Goal: Information Seeking & Learning: Learn about a topic

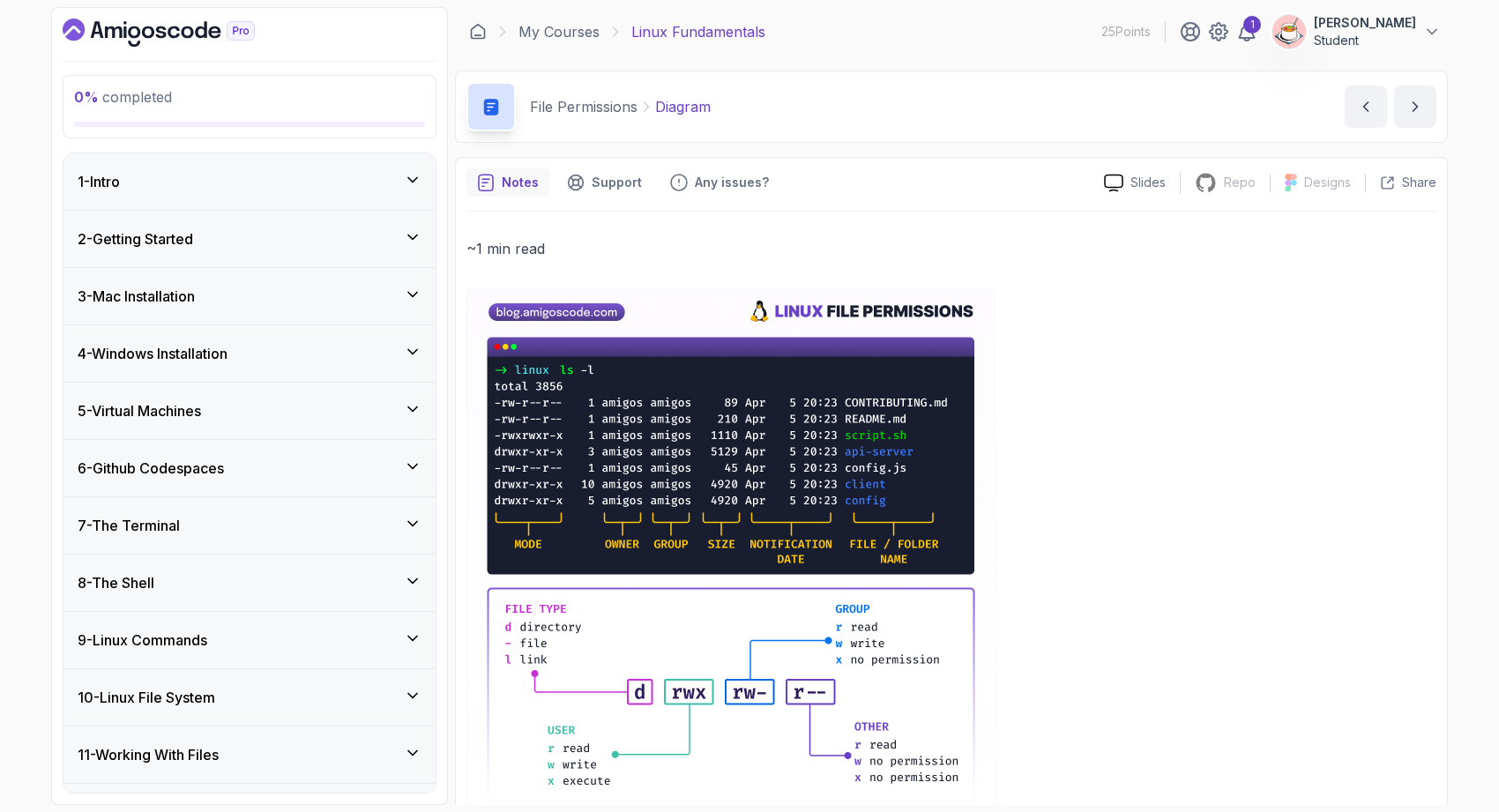
click at [329, 177] on div "1 - Intro" at bounding box center [249, 180] width 344 height 21
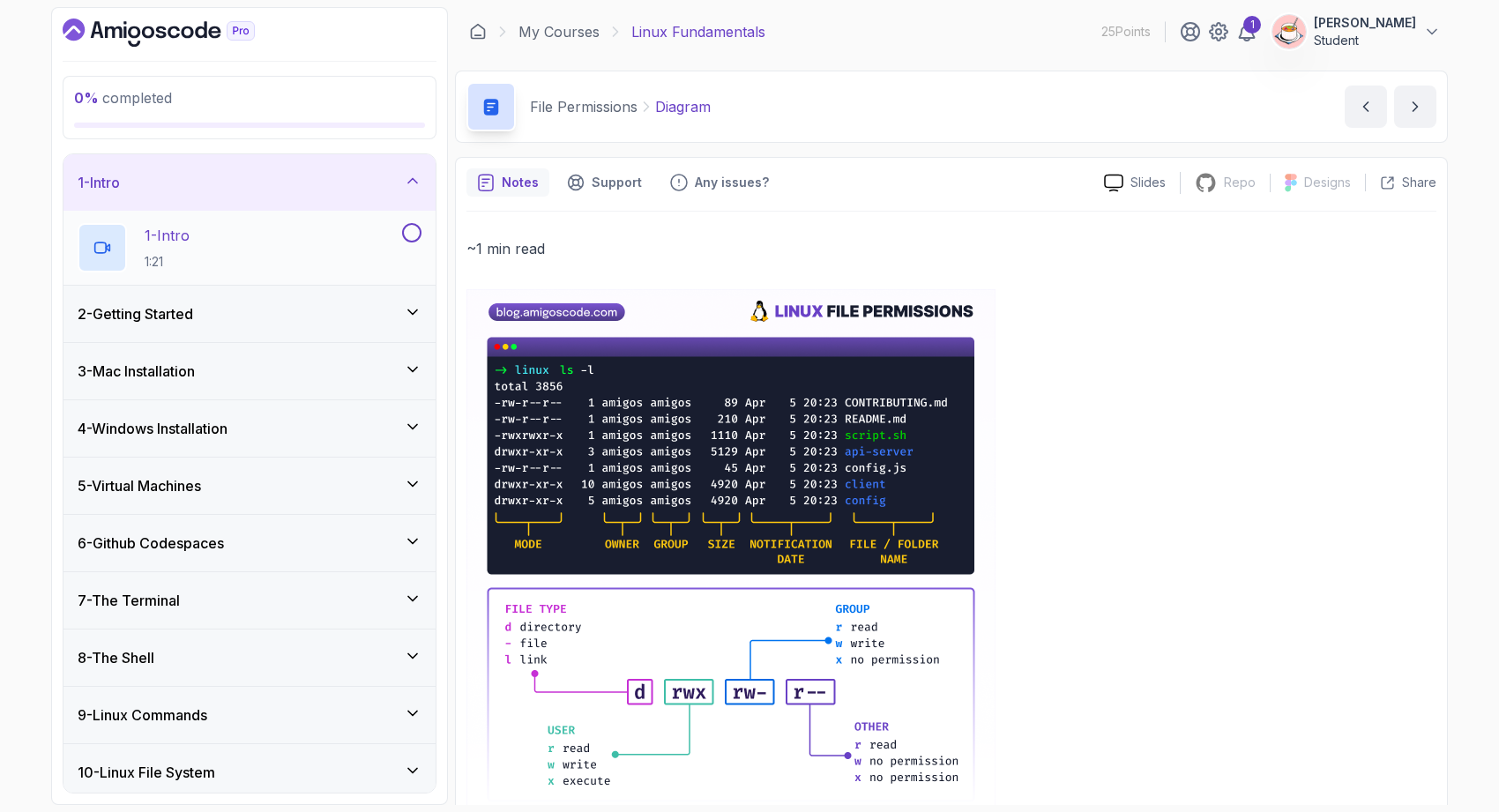
click at [310, 258] on div "1 - Intro 1:21" at bounding box center [238, 248] width 321 height 50
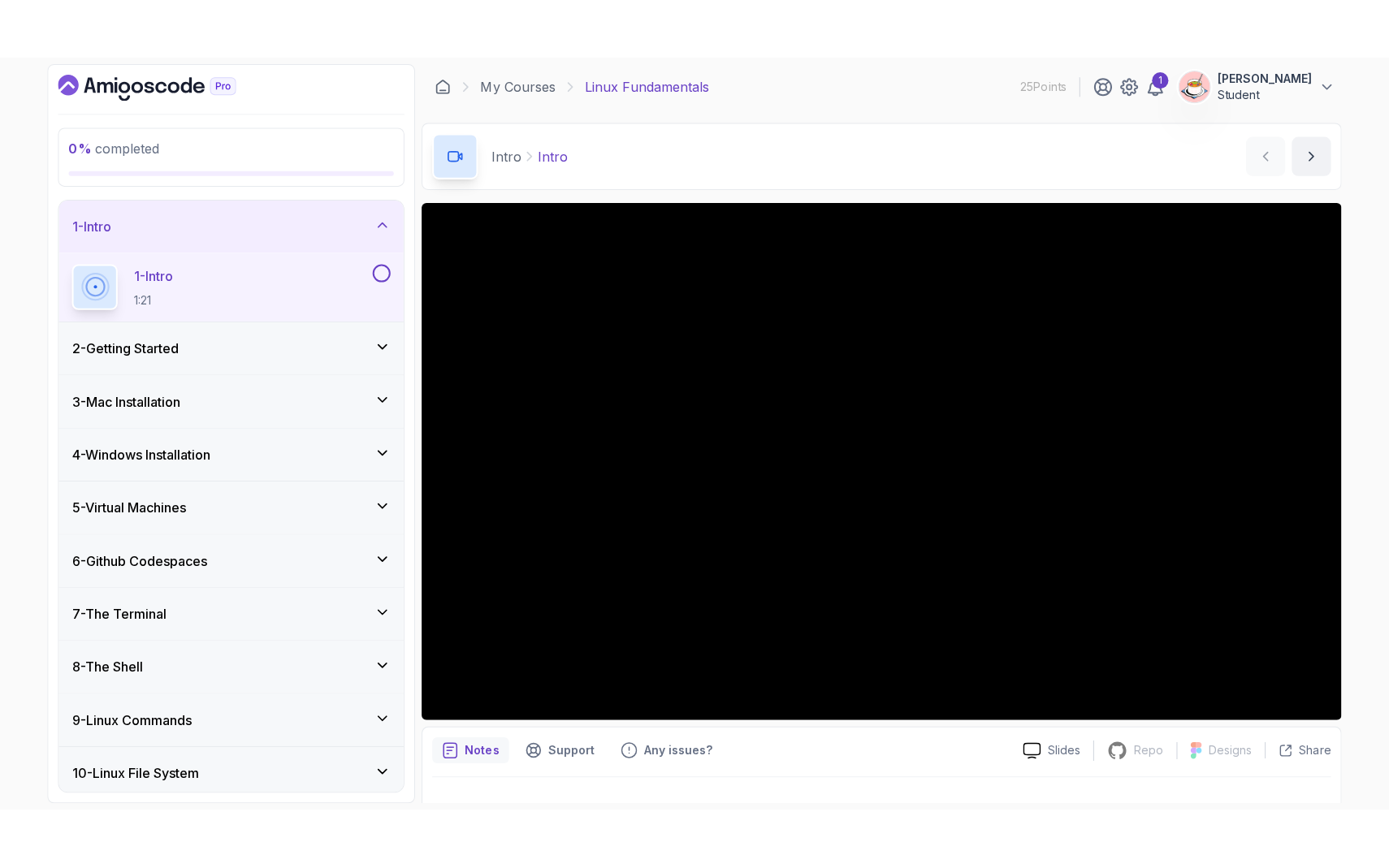
scroll to position [30, 0]
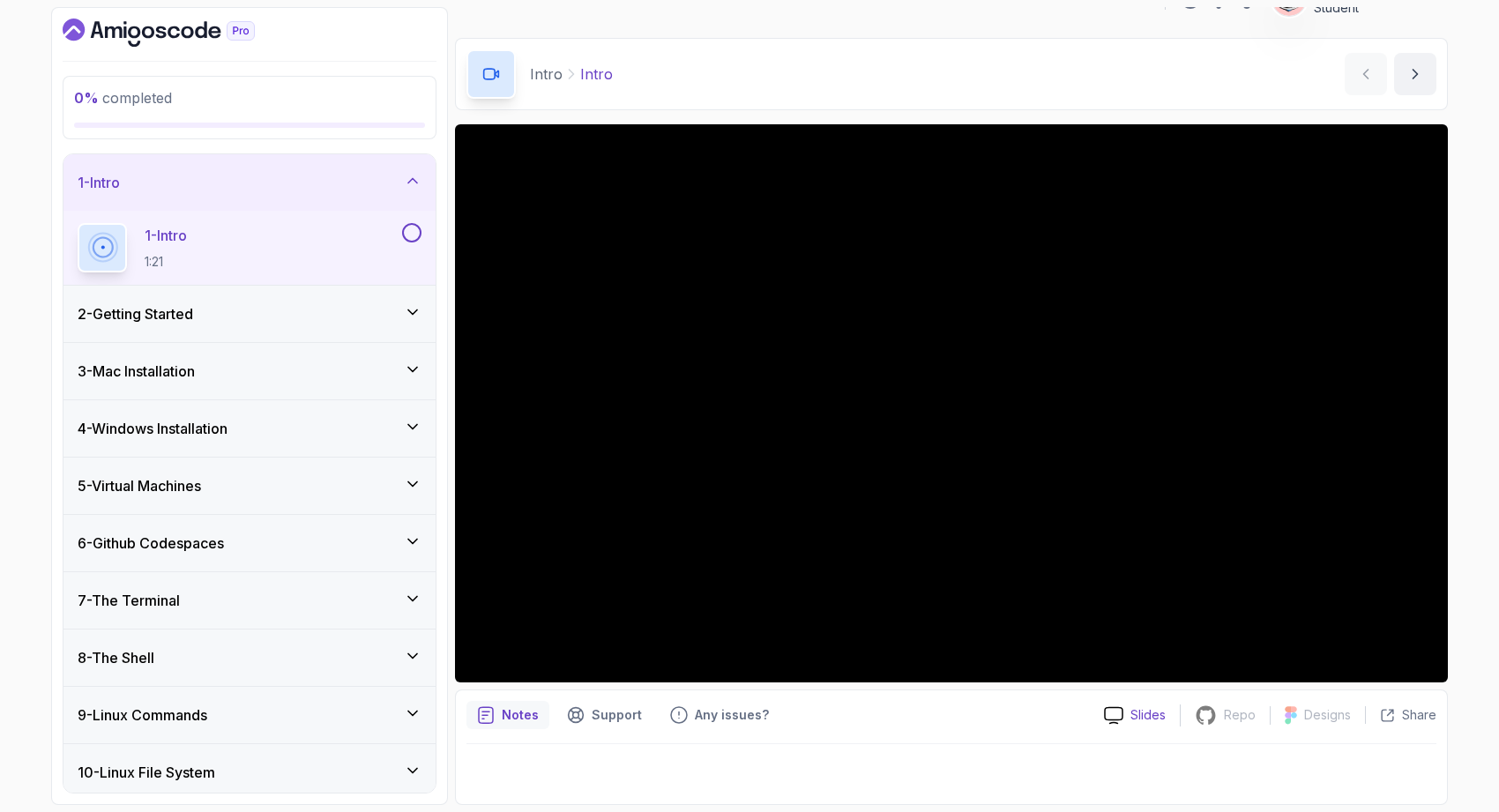
click at [1134, 720] on p "Slides" at bounding box center [1149, 715] width 36 height 18
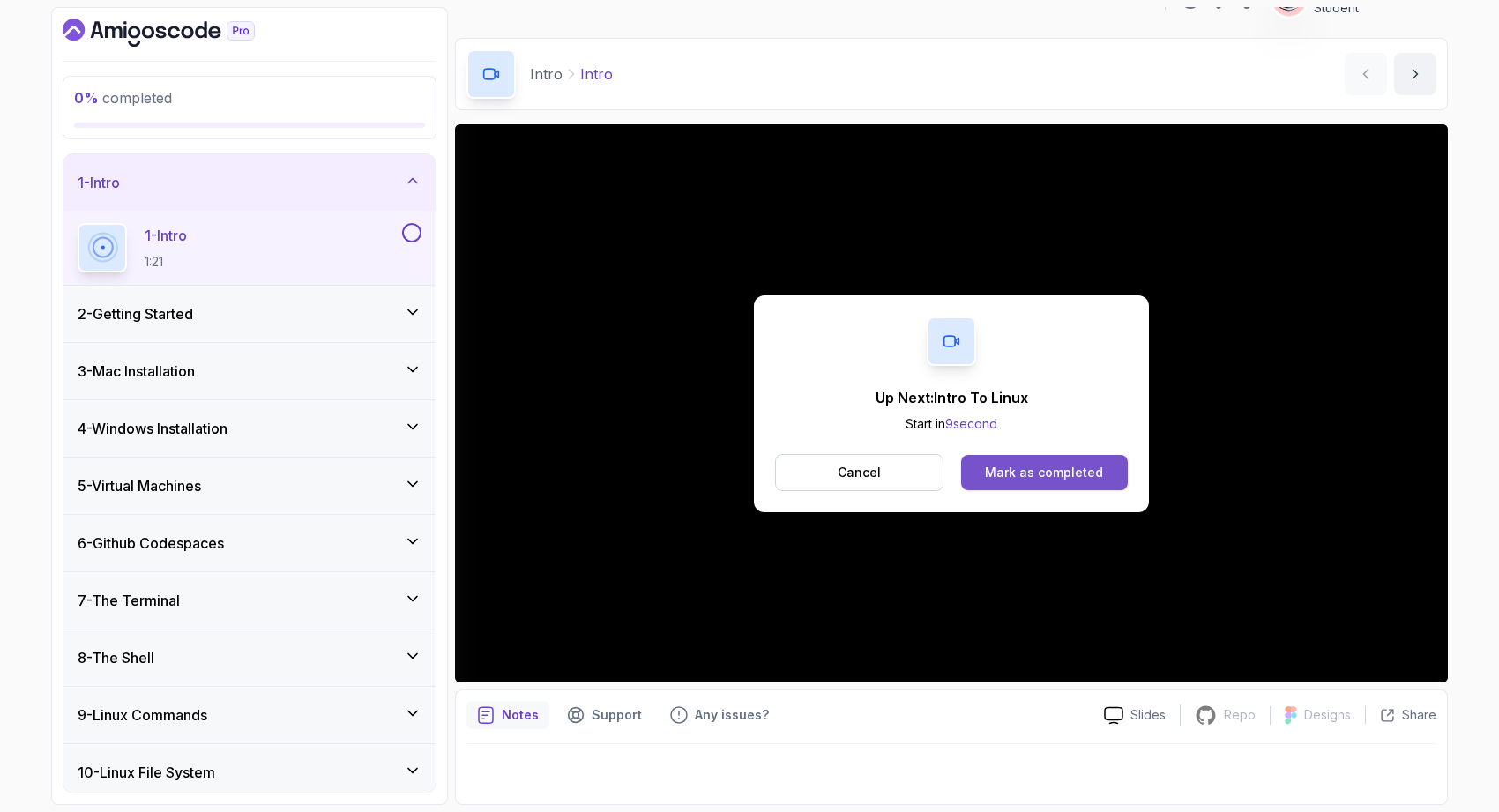
click at [1018, 464] on div "Mark as completed" at bounding box center [1044, 473] width 118 height 18
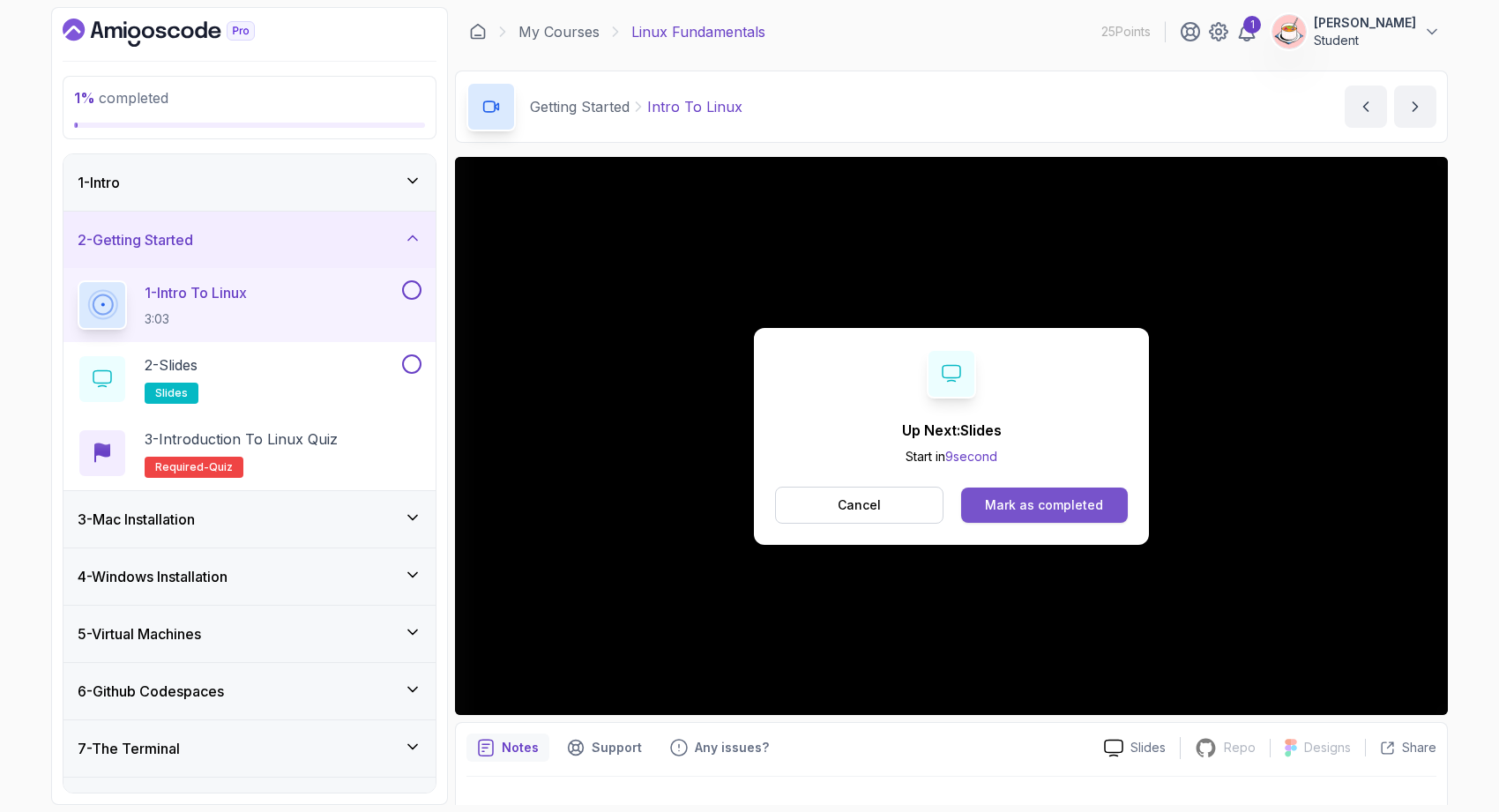
click at [1057, 499] on div "Mark as completed" at bounding box center [1044, 505] width 118 height 18
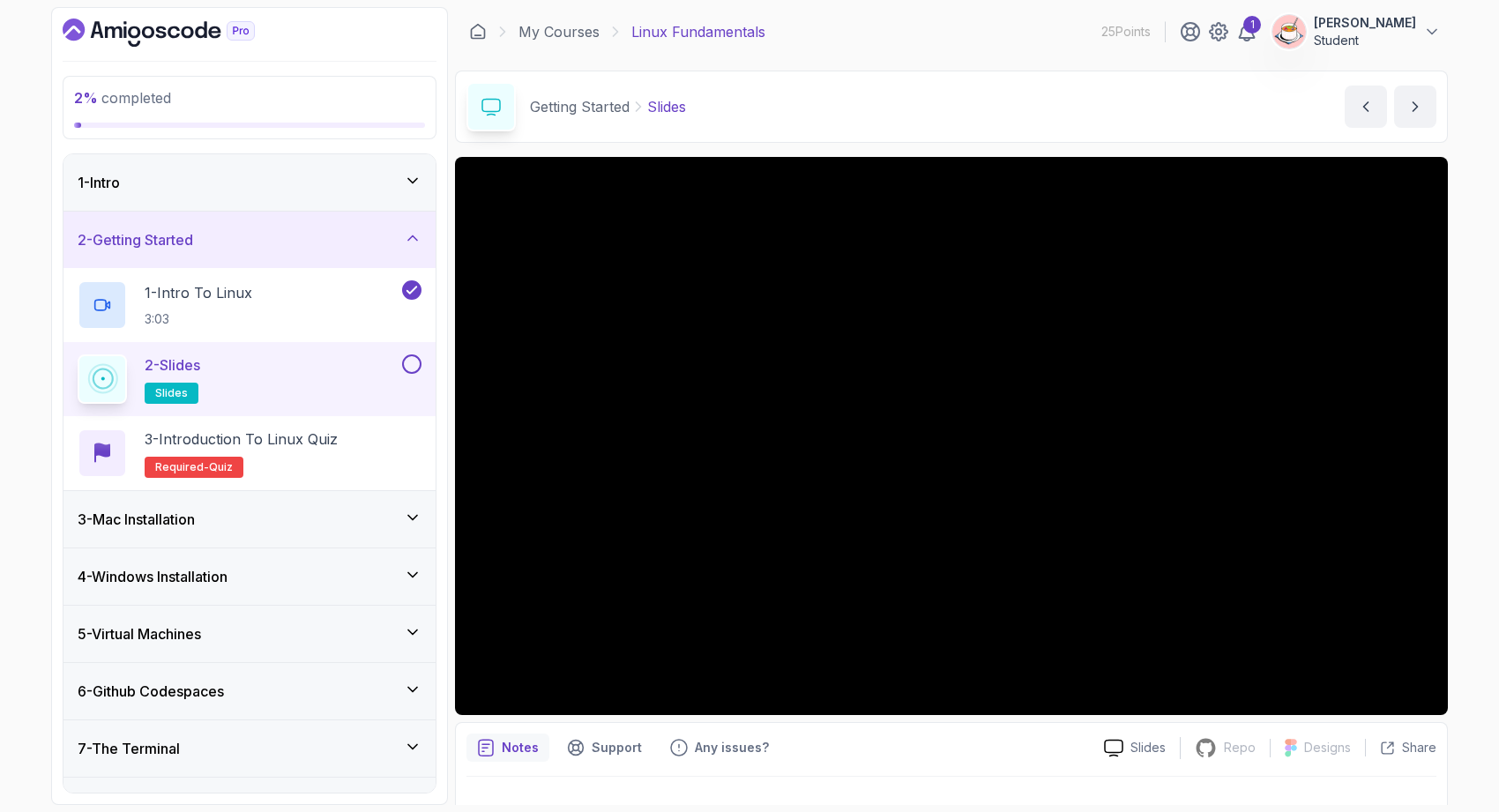
click at [417, 366] on button at bounding box center [412, 364] width 20 height 20
click at [403, 364] on button at bounding box center [412, 364] width 20 height 20
click at [411, 361] on button at bounding box center [412, 364] width 20 height 20
click at [333, 458] on h2 "3 - Introduction to Linux Quiz Required- quiz" at bounding box center [241, 453] width 193 height 50
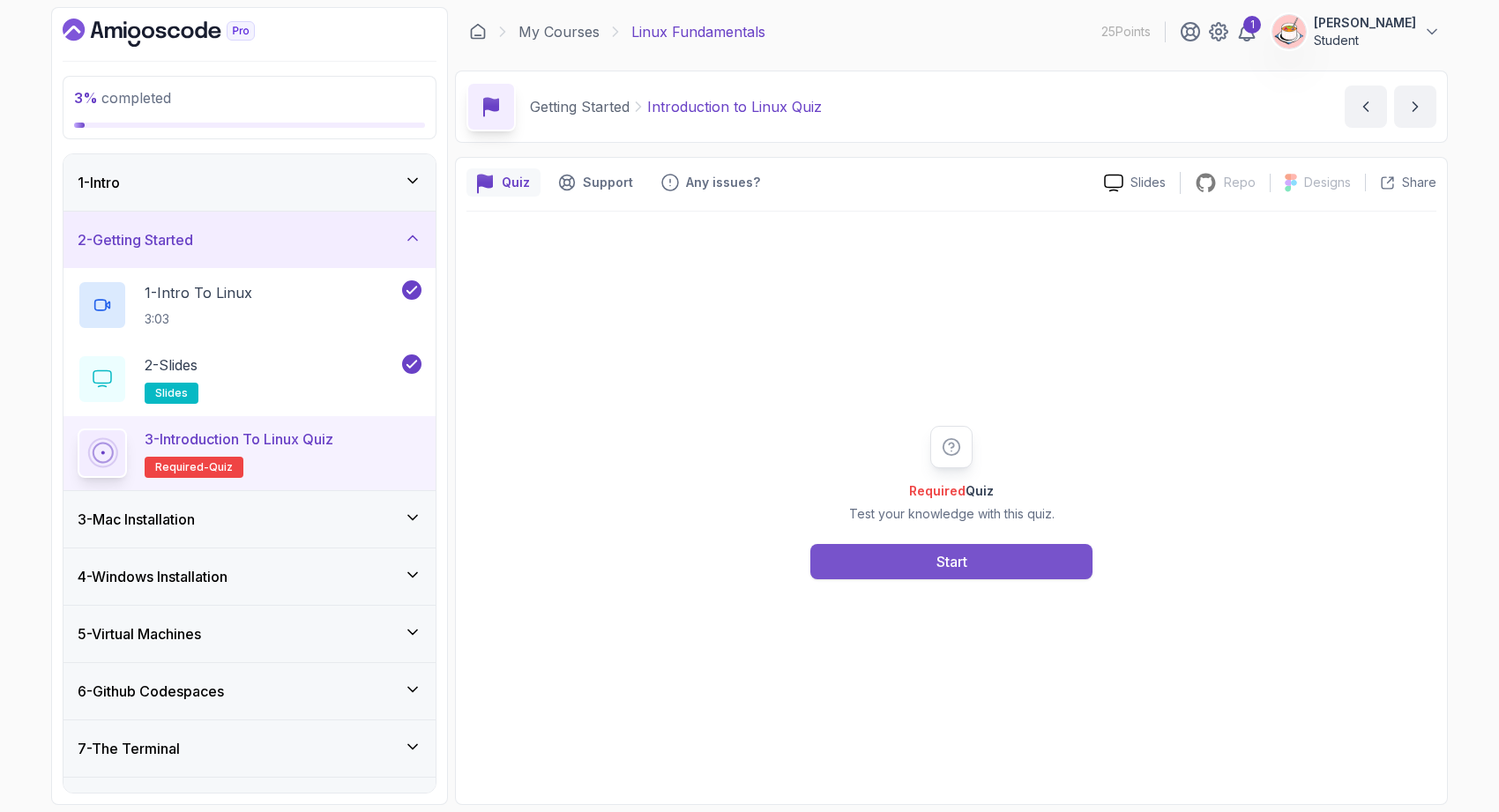
click at [979, 561] on button "Start" at bounding box center [951, 561] width 282 height 36
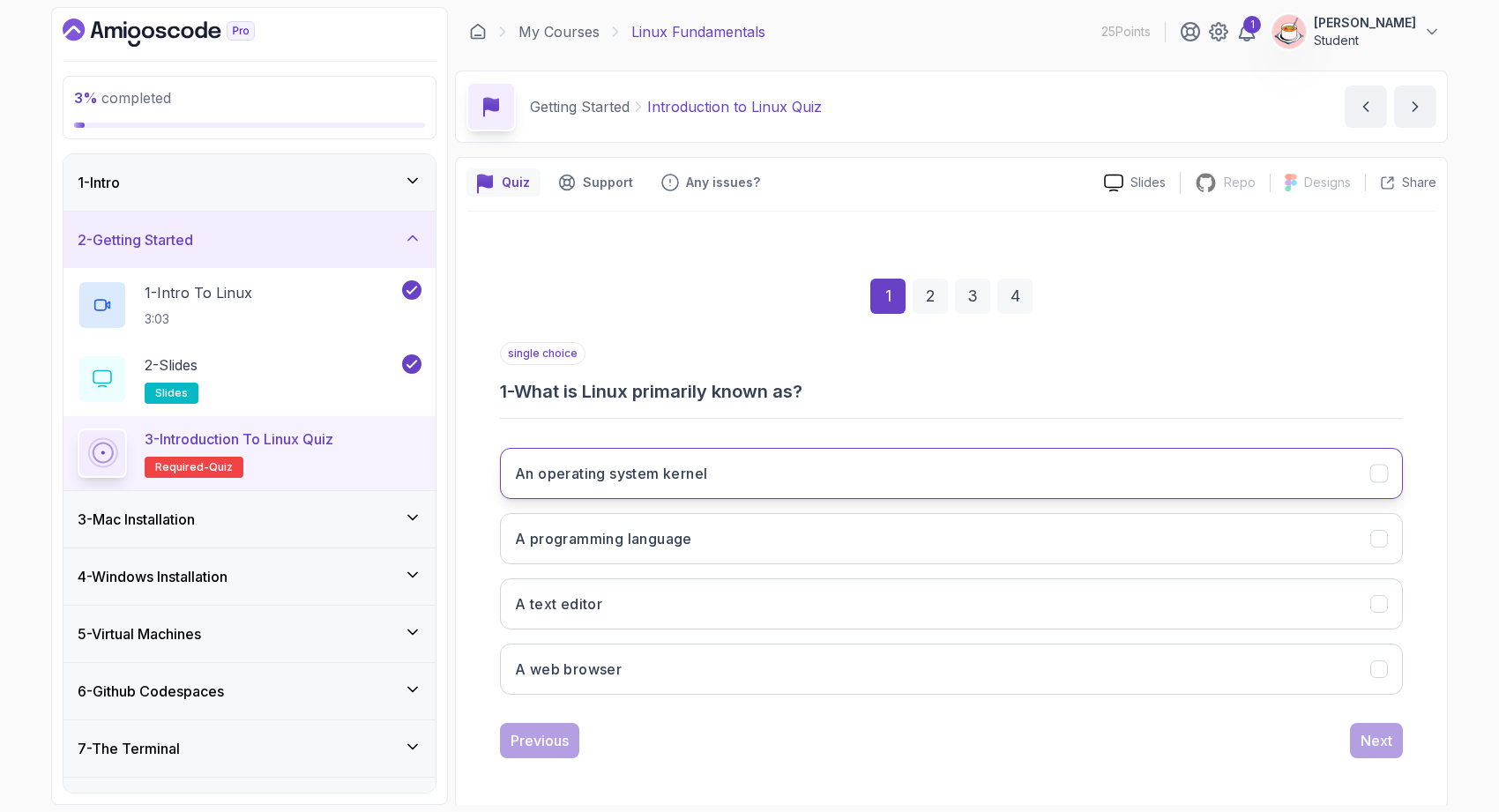
click at [945, 483] on button "An operating system kernel" at bounding box center [951, 474] width 903 height 52
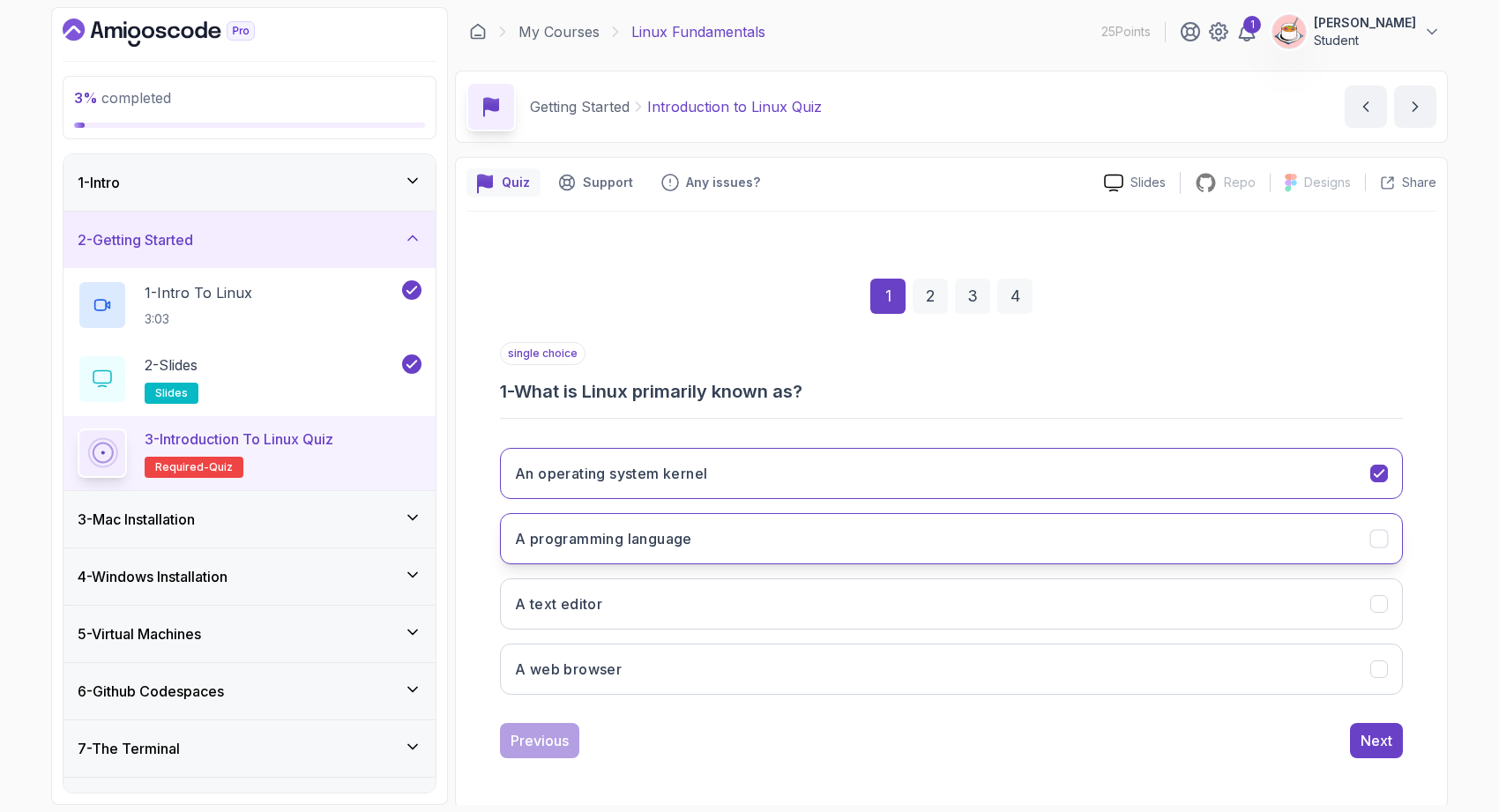
click at [943, 527] on button "A programming language" at bounding box center [951, 538] width 903 height 52
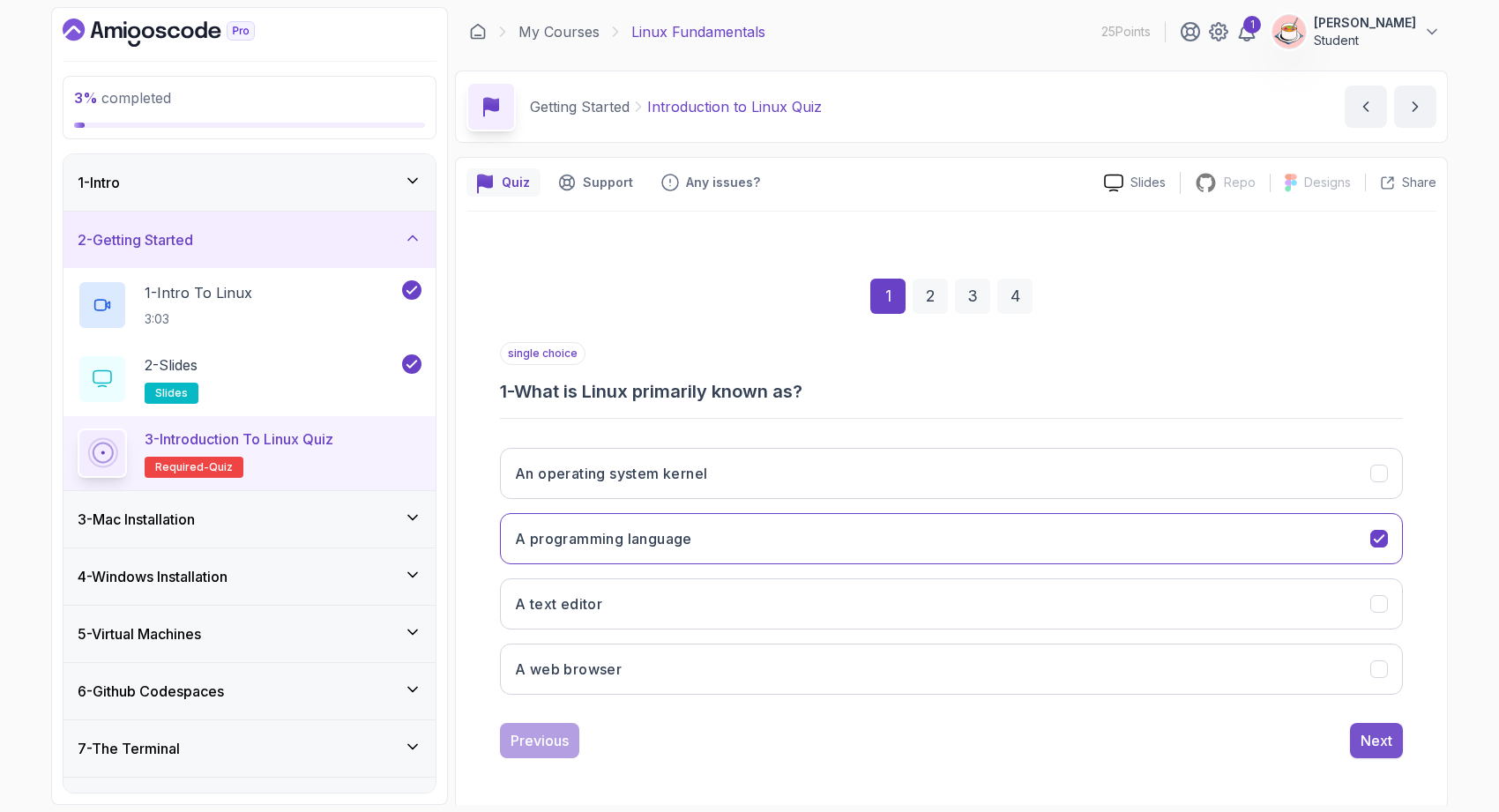
click at [1392, 736] on div "Next" at bounding box center [1377, 740] width 32 height 21
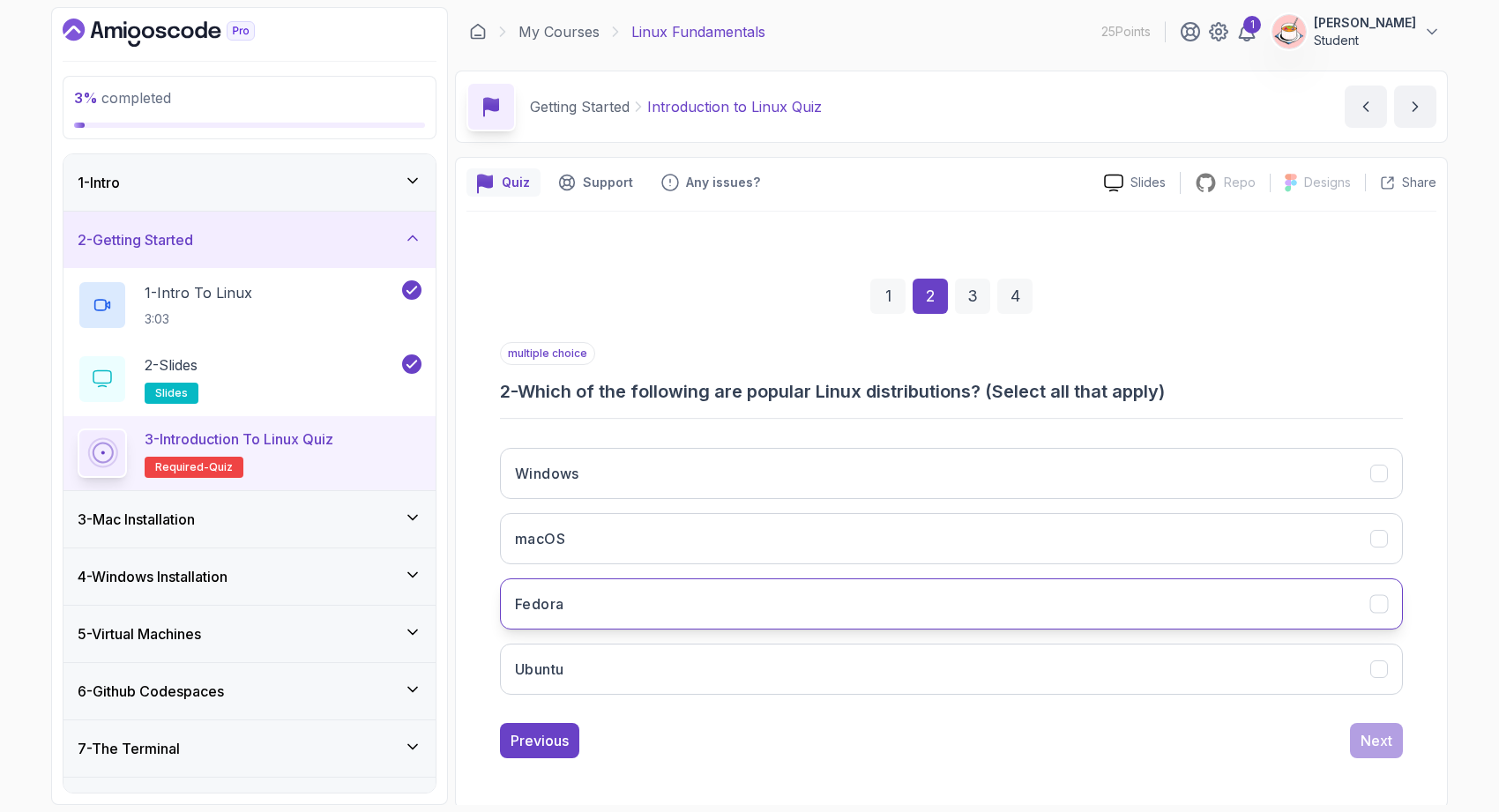
click at [1381, 604] on icon "Fedora" at bounding box center [1379, 603] width 10 height 7
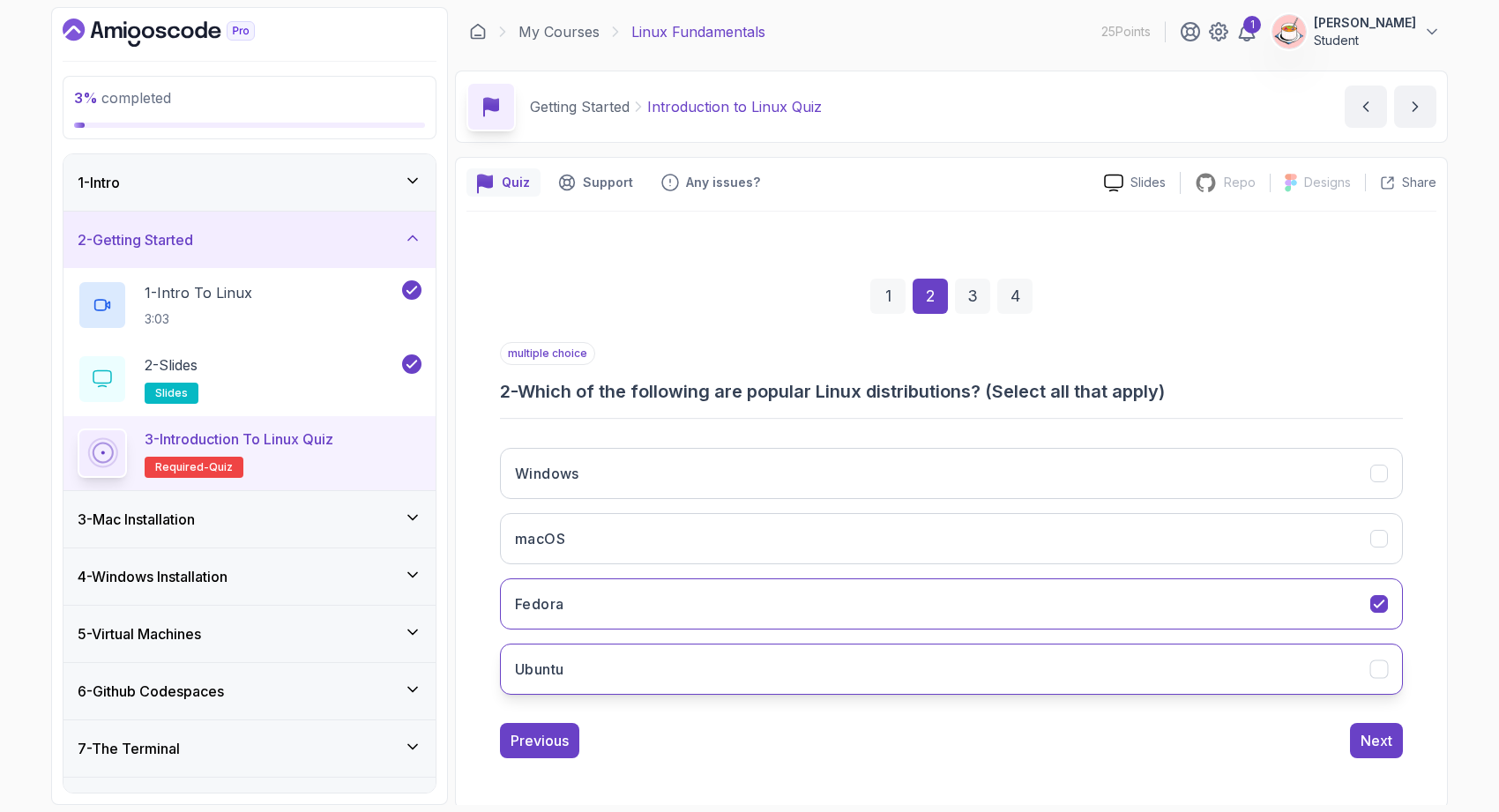
click at [1385, 661] on icon "Ubuntu" at bounding box center [1379, 669] width 17 height 17
click at [1391, 733] on div "Next" at bounding box center [1377, 740] width 32 height 21
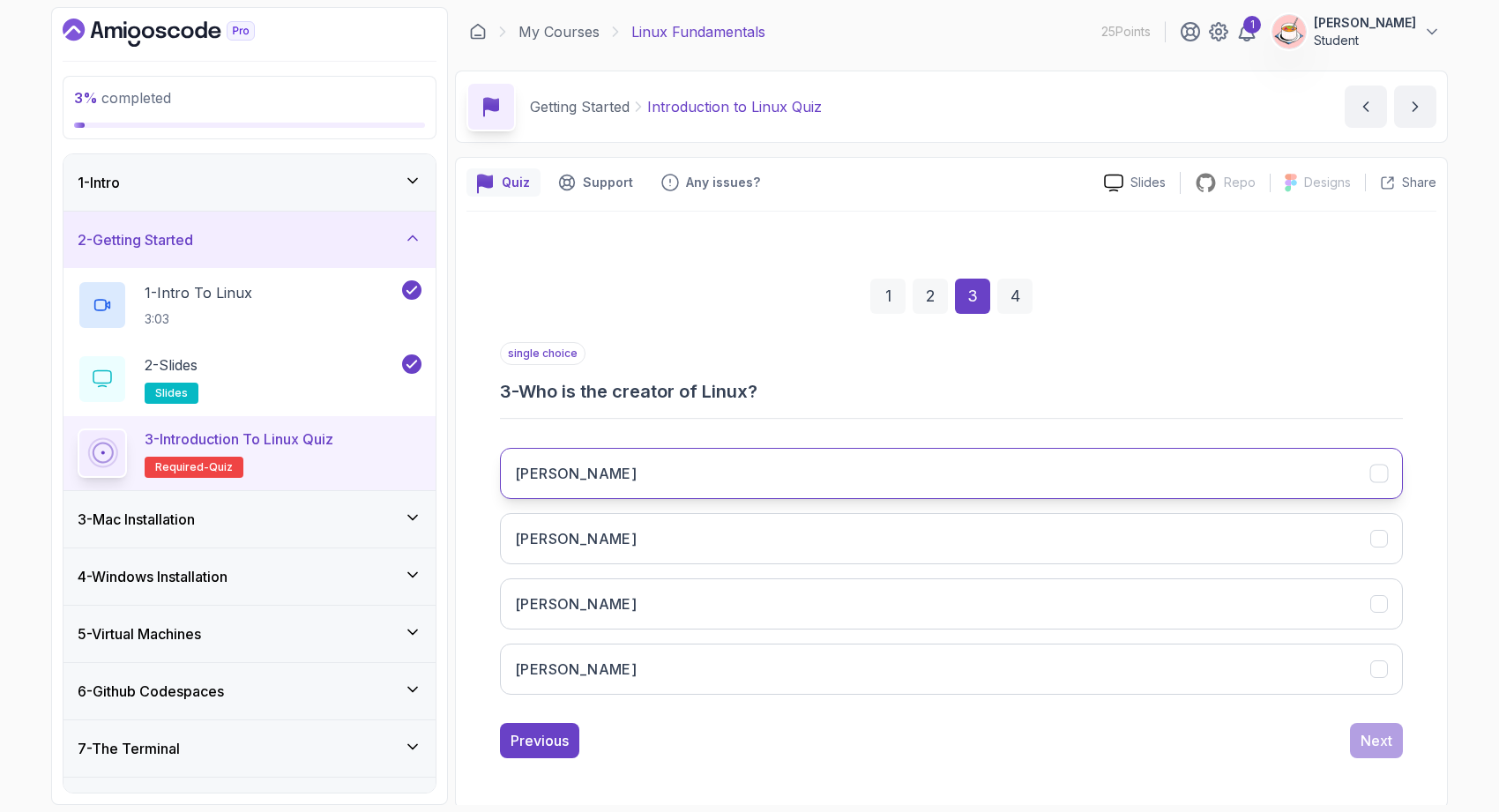
click at [1348, 467] on button "Linus Torvalds" at bounding box center [951, 474] width 903 height 52
click at [1392, 732] on div "Next" at bounding box center [1377, 740] width 32 height 21
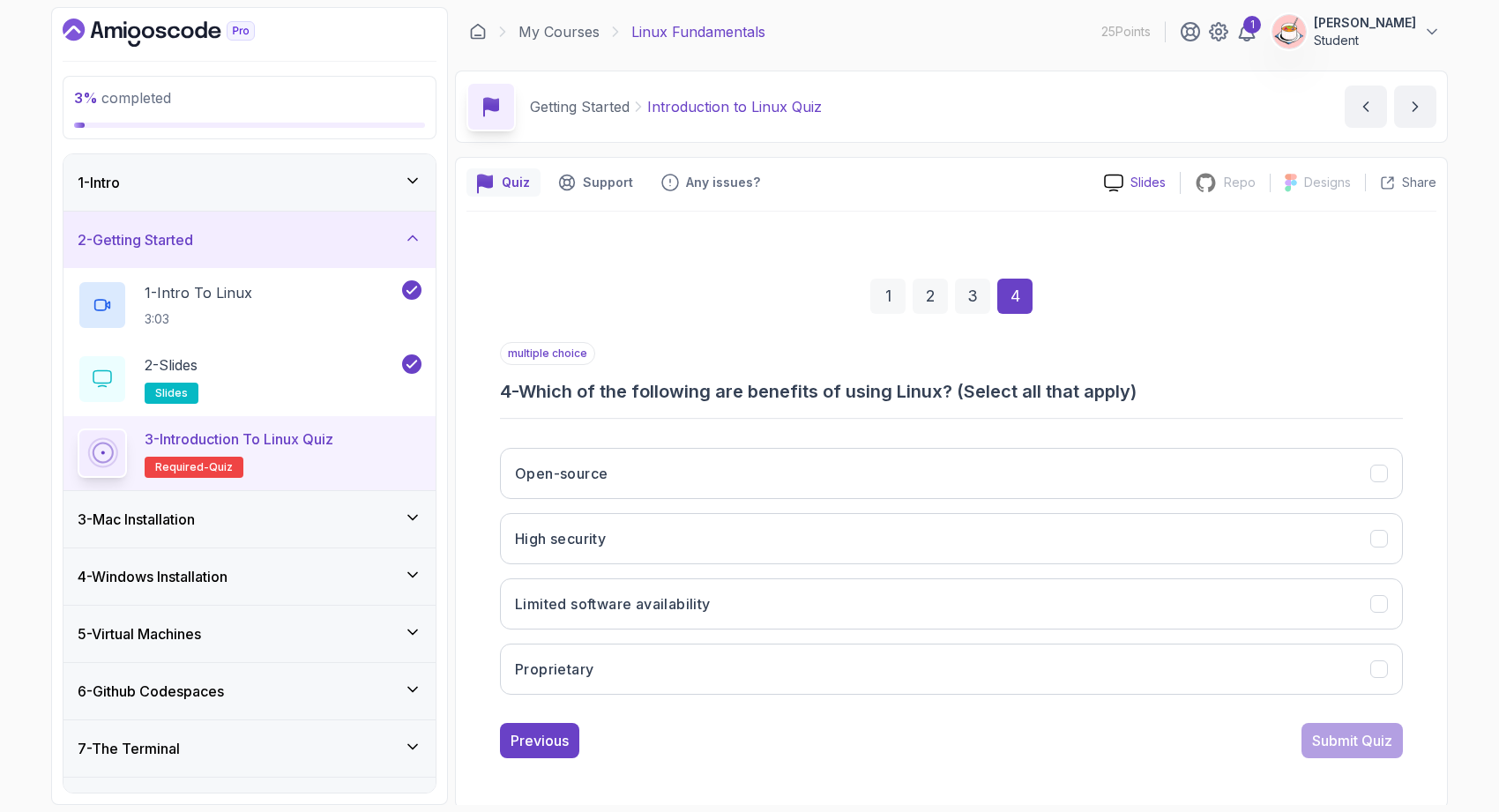
click at [1160, 178] on p "Slides" at bounding box center [1149, 182] width 36 height 18
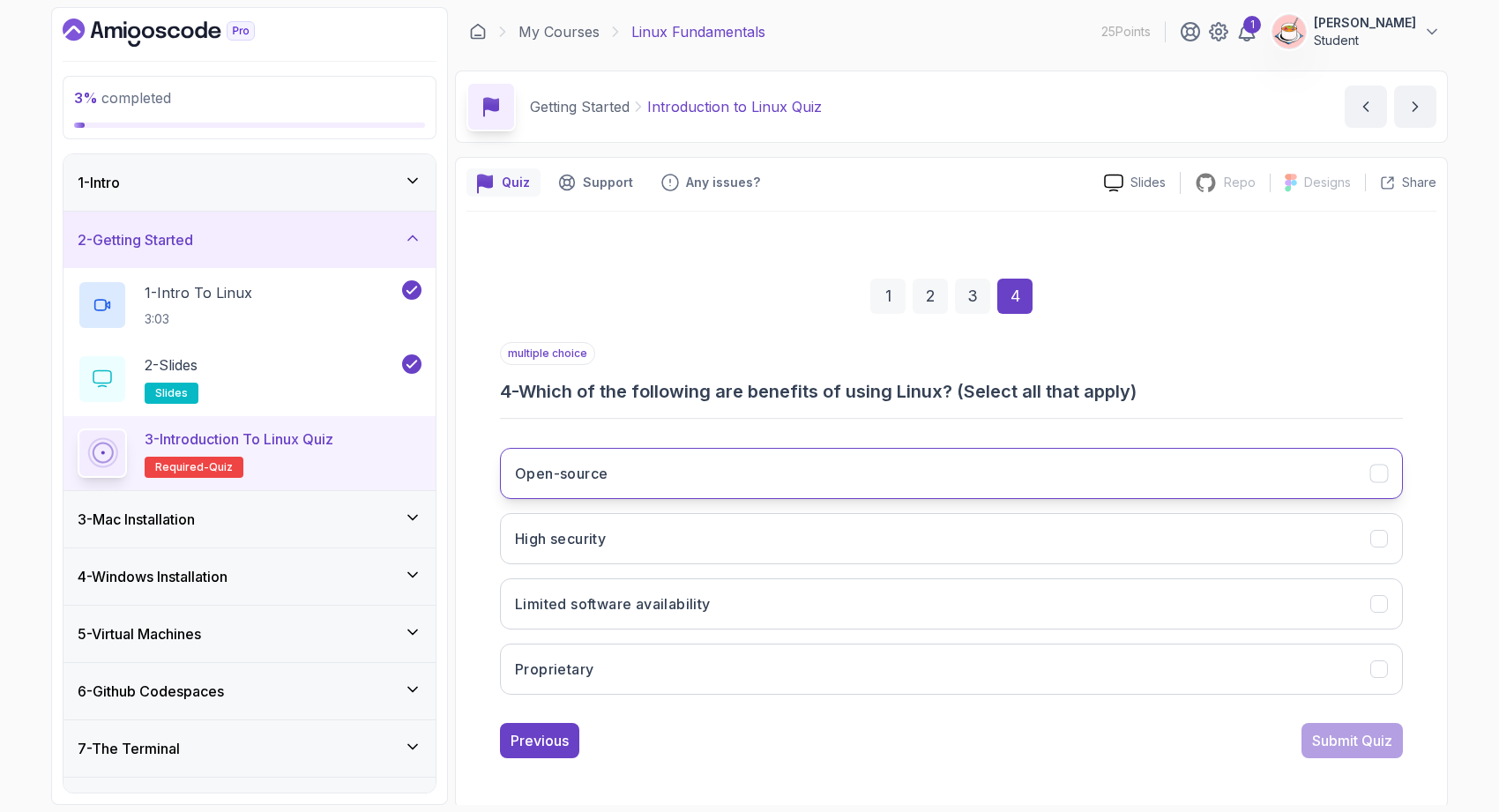
click at [699, 468] on button "Open-source" at bounding box center [951, 474] width 903 height 52
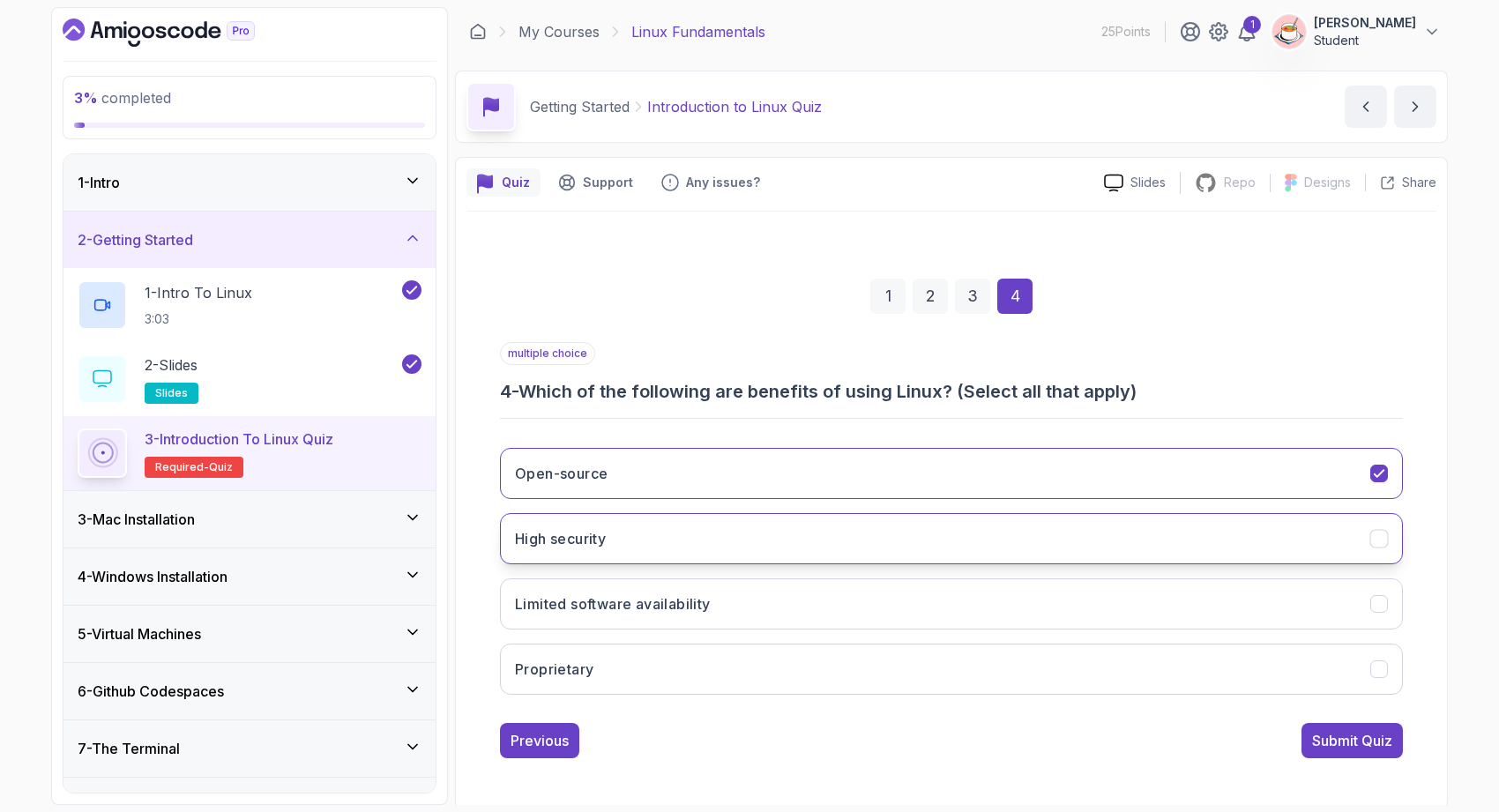
click at [710, 531] on button "High security" at bounding box center [951, 538] width 903 height 52
click at [1343, 742] on div "Submit Quiz" at bounding box center [1352, 740] width 80 height 21
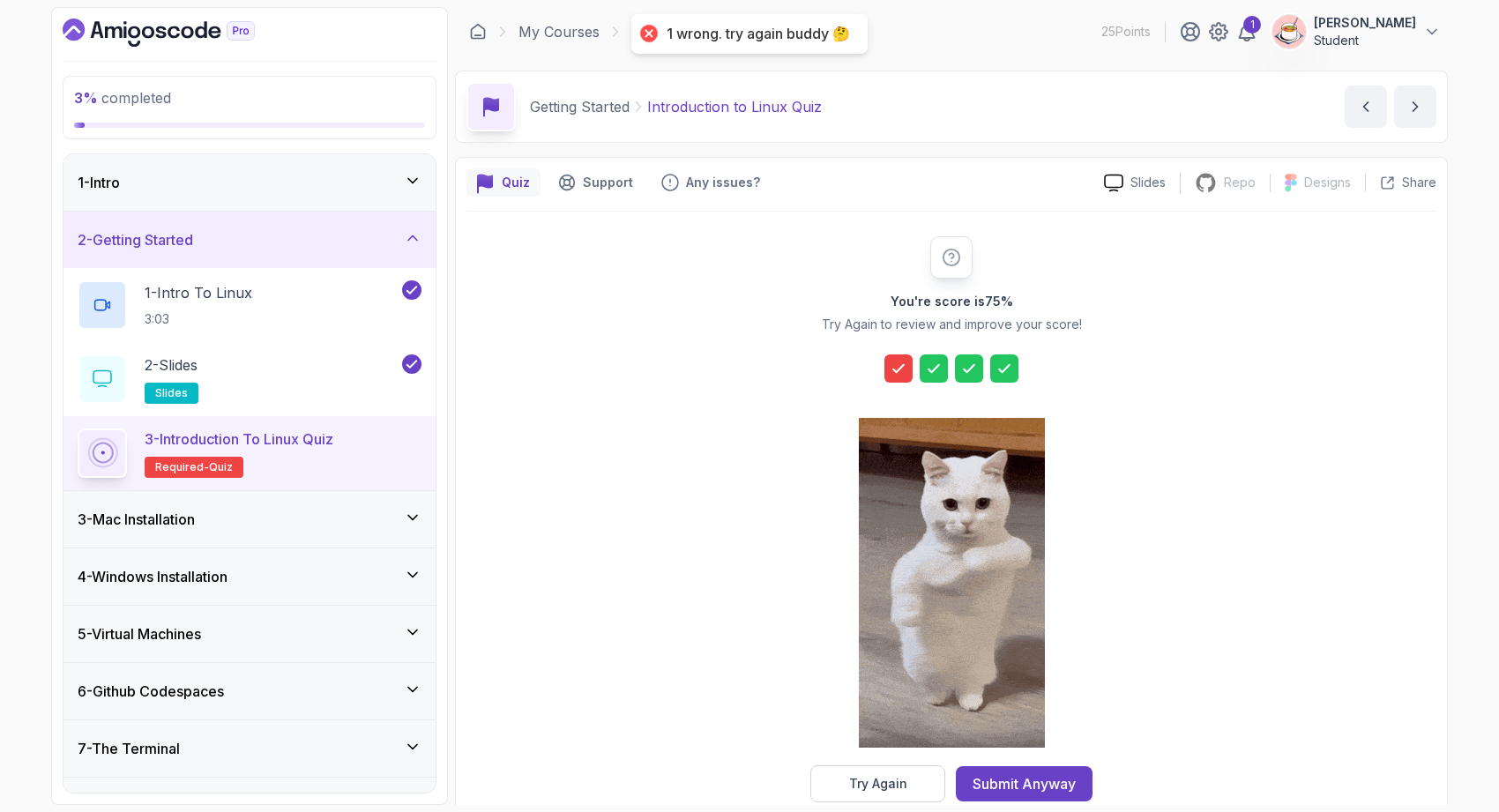
click at [903, 365] on icon at bounding box center [898, 368] width 11 height 7
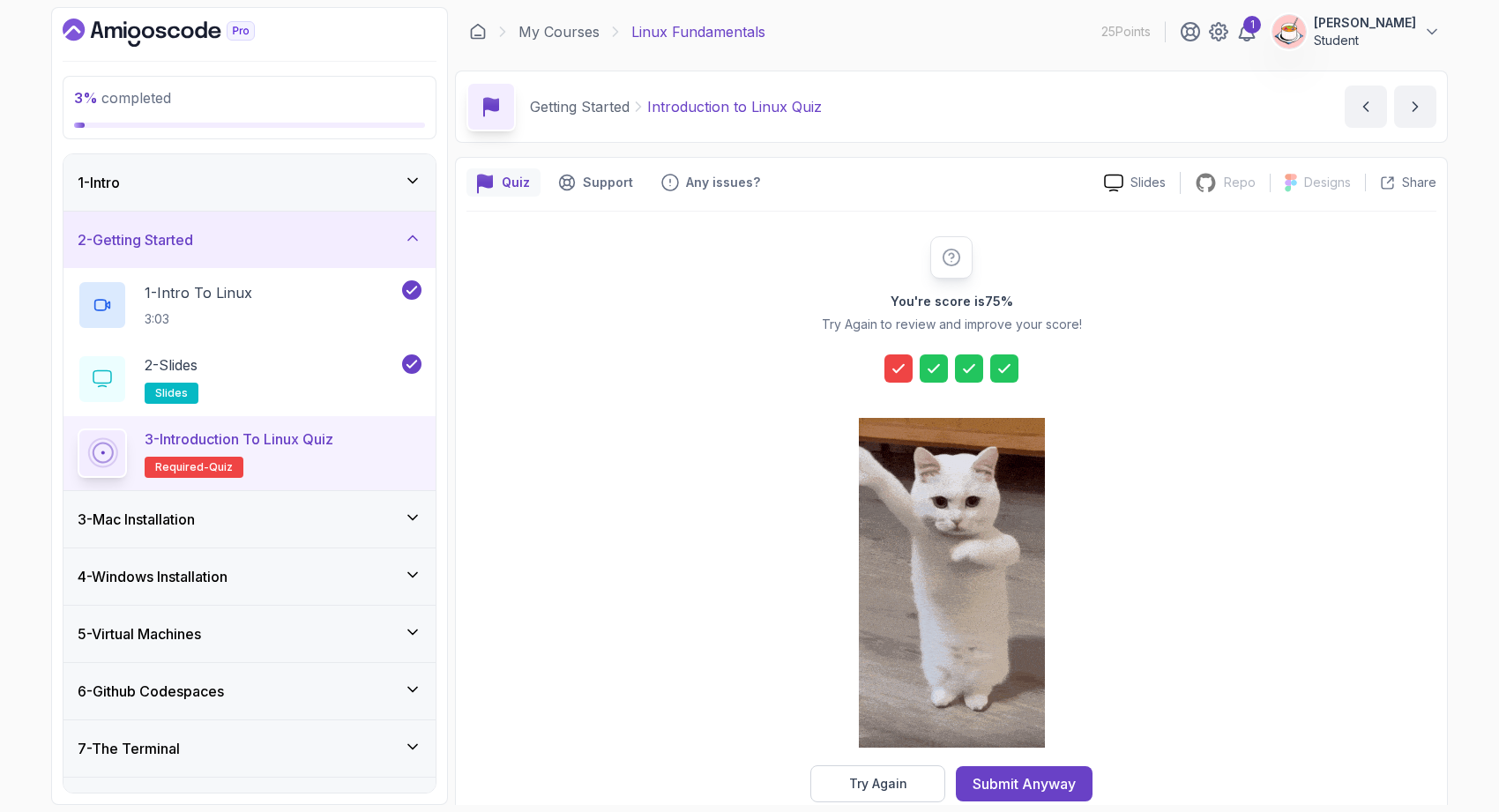
click at [898, 365] on icon at bounding box center [899, 369] width 18 height 18
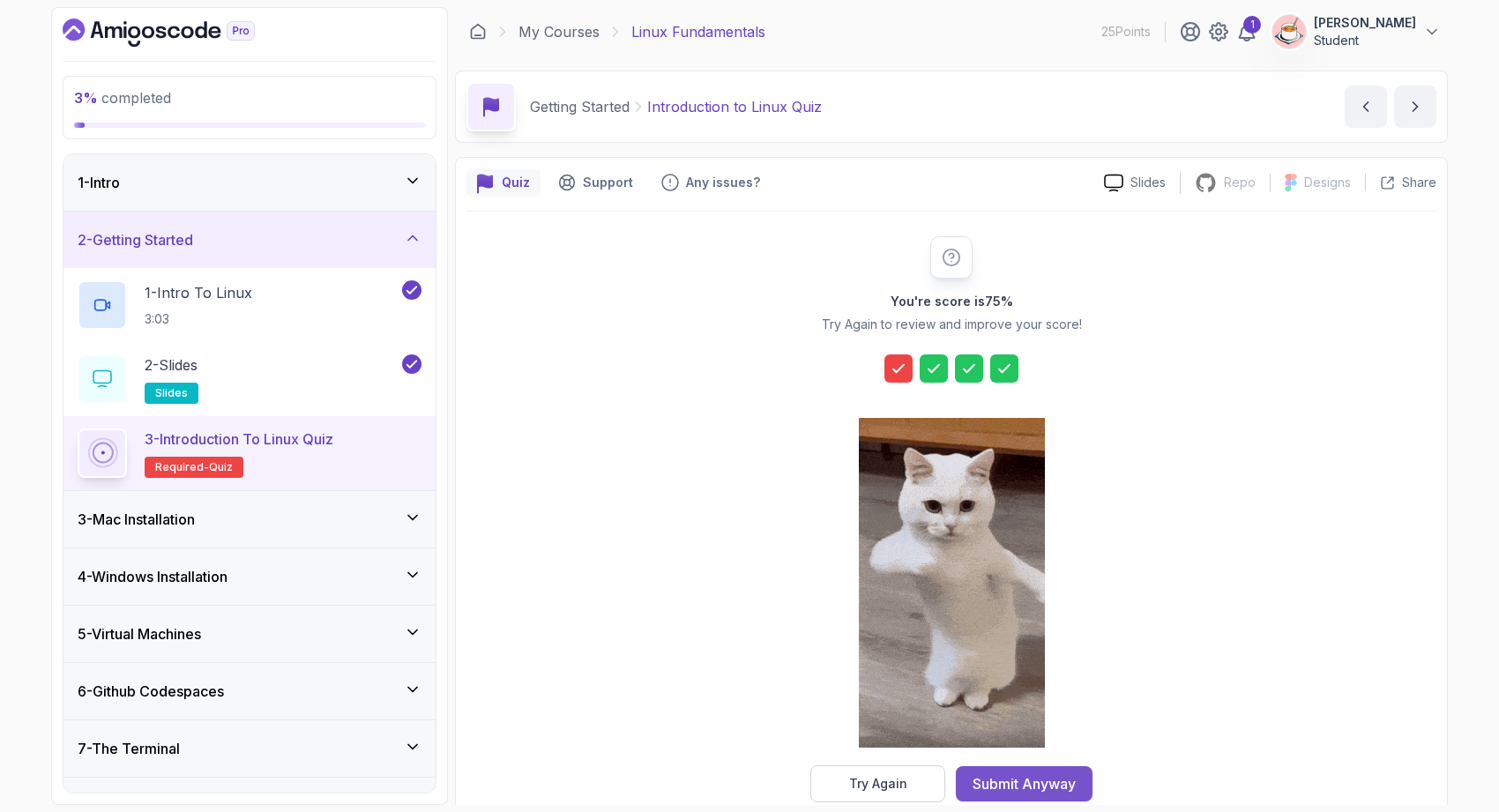
click at [1036, 777] on div "Submit Anyway" at bounding box center [1024, 783] width 103 height 21
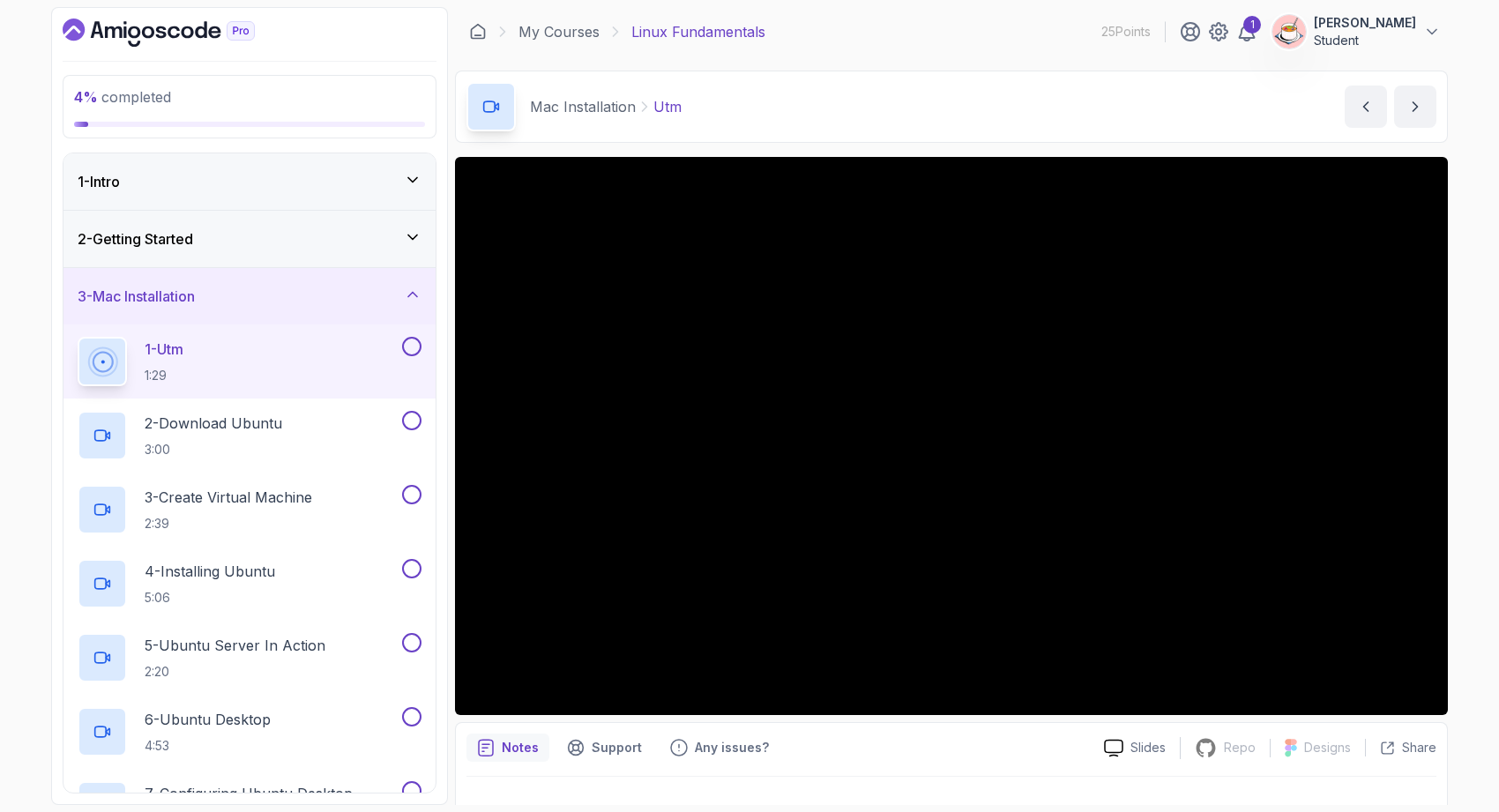
click at [365, 252] on div "2 - Getting Started" at bounding box center [249, 238] width 372 height 57
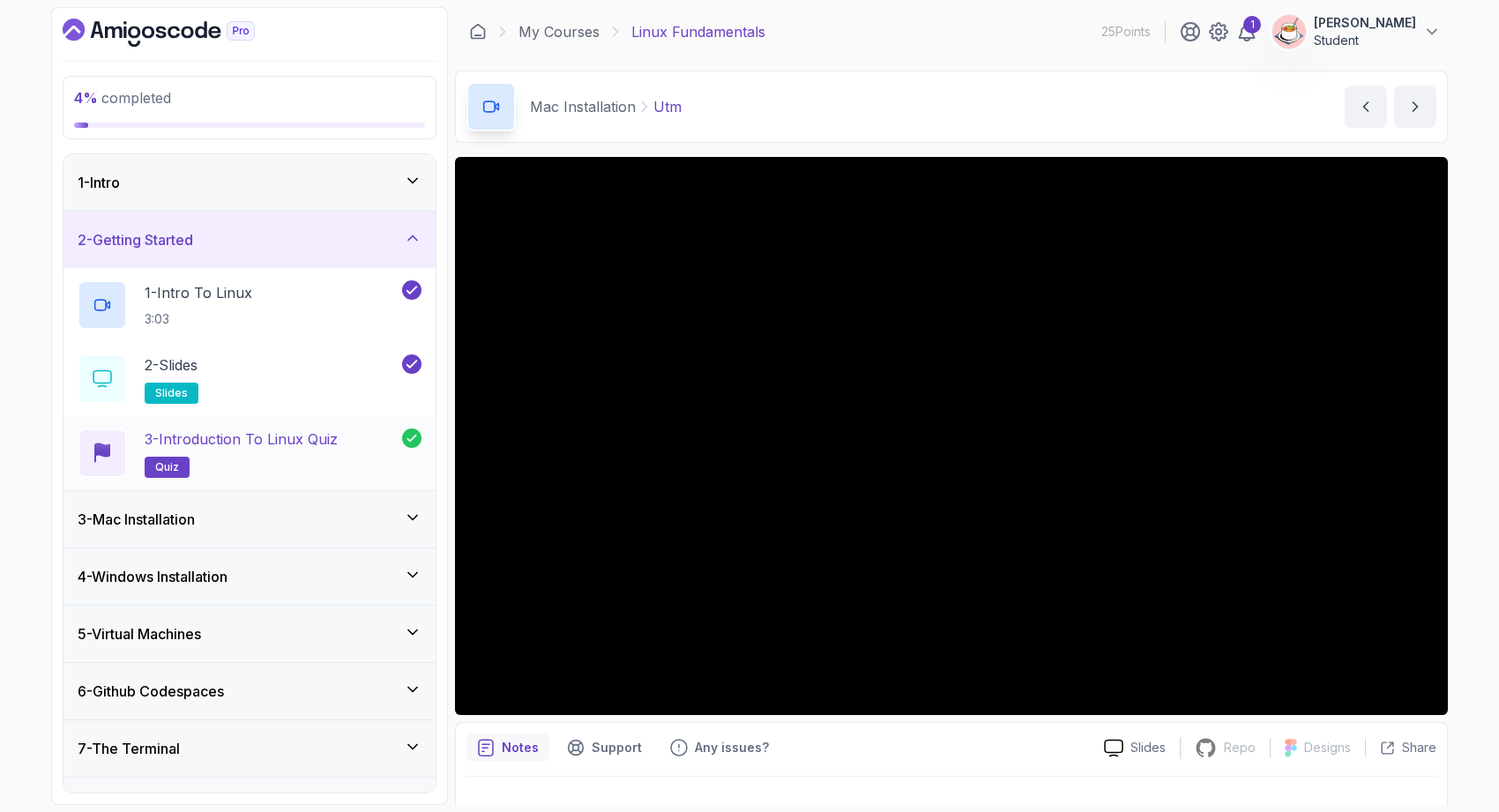
click at [271, 448] on p "3 - Introduction to Linux Quiz" at bounding box center [241, 438] width 193 height 21
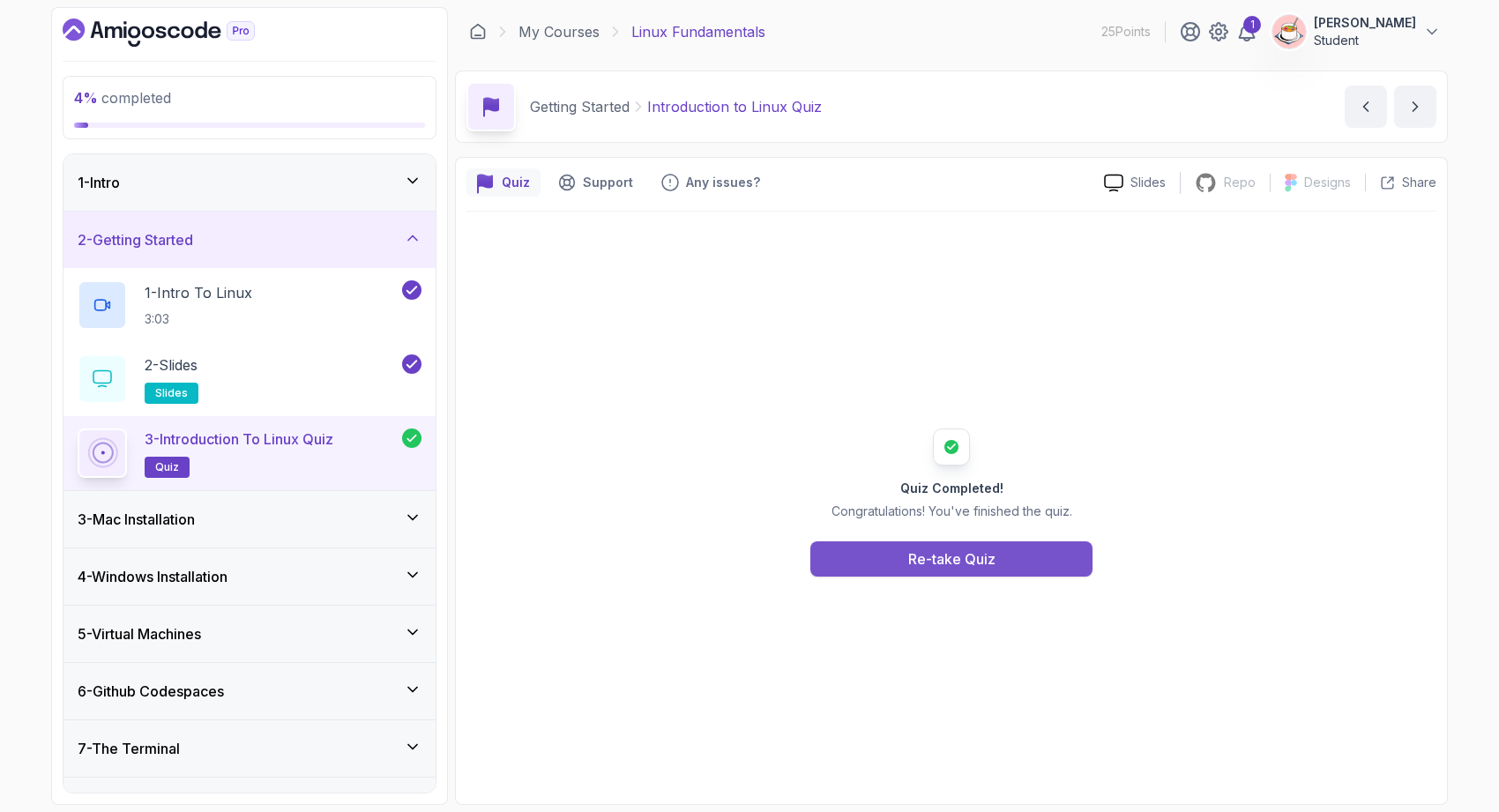
click at [896, 557] on button "Re-take Quiz" at bounding box center [951, 559] width 282 height 36
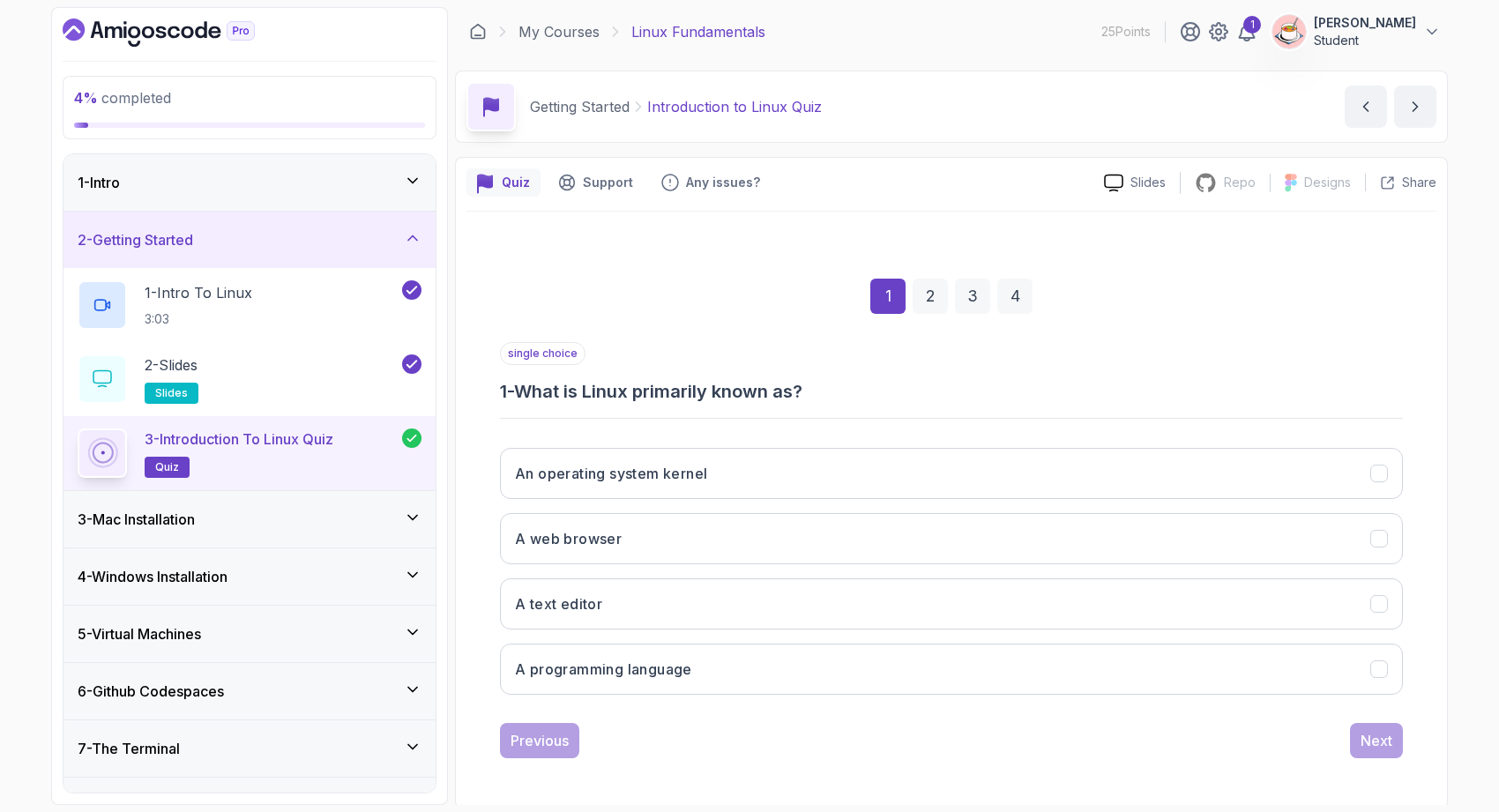
click at [359, 506] on div "3 - Mac Installation" at bounding box center [249, 519] width 372 height 57
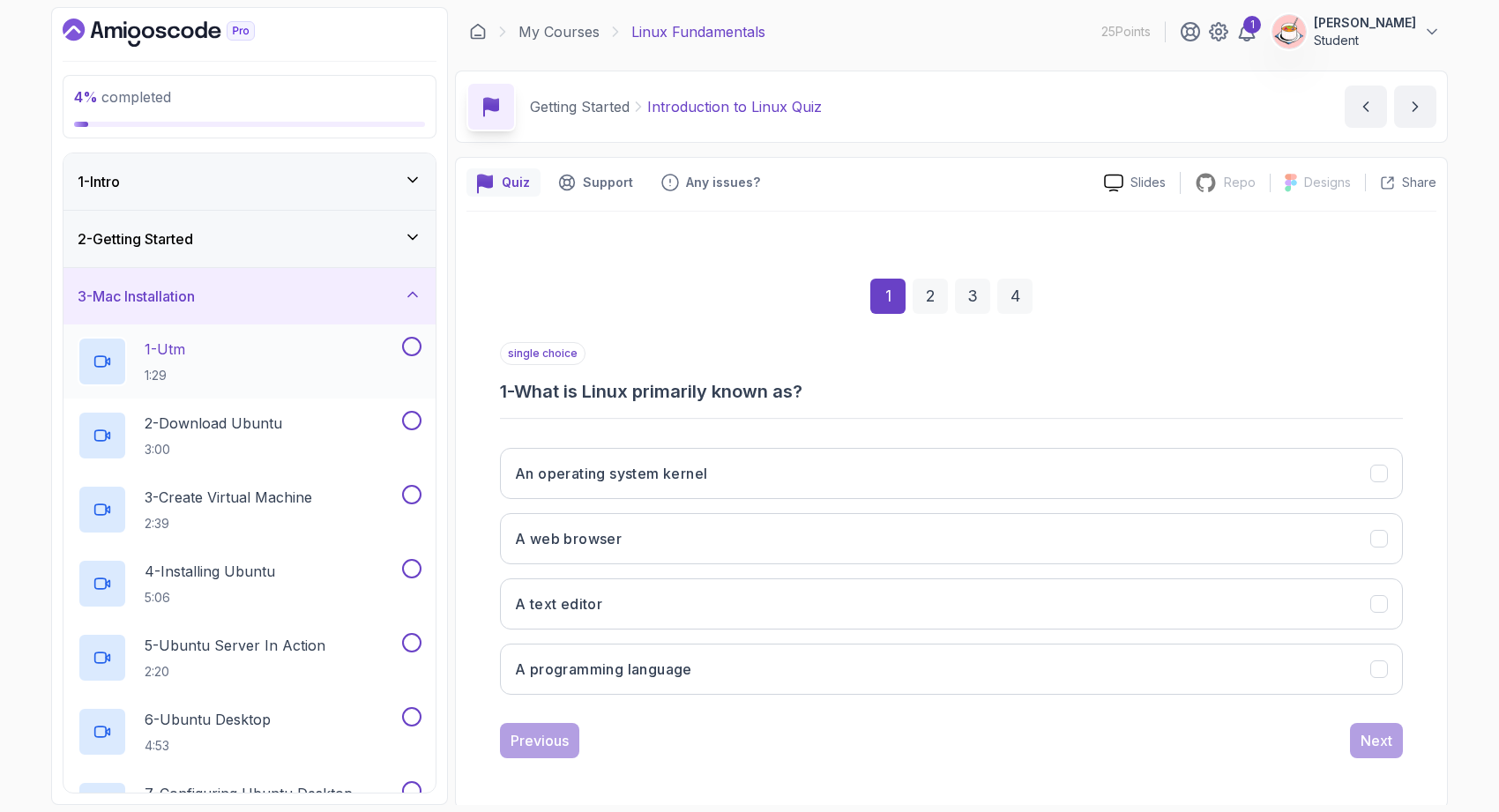
click at [304, 353] on div "1 - Utm 1:29" at bounding box center [238, 362] width 321 height 50
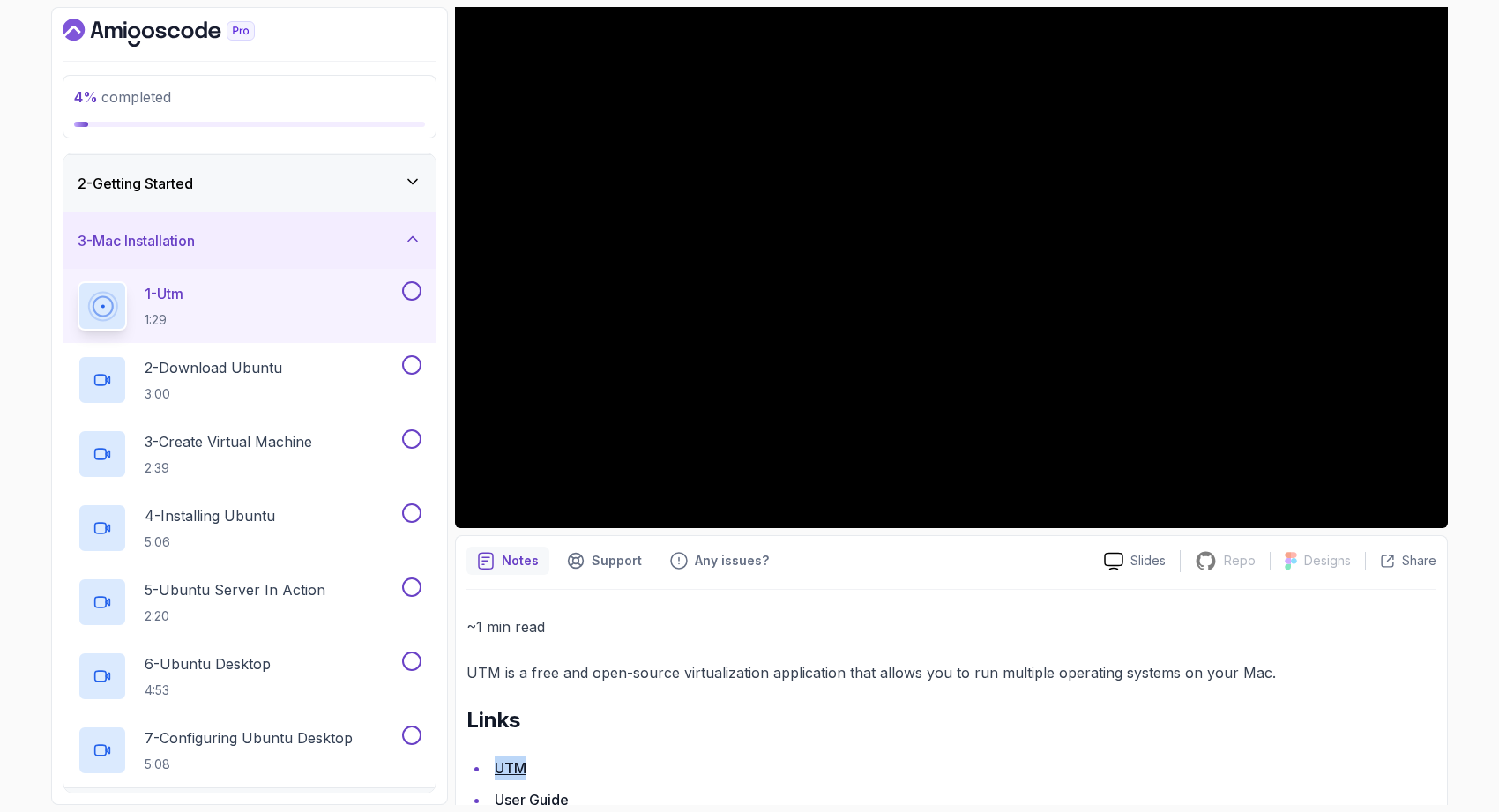
scroll to position [151, 0]
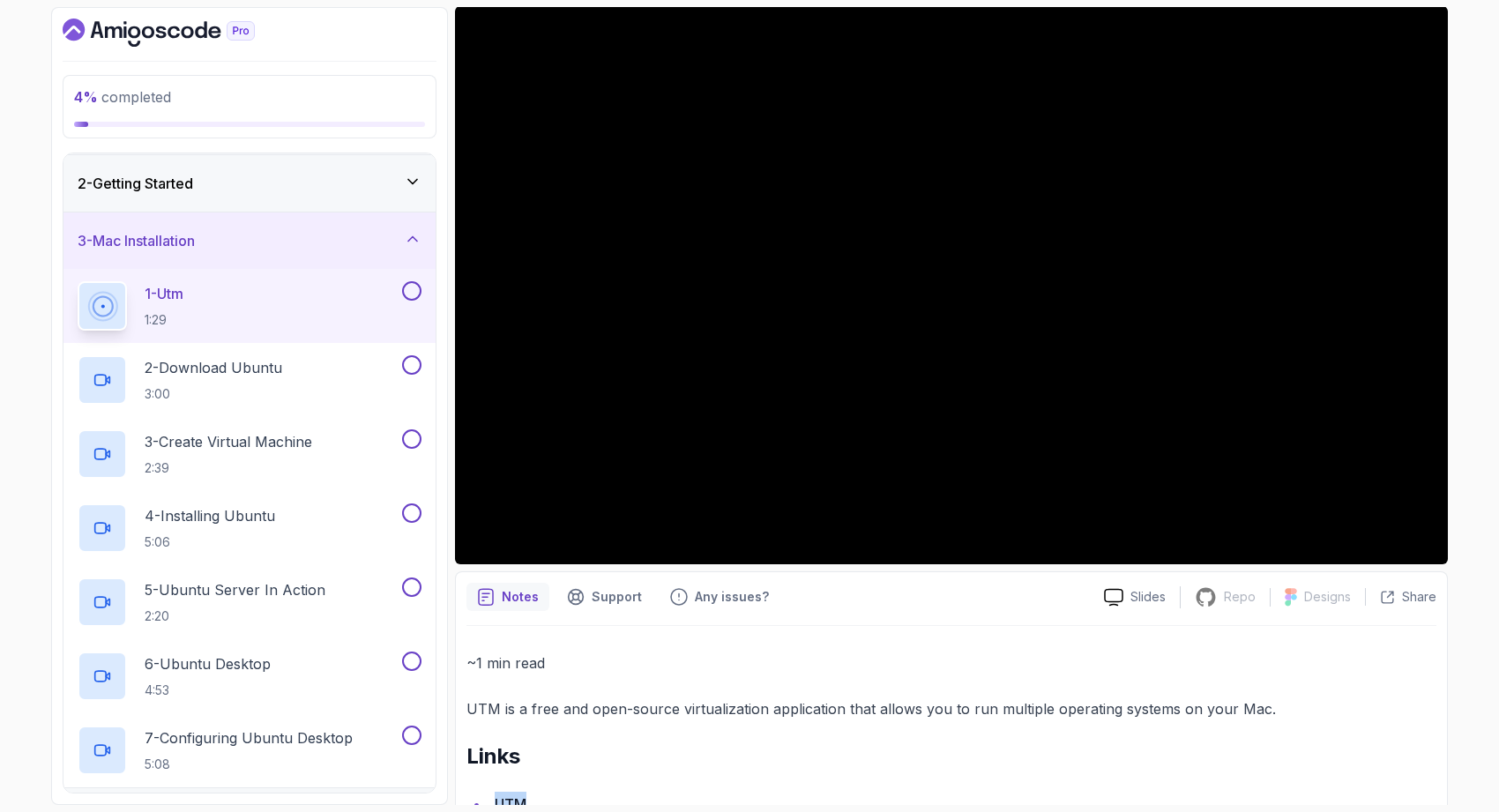
click at [410, 290] on button at bounding box center [412, 291] width 20 height 20
click at [324, 383] on div "2 - Download Ubuntu 3:00" at bounding box center [238, 380] width 321 height 50
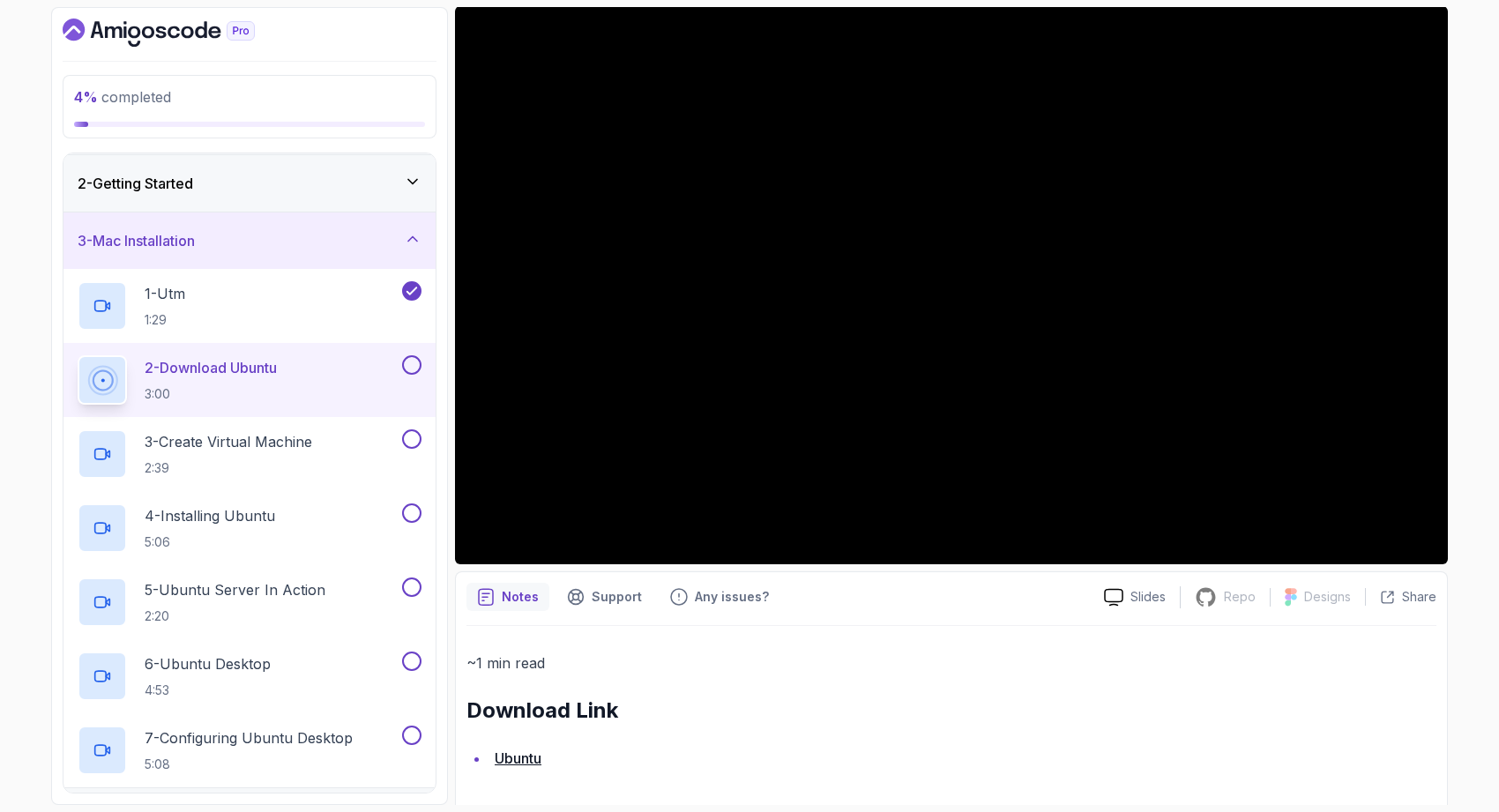
click at [534, 760] on link "Ubuntu" at bounding box center [518, 758] width 47 height 18
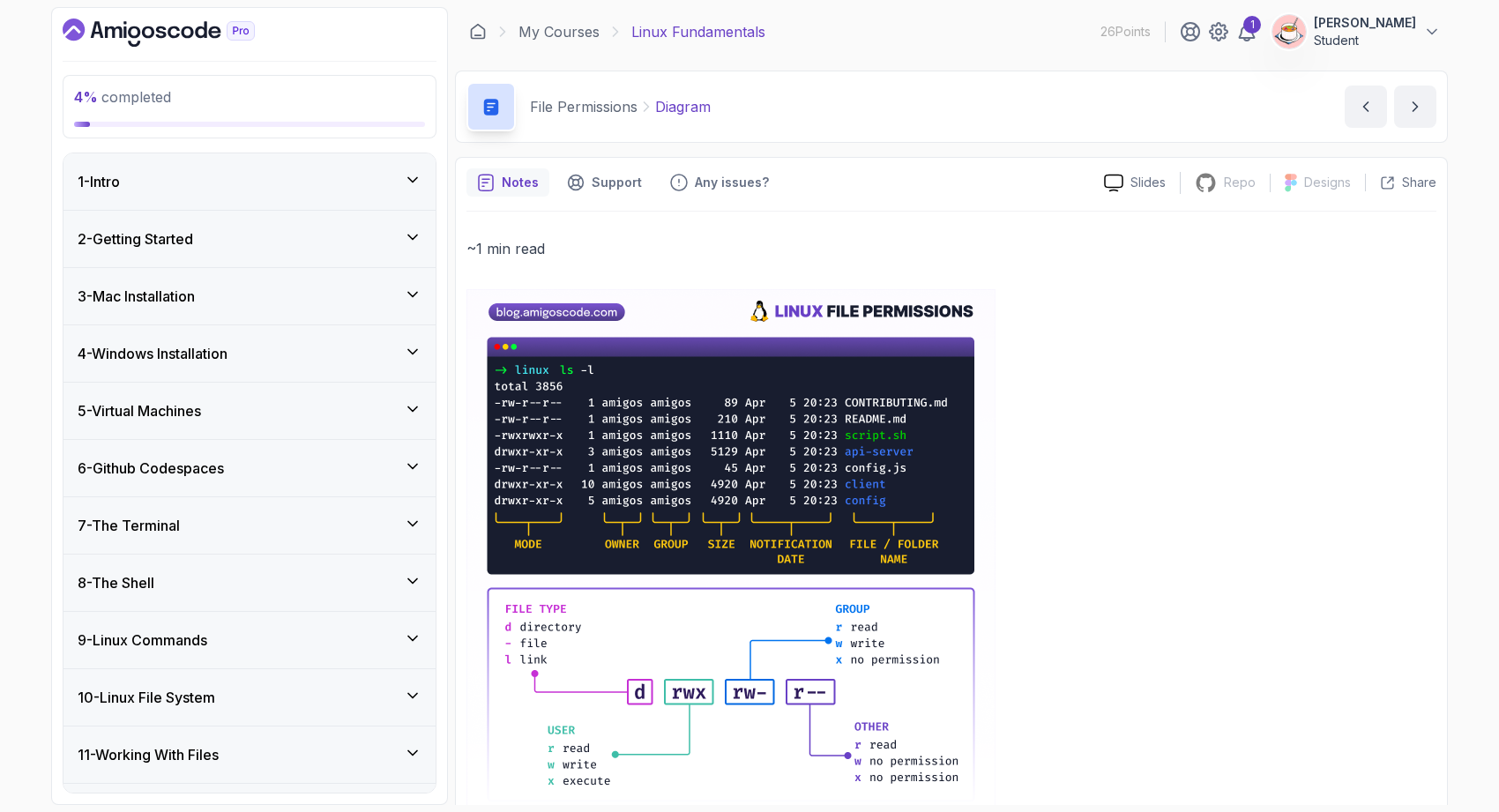
click at [334, 243] on div "2 - Getting Started" at bounding box center [249, 238] width 344 height 21
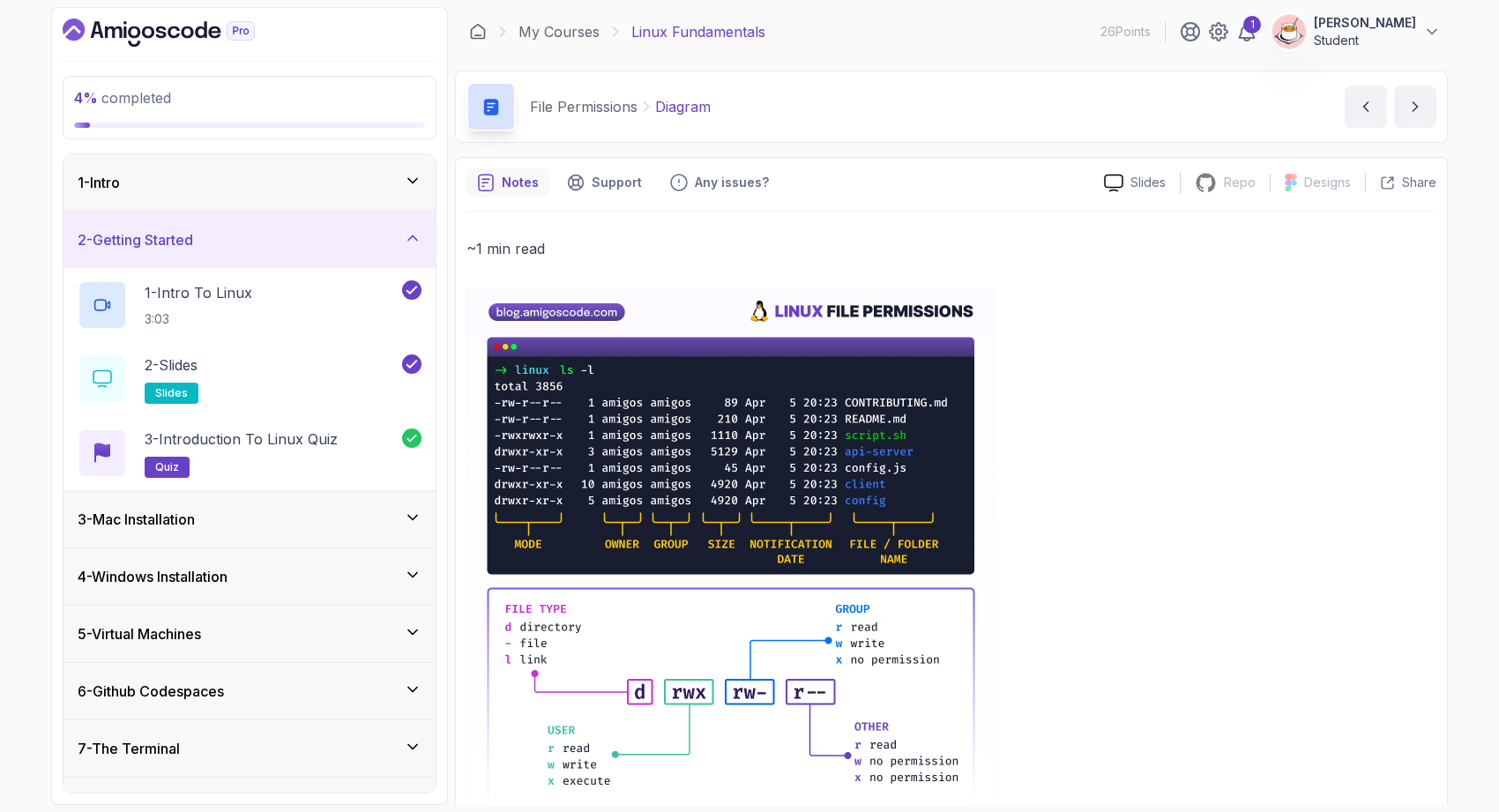
click at [306, 551] on div "4 - Windows Installation" at bounding box center [249, 576] width 372 height 57
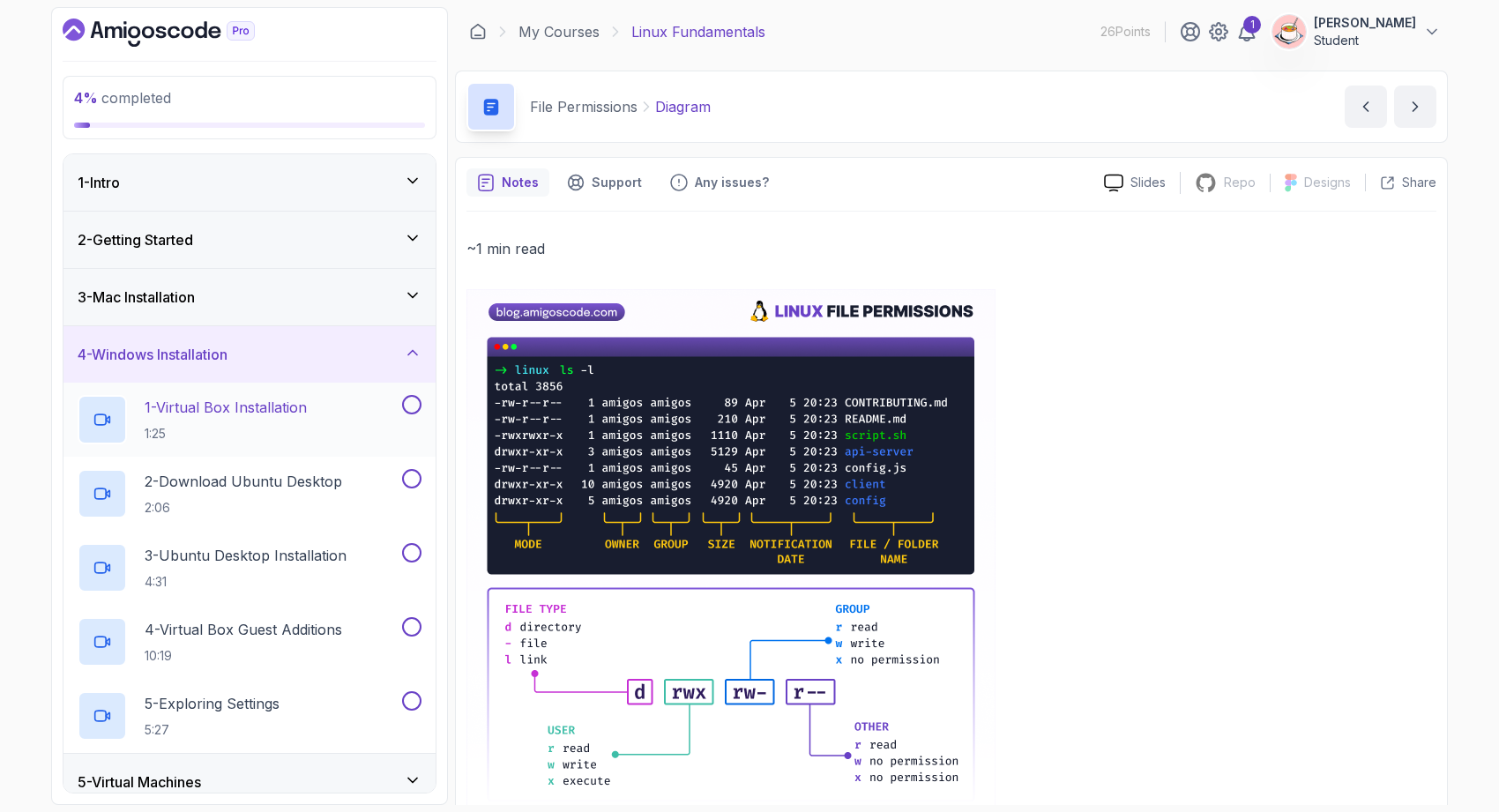
click at [408, 402] on button at bounding box center [412, 405] width 20 height 20
click at [342, 504] on p "2:06" at bounding box center [243, 508] width 197 height 18
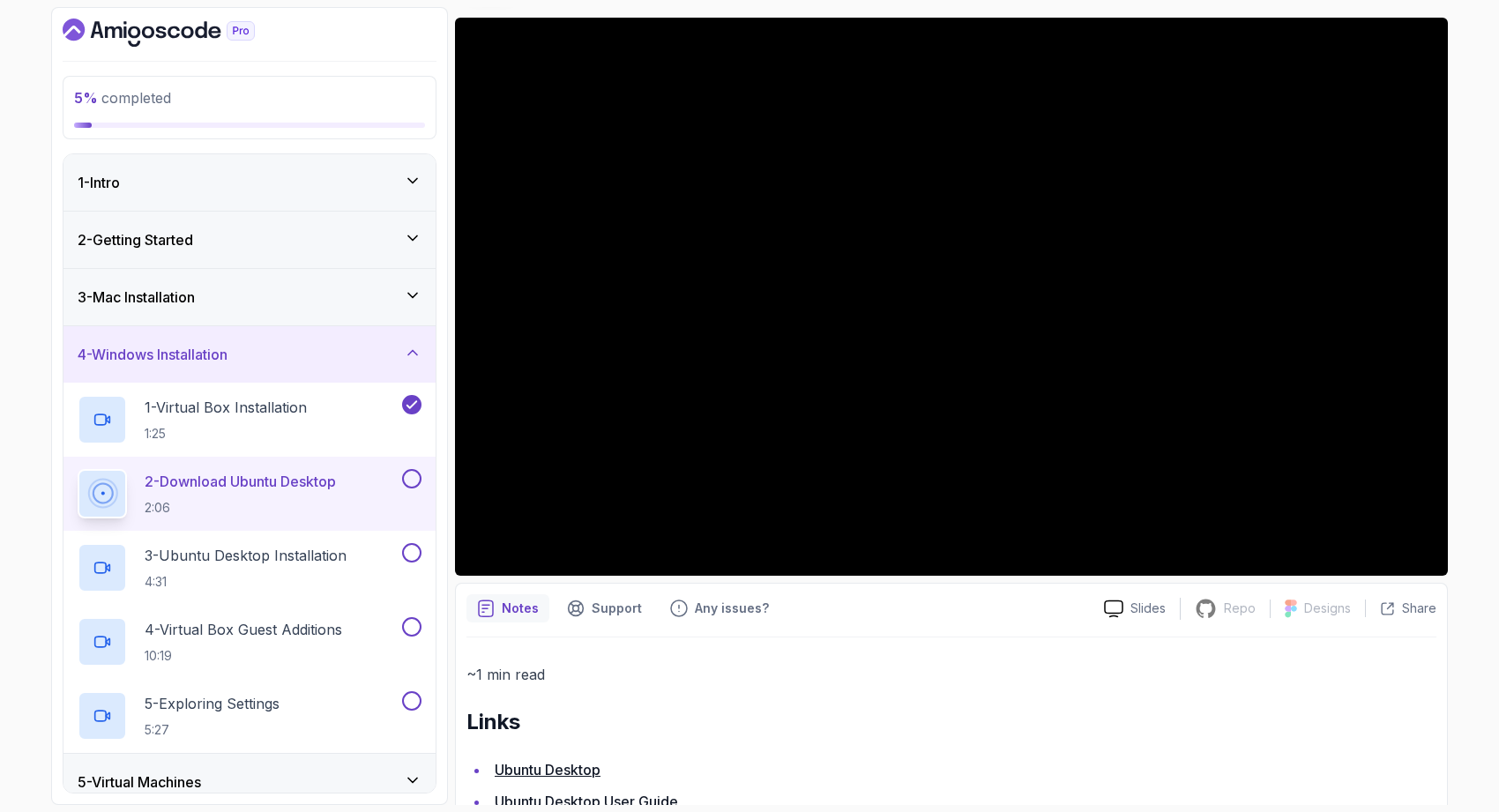
scroll to position [191, 0]
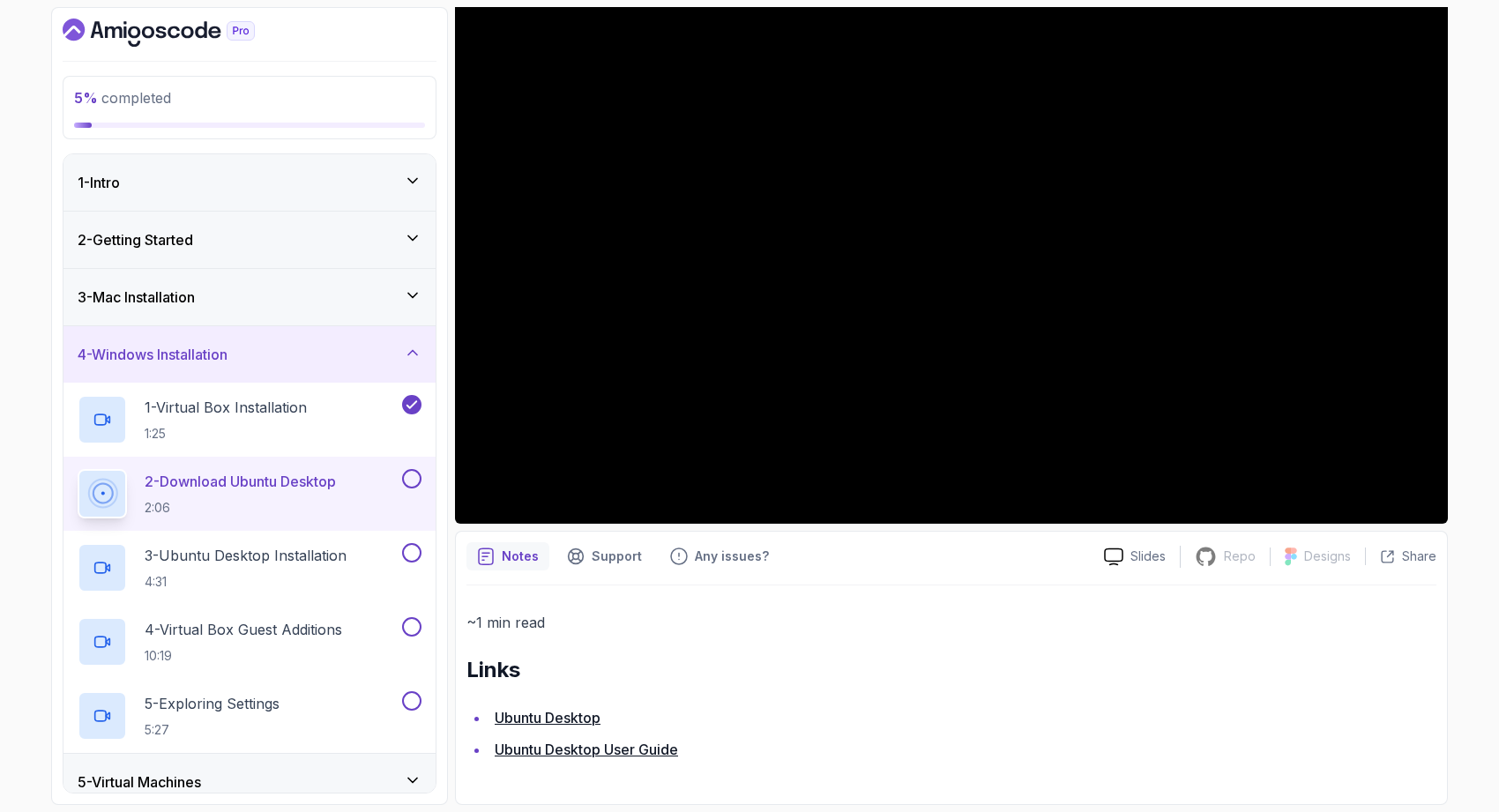
click at [303, 292] on div "3 - Mac Installation" at bounding box center [249, 296] width 344 height 21
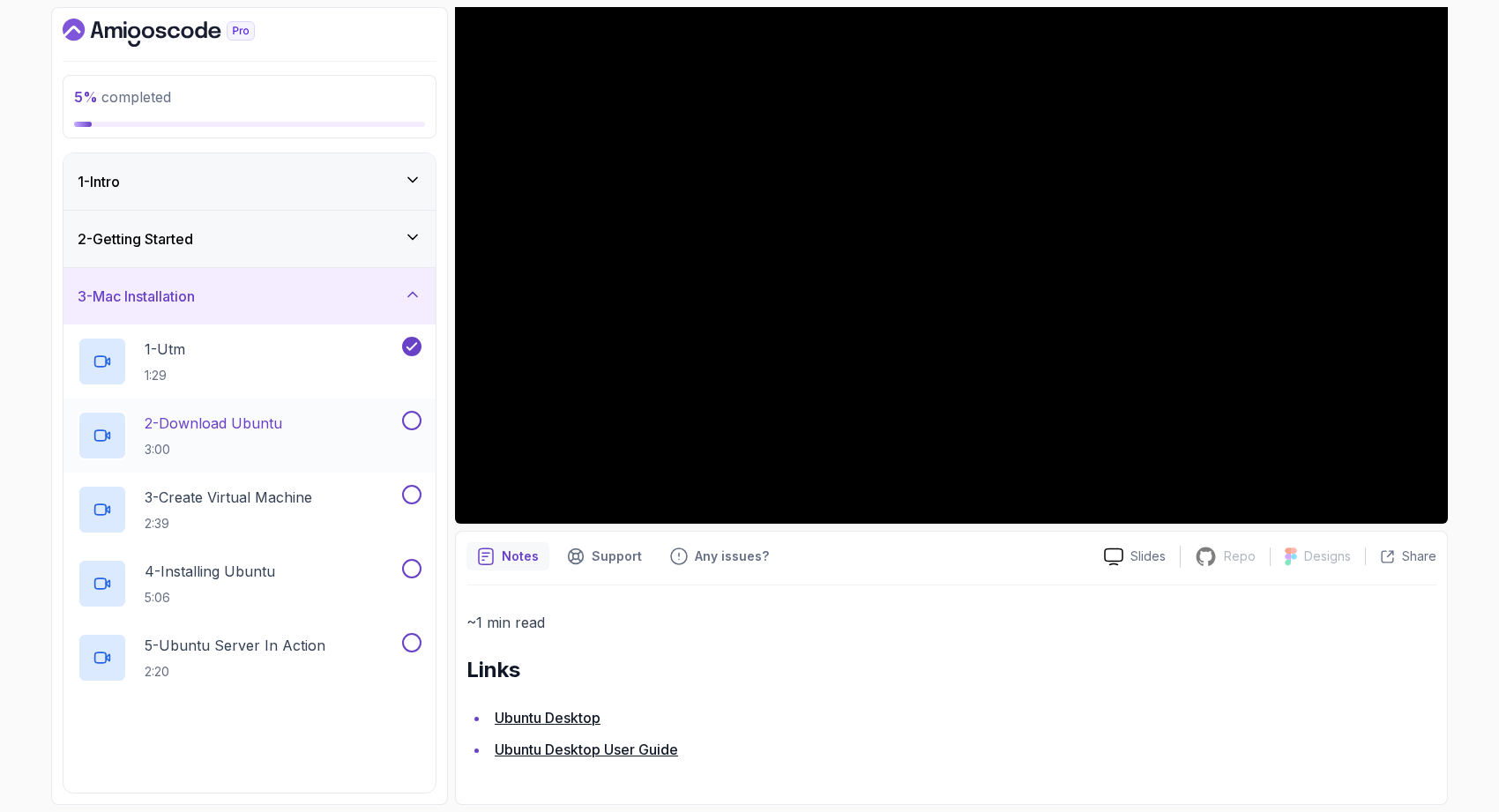
click at [272, 422] on p "2 - Download Ubuntu" at bounding box center [213, 422] width 138 height 21
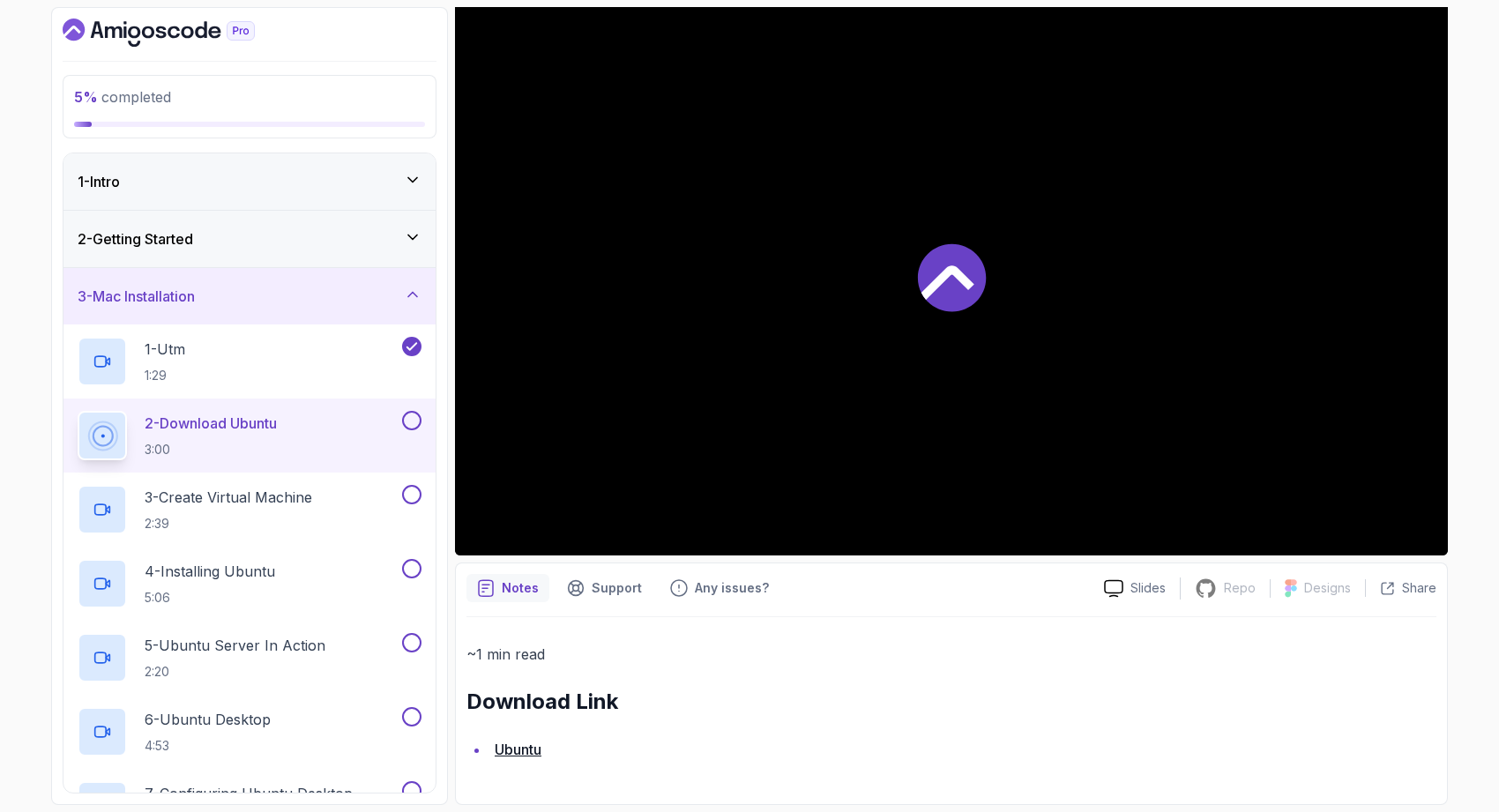
scroll to position [160, 0]
click at [534, 747] on link "Ubuntu" at bounding box center [518, 750] width 47 height 18
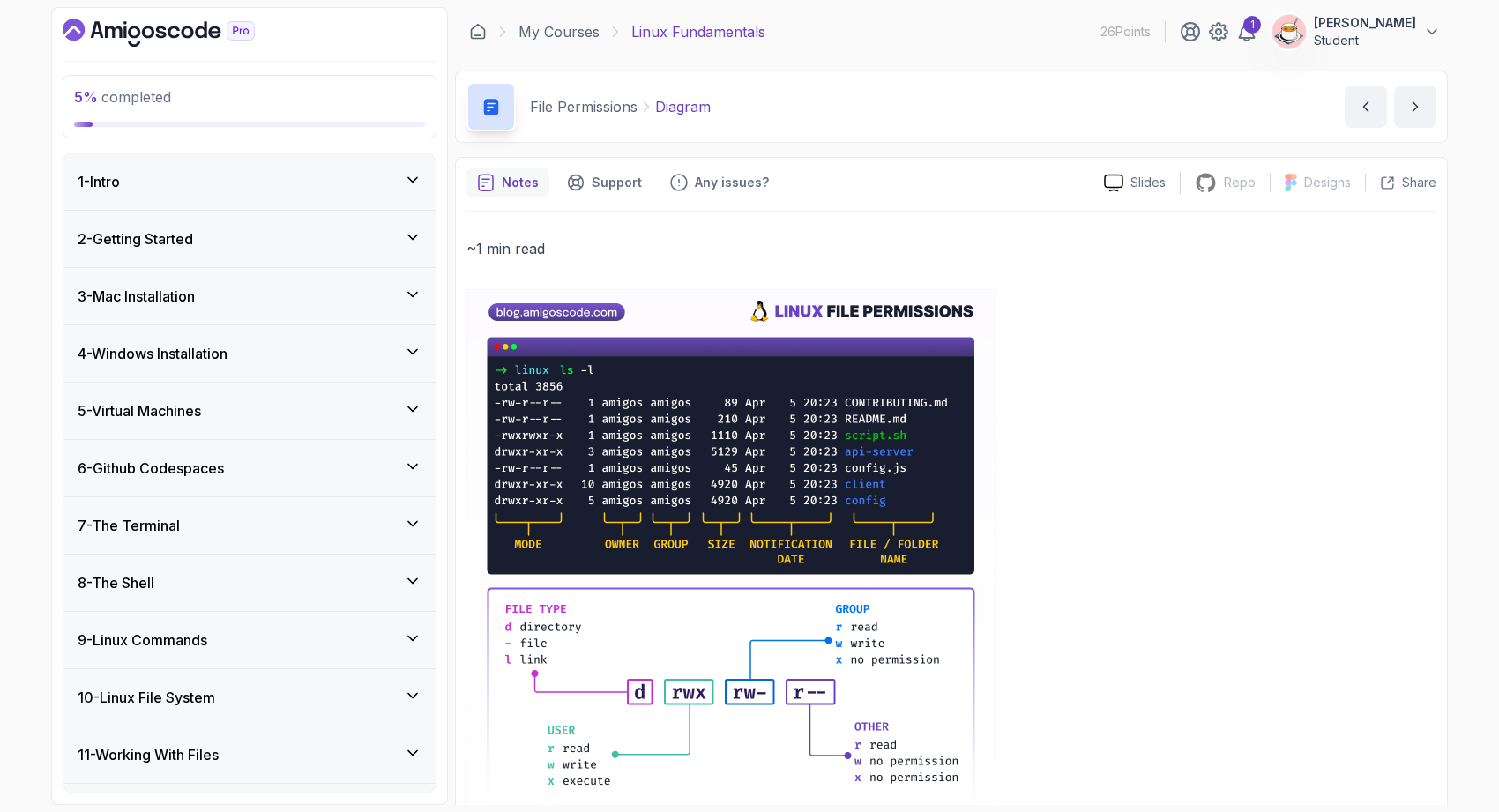
click at [218, 291] on div "3 - Mac Installation" at bounding box center [249, 295] width 344 height 21
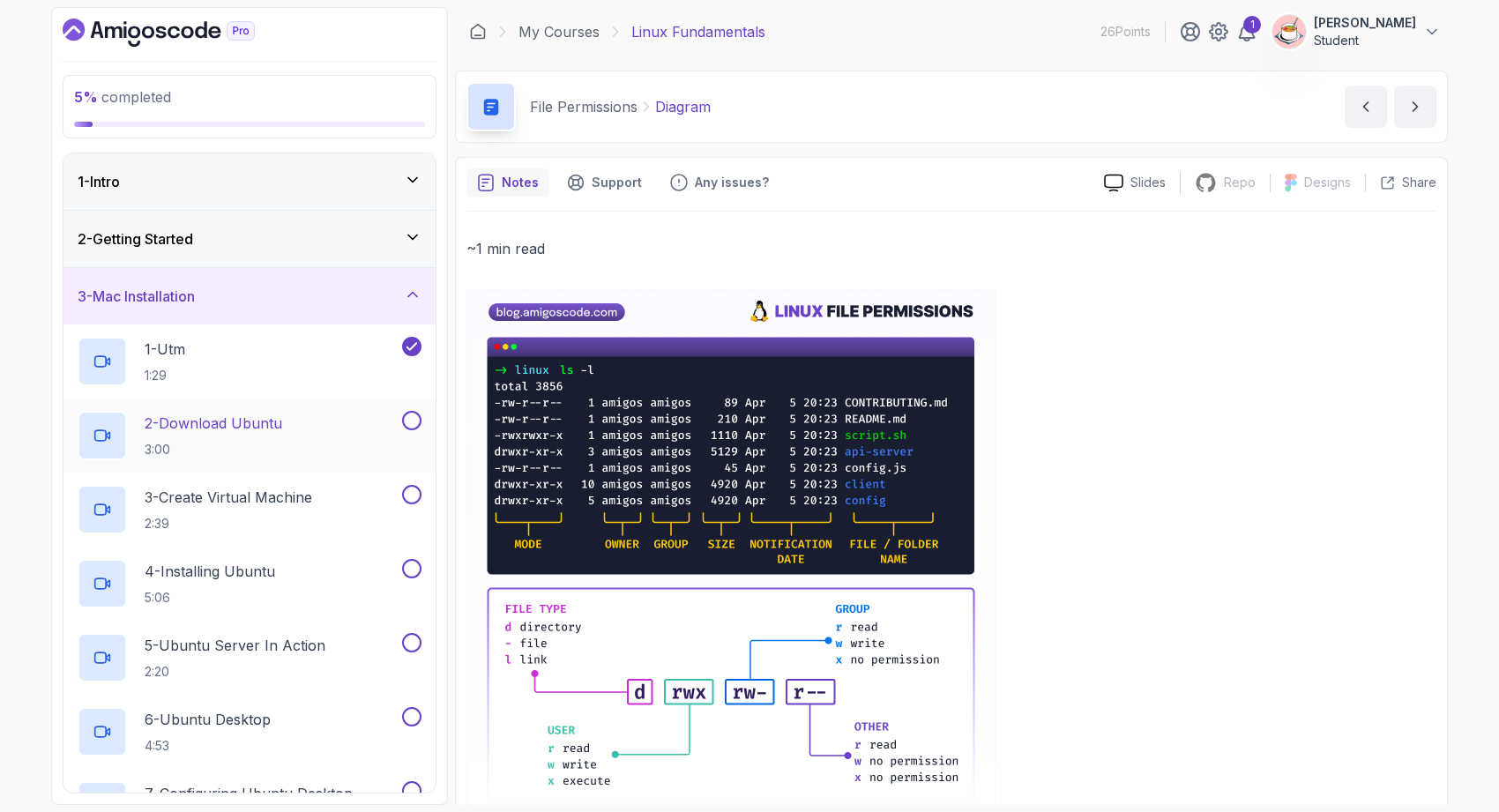
click at [269, 420] on p "2 - Download Ubuntu" at bounding box center [213, 422] width 138 height 21
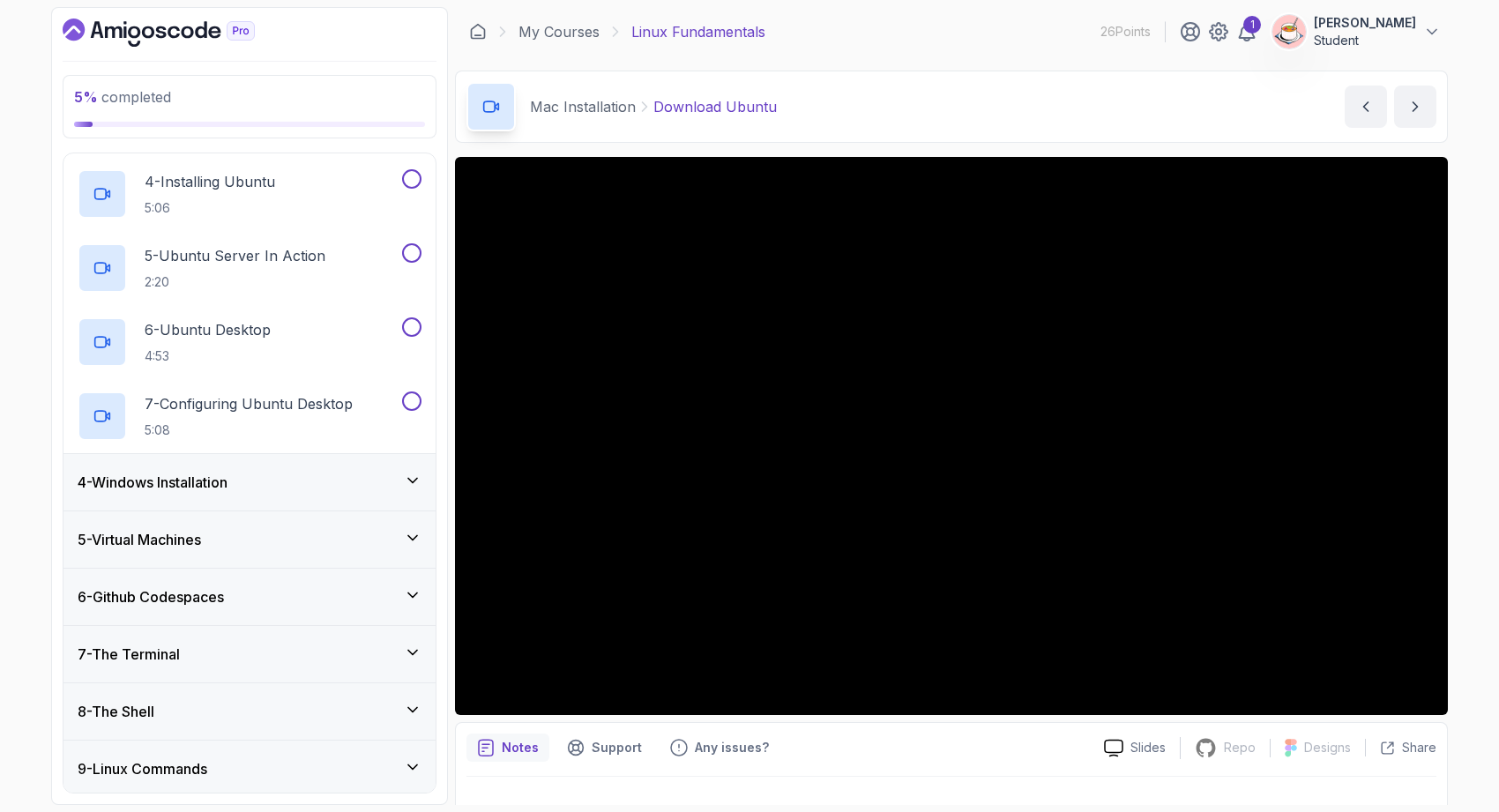
scroll to position [396, 0]
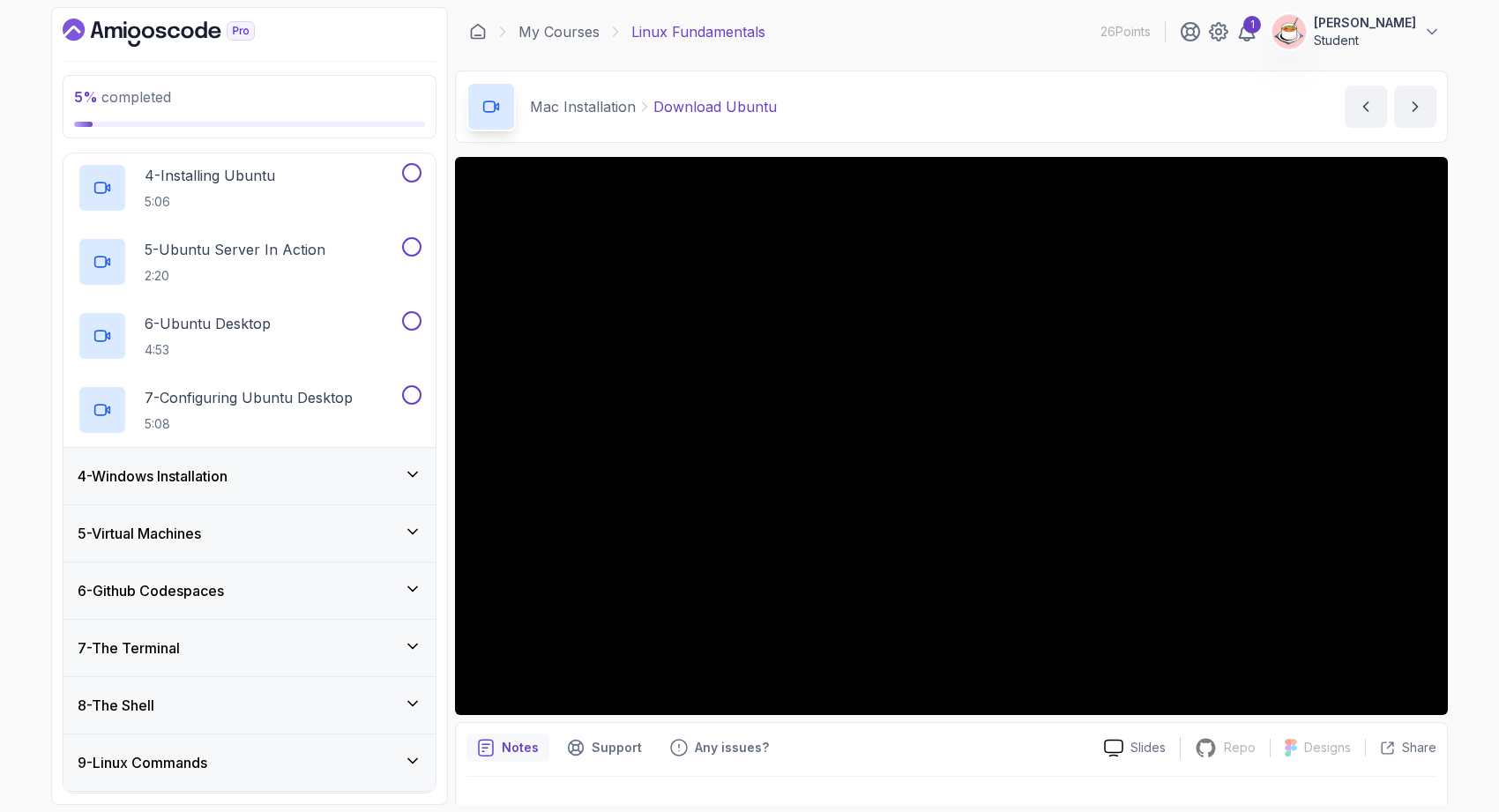
click at [376, 535] on div "5 - Virtual Machines" at bounding box center [249, 532] width 344 height 21
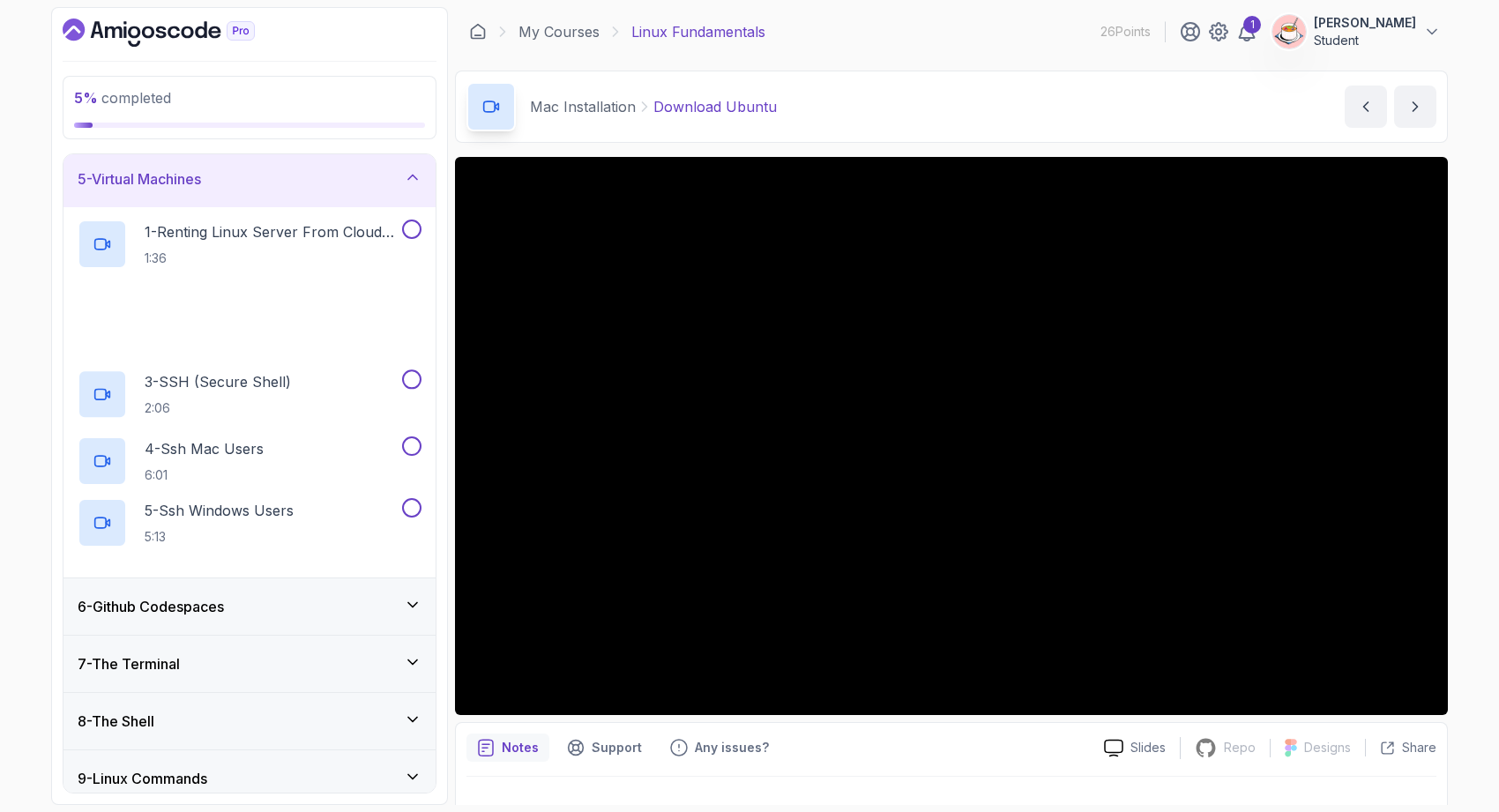
scroll to position [219, 0]
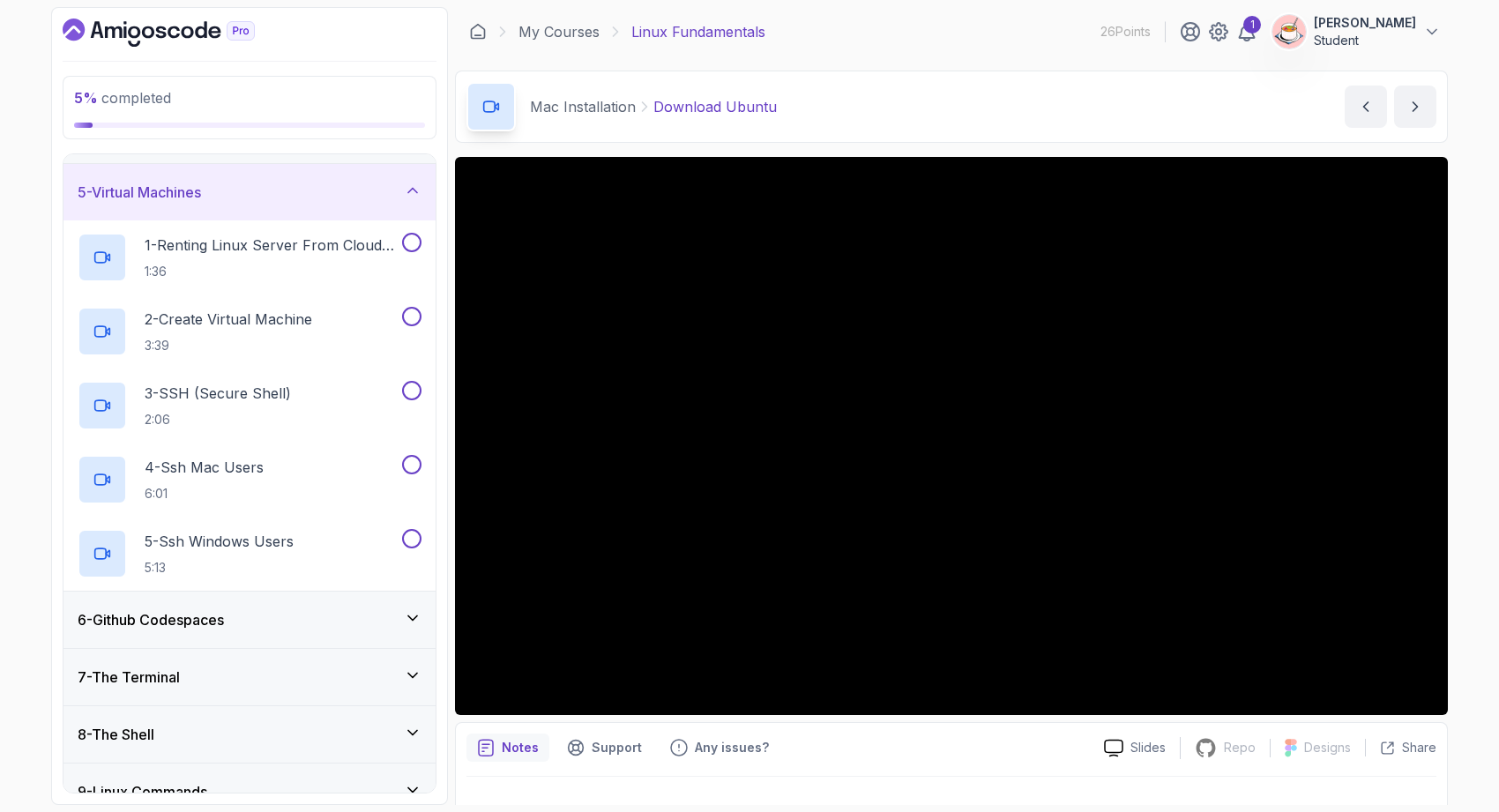
click at [357, 631] on div "6 - Github Codespaces" at bounding box center [249, 619] width 372 height 57
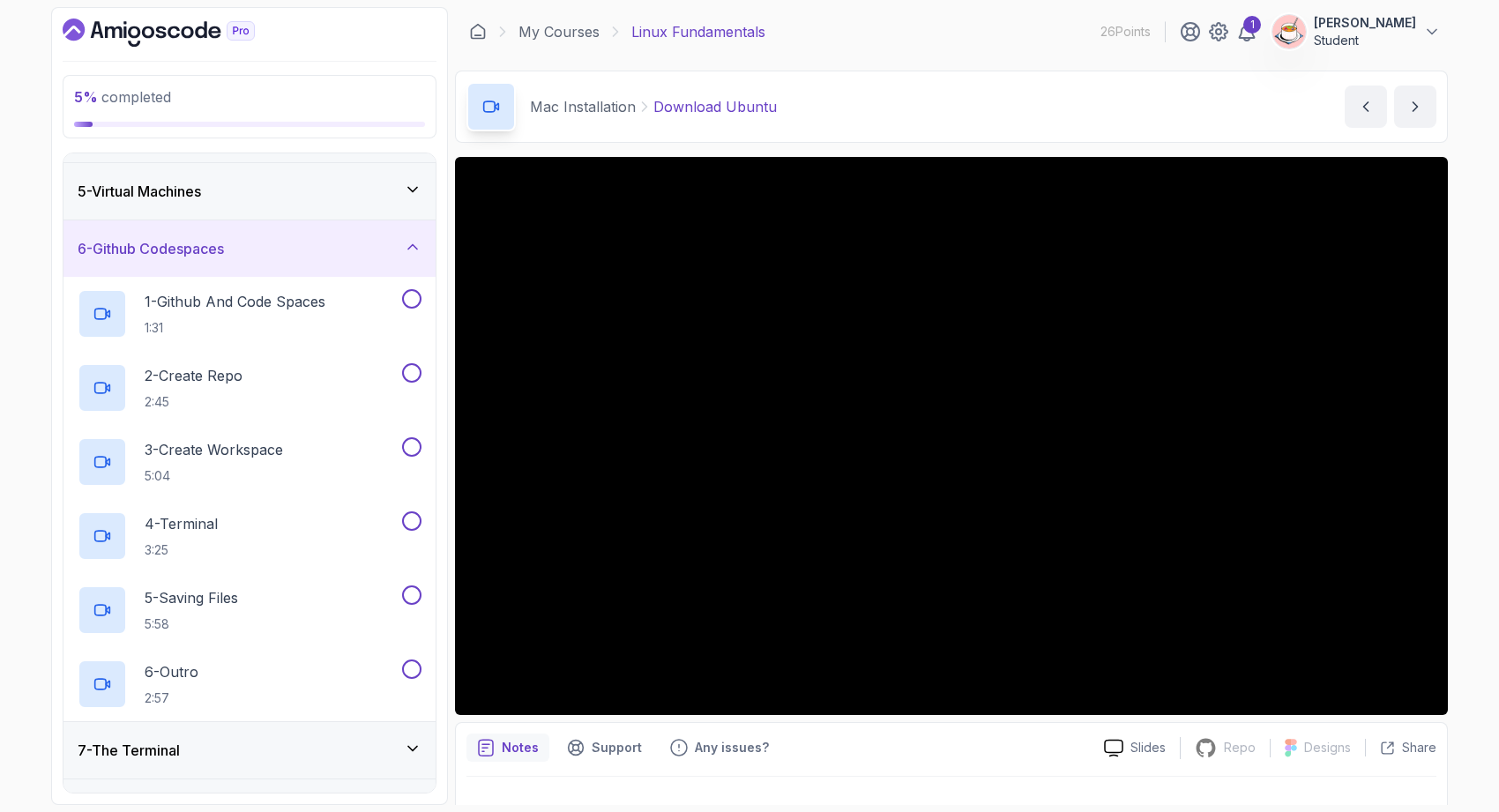
click at [237, 250] on div "6 - Github Codespaces" at bounding box center [249, 248] width 344 height 21
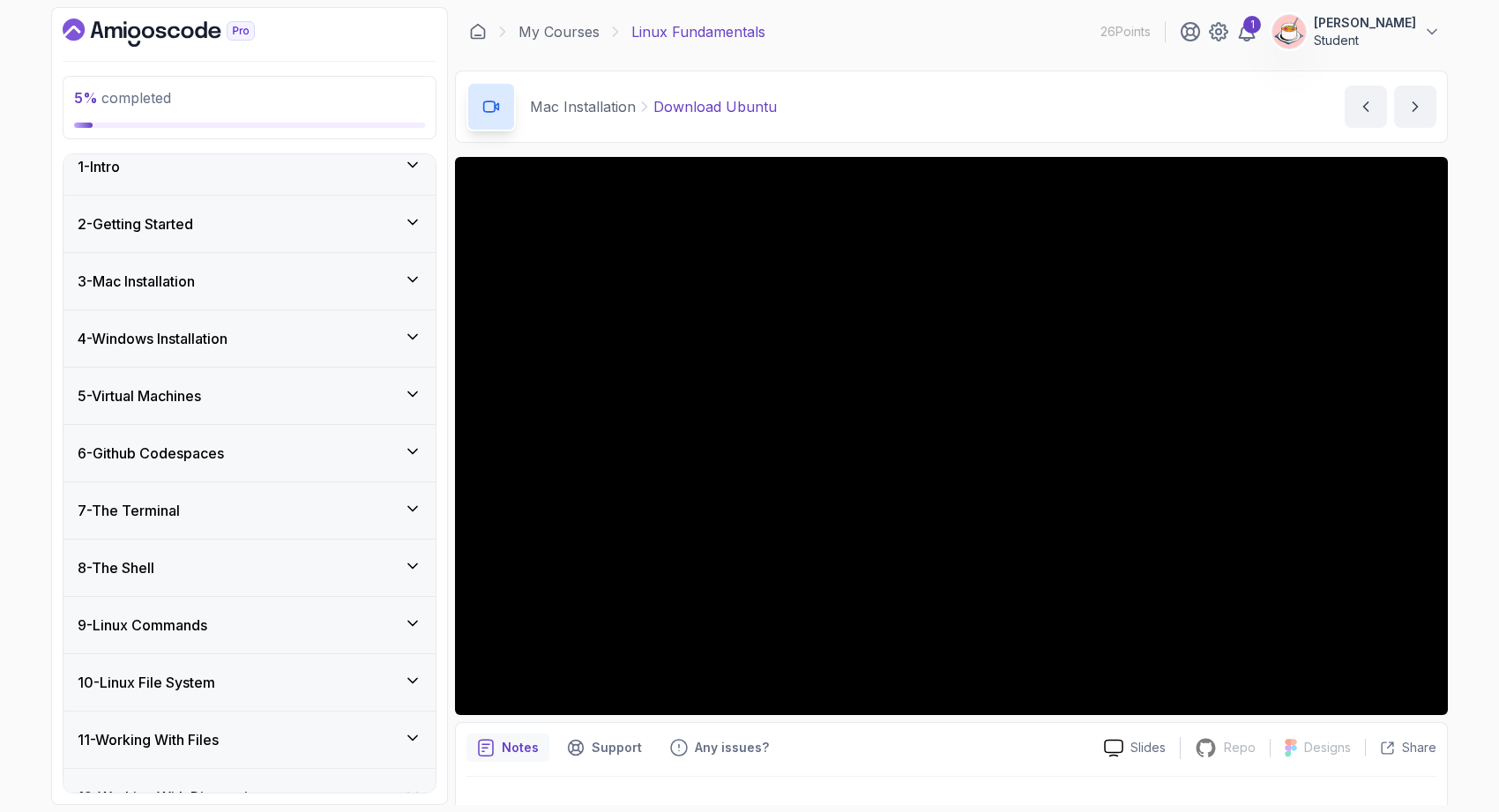
scroll to position [19, 0]
click at [318, 282] on div "3 - Mac Installation" at bounding box center [249, 278] width 344 height 21
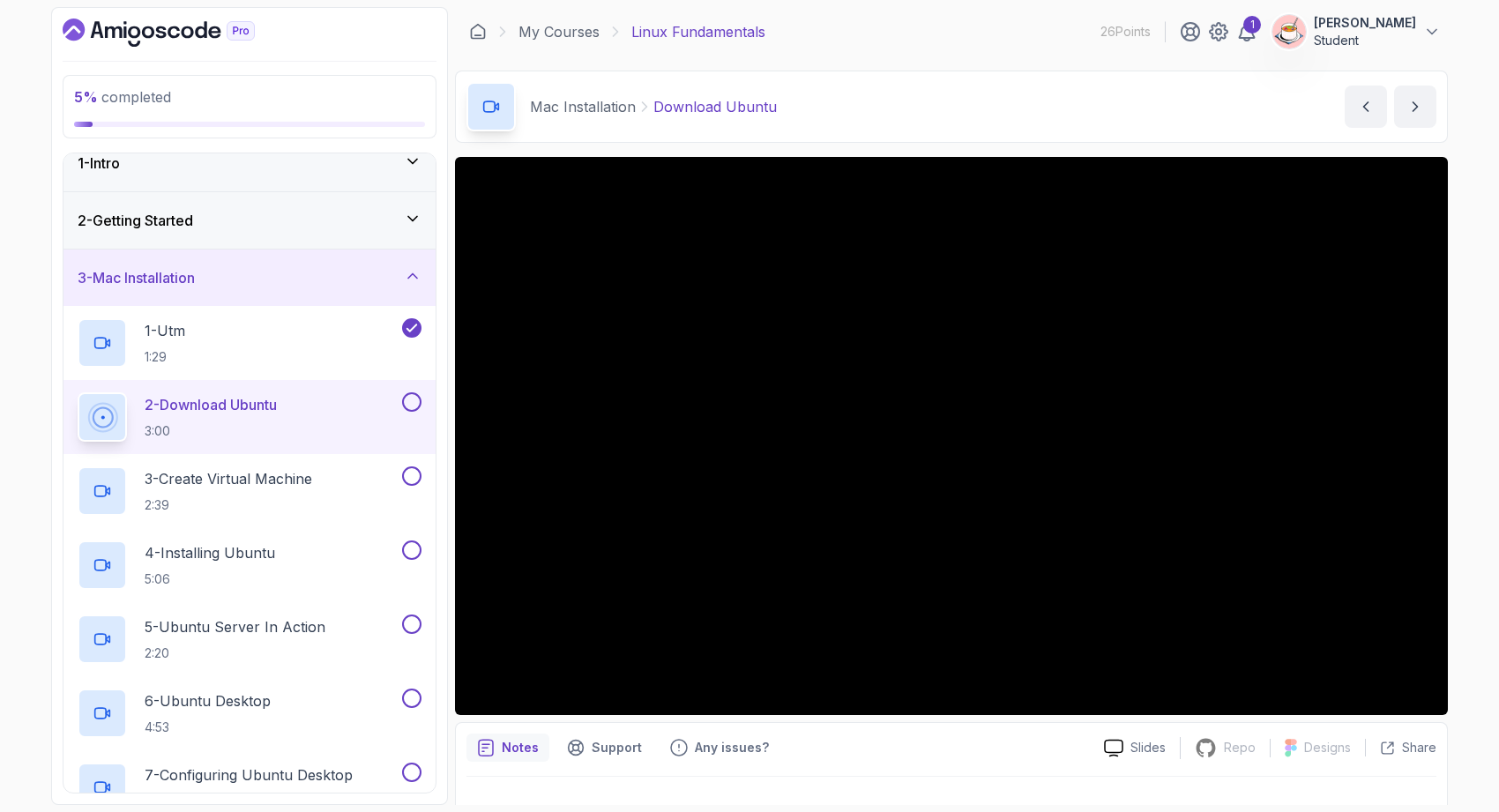
click at [409, 415] on button "2 - Download Ubuntu 3:00" at bounding box center [249, 417] width 344 height 50
click at [410, 406] on button at bounding box center [412, 403] width 20 height 20
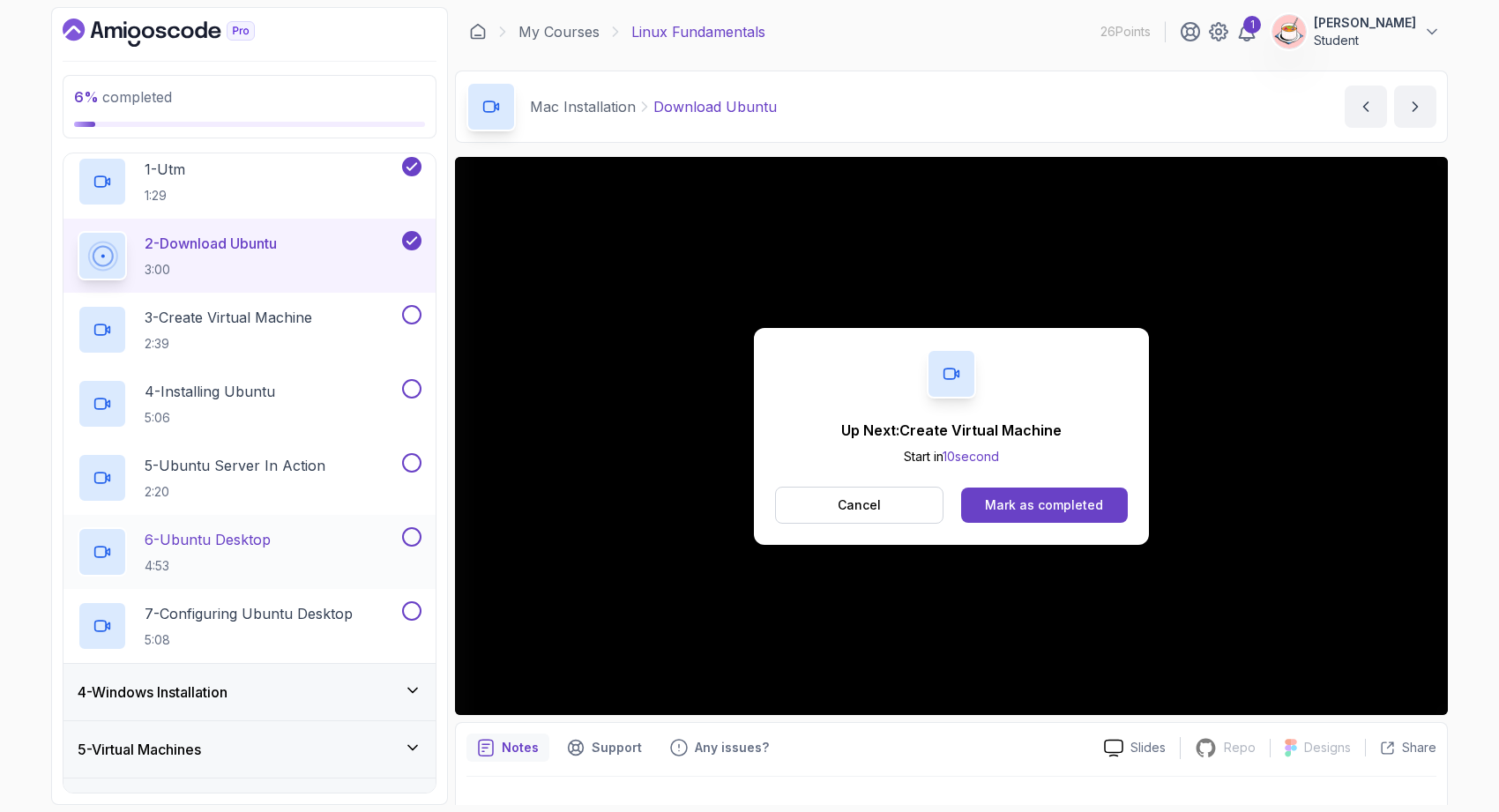
scroll to position [121, 0]
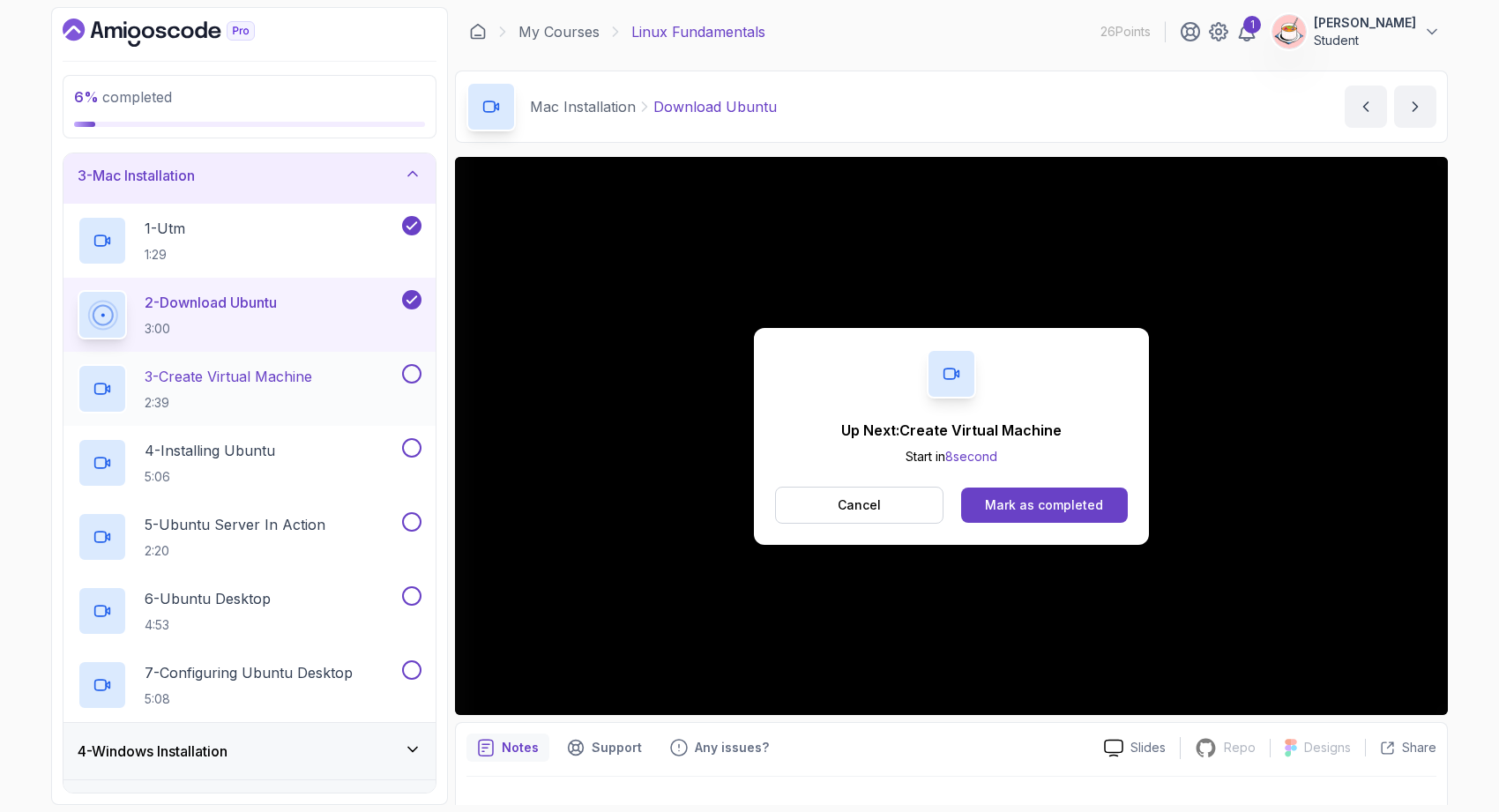
click at [295, 380] on p "3 - Create Virtual Machine" at bounding box center [228, 376] width 168 height 21
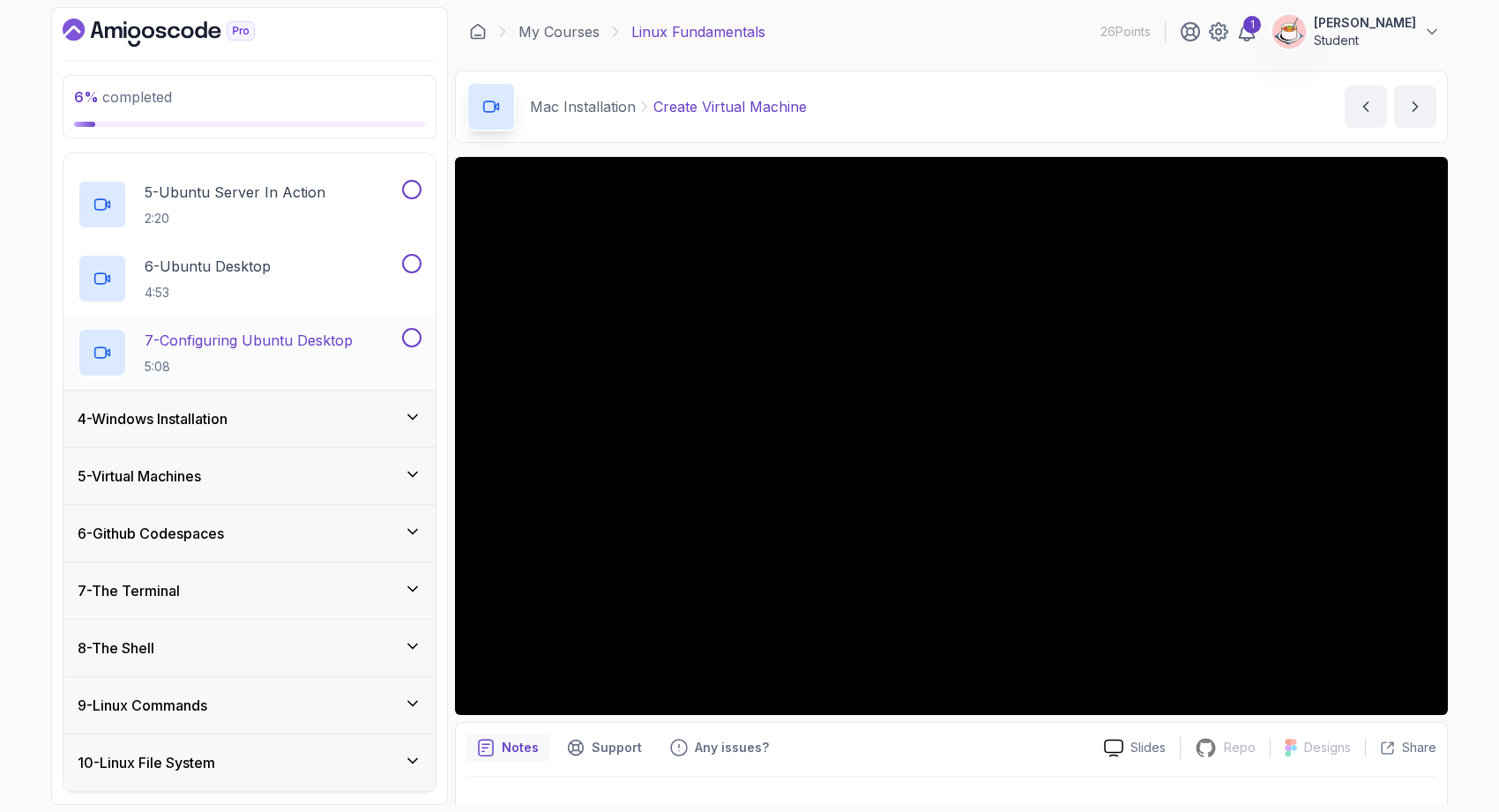
scroll to position [535, 0]
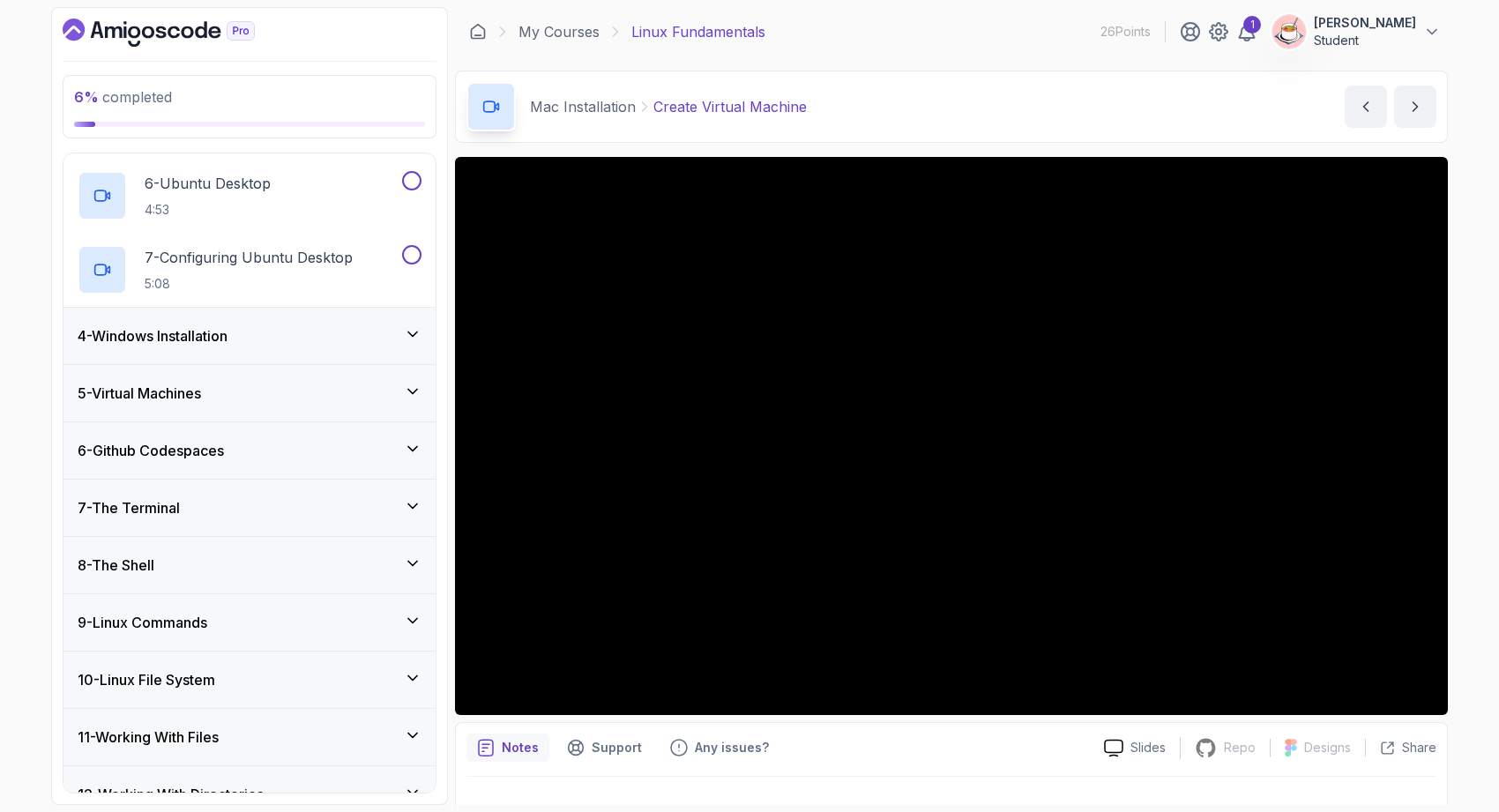
click at [335, 399] on div "5 - Virtual Machines" at bounding box center [249, 393] width 344 height 21
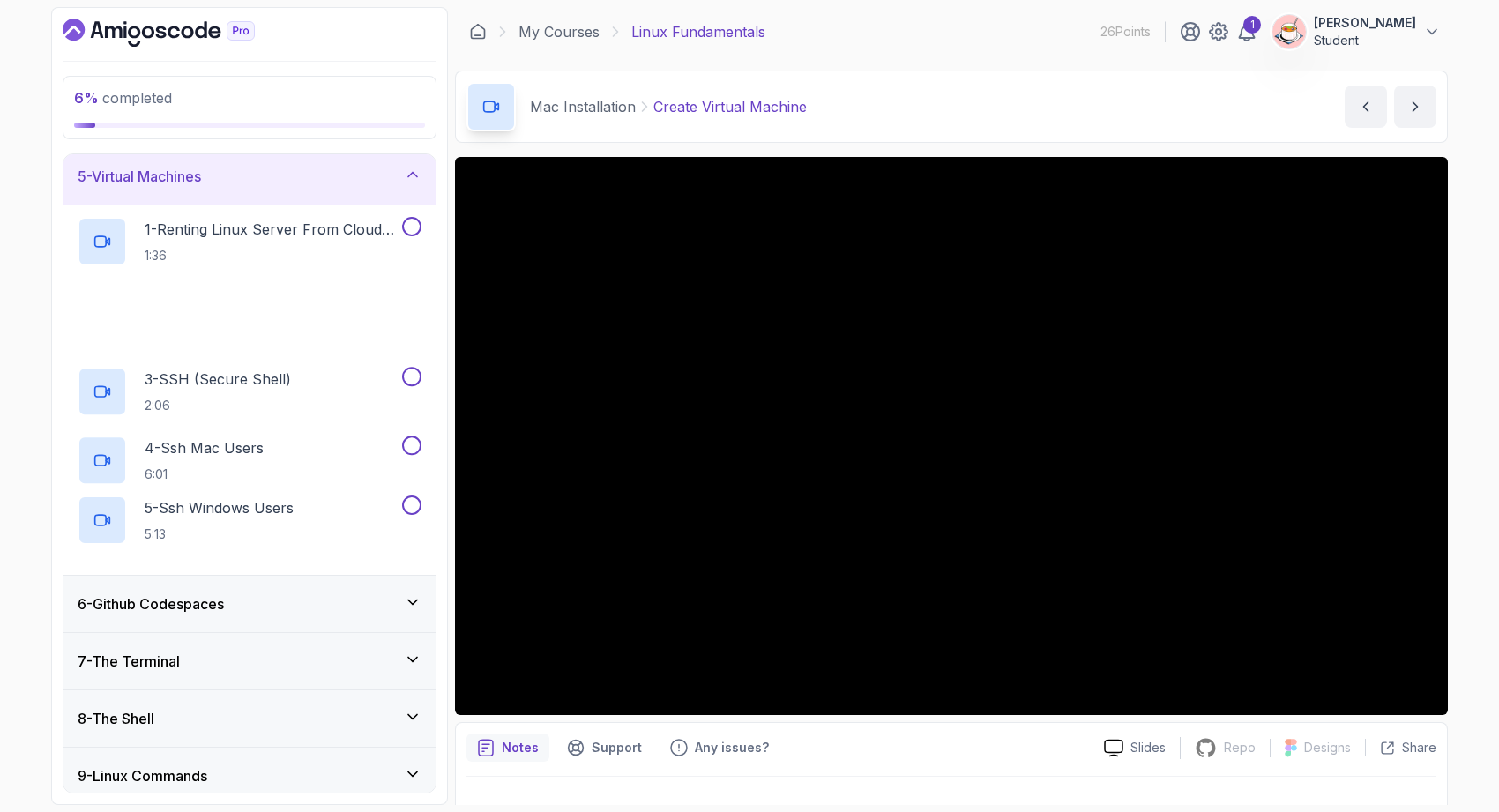
scroll to position [219, 0]
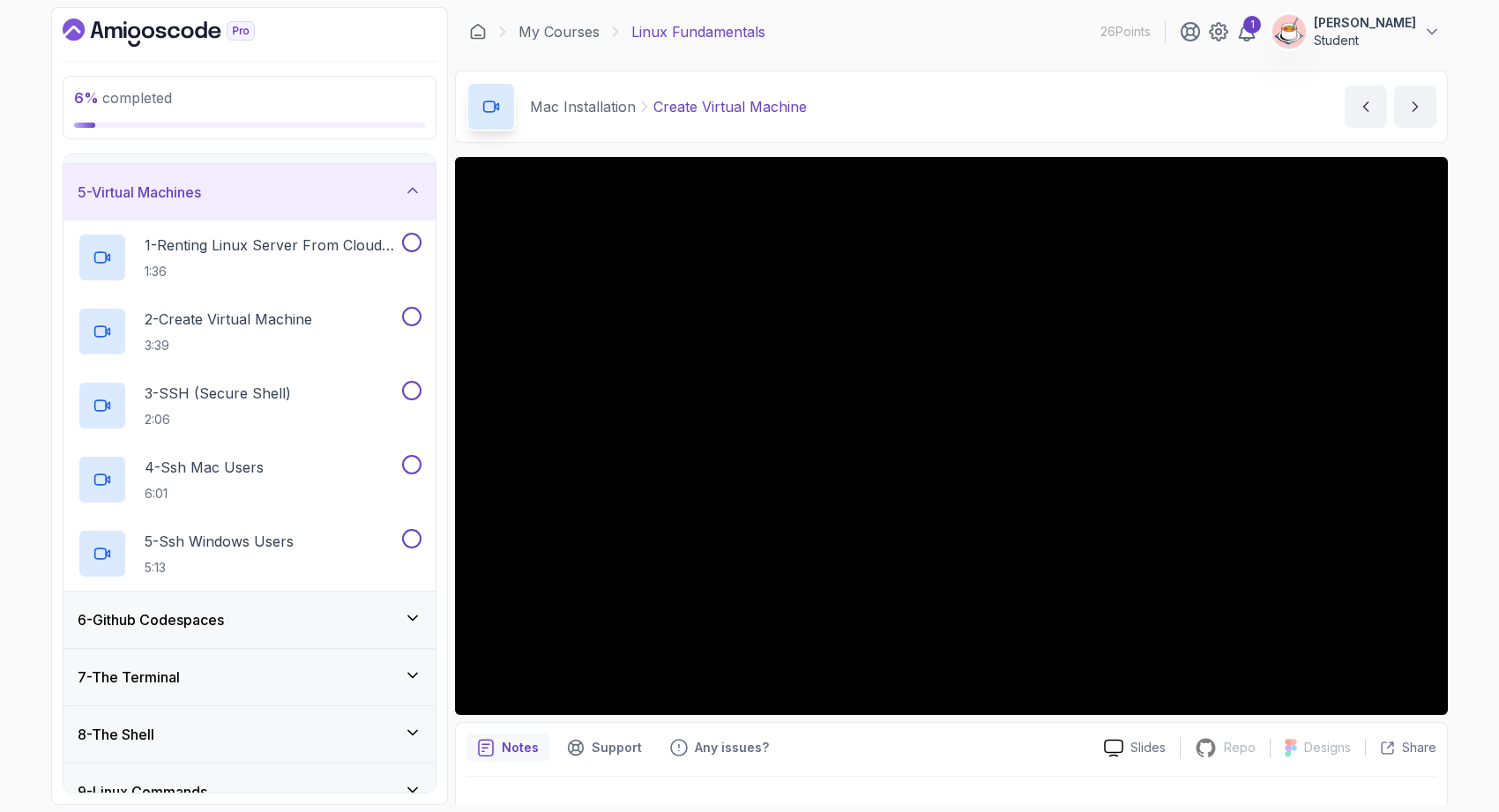
click at [387, 670] on div "7 - The Terminal" at bounding box center [249, 676] width 344 height 21
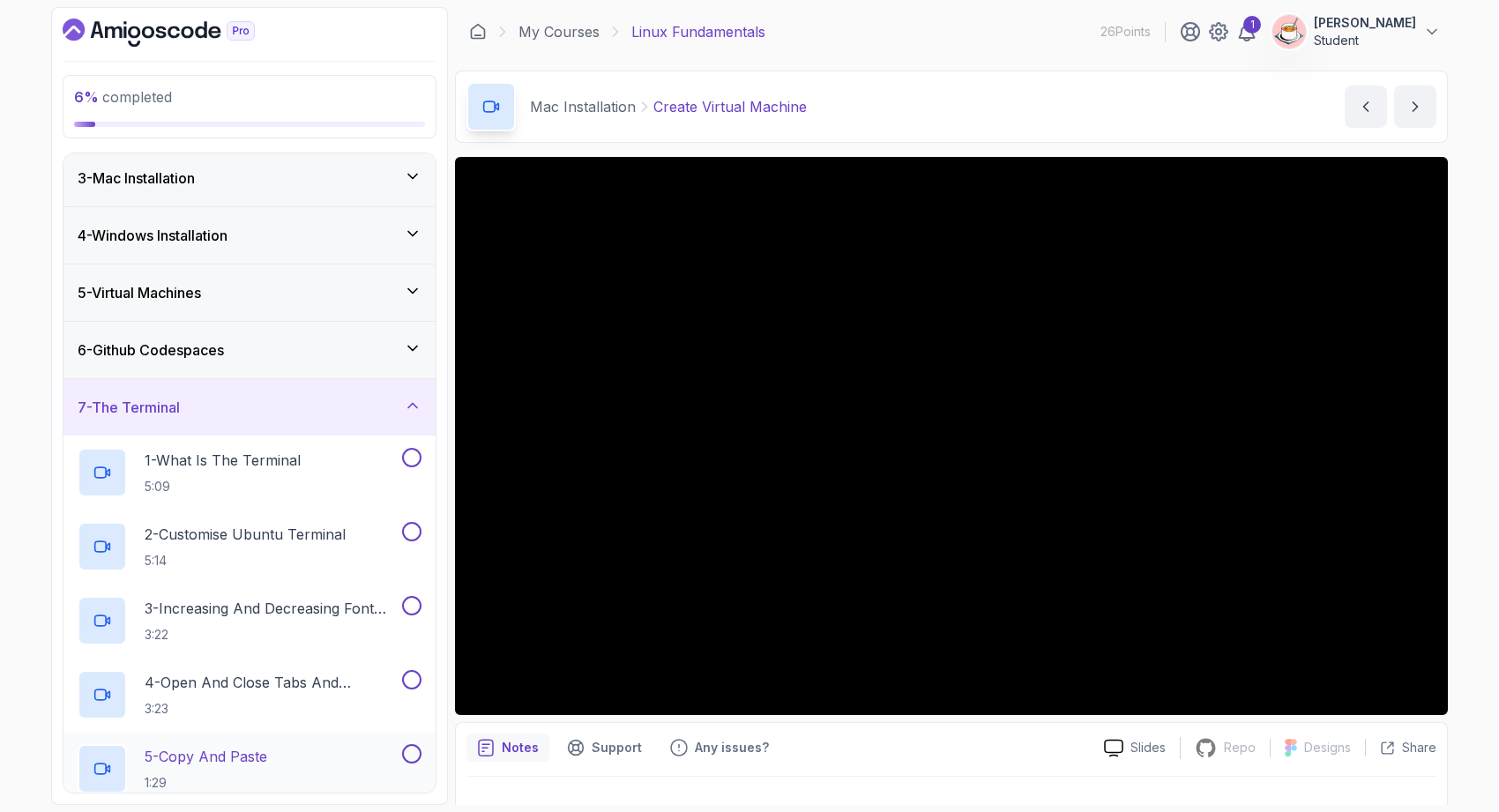
scroll to position [0, 0]
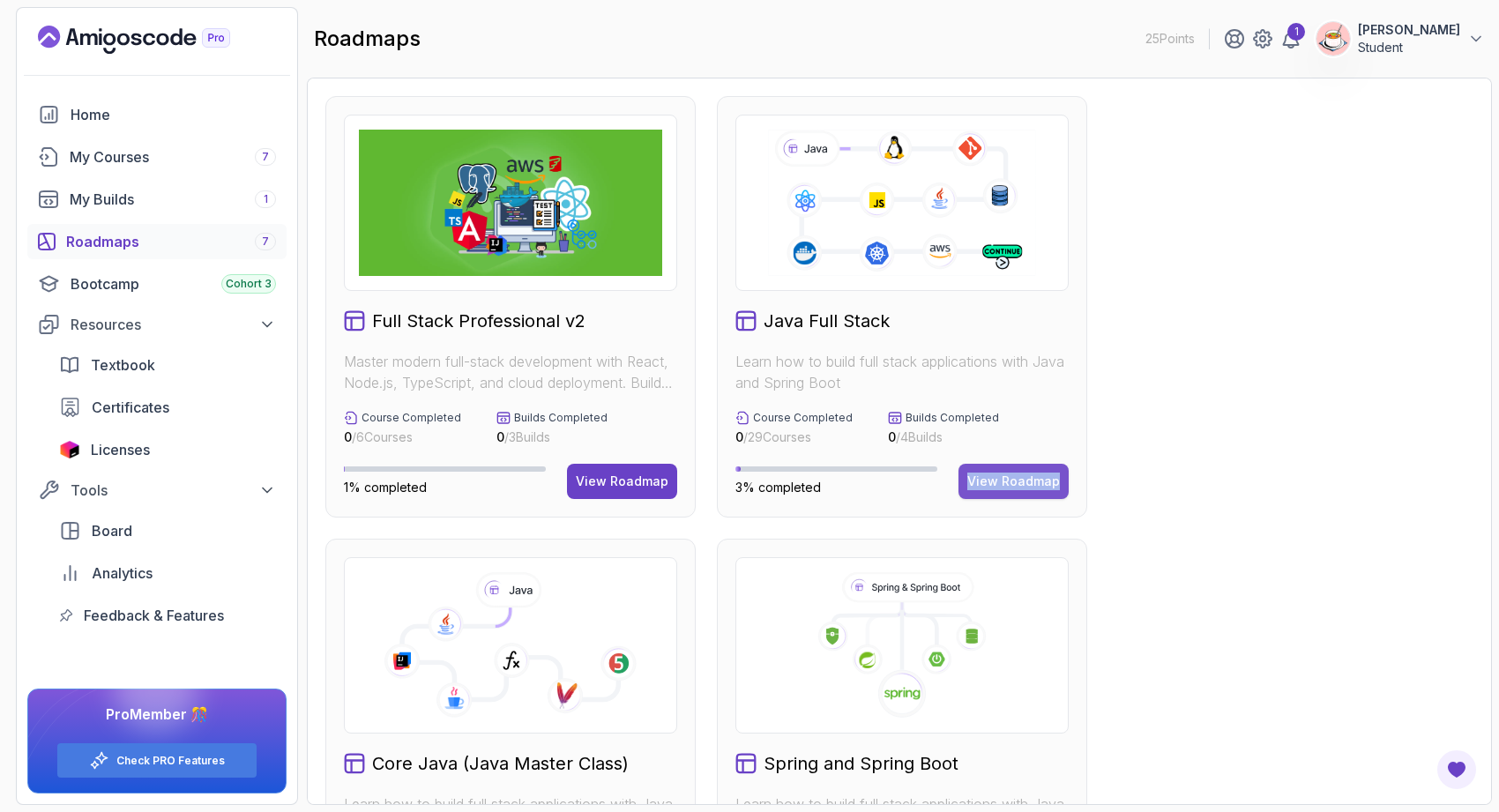
click at [1036, 486] on div "View Roadmap" at bounding box center [1013, 481] width 92 height 18
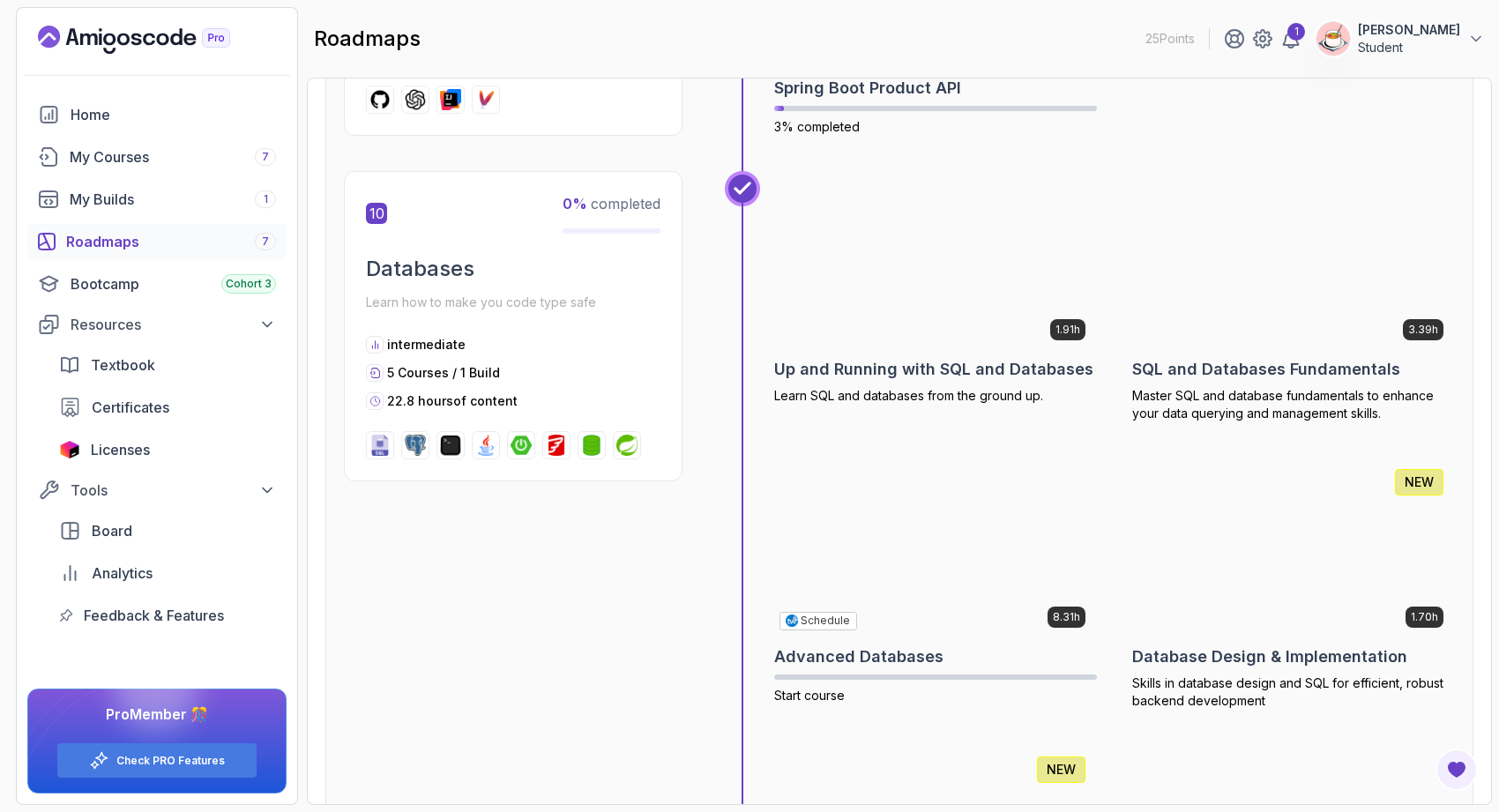
scroll to position [3876, 0]
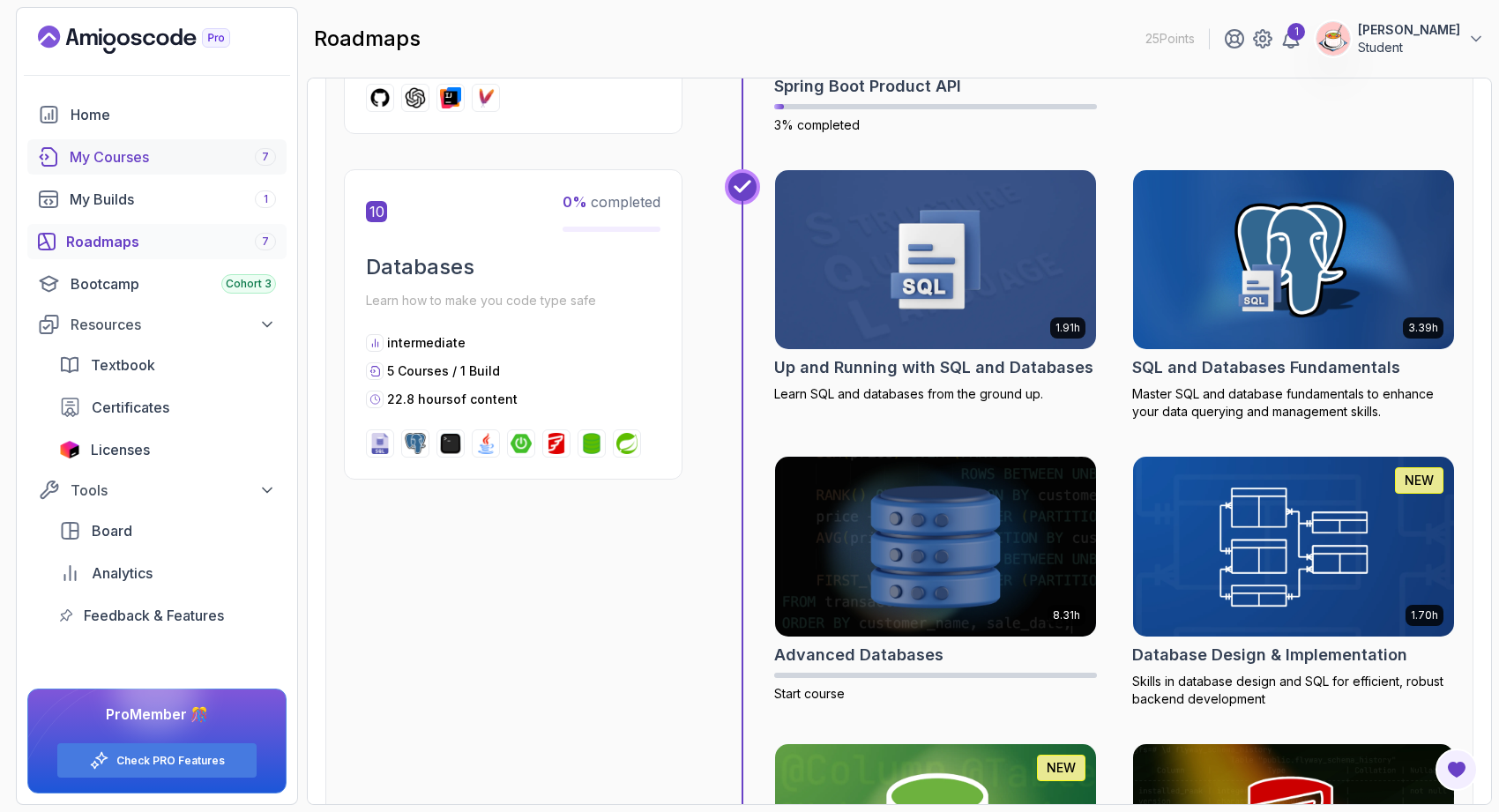
click at [206, 155] on div "My Courses 7" at bounding box center [173, 157] width 206 height 21
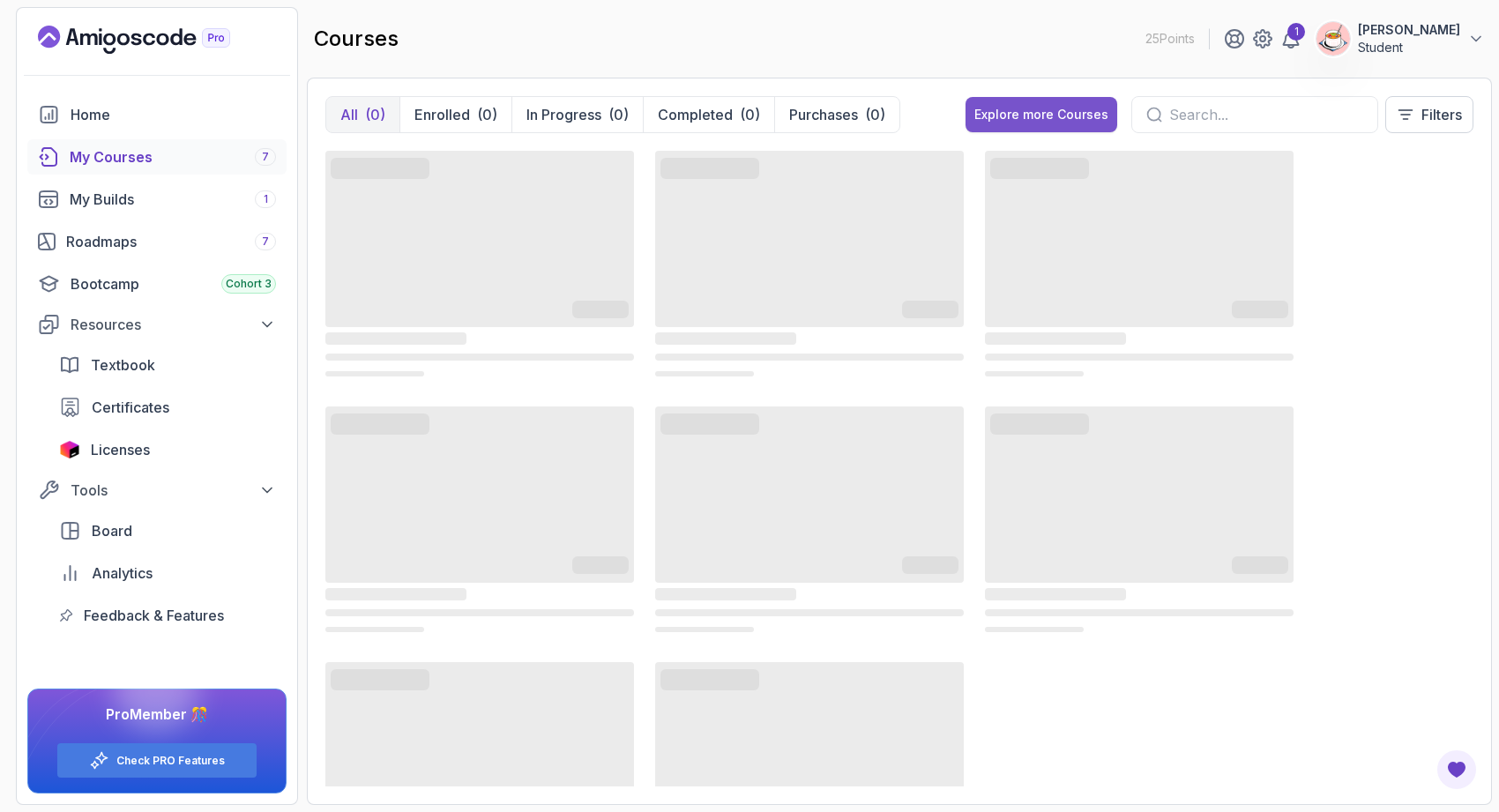
click at [1001, 112] on div "Explore more Courses" at bounding box center [1041, 115] width 134 height 18
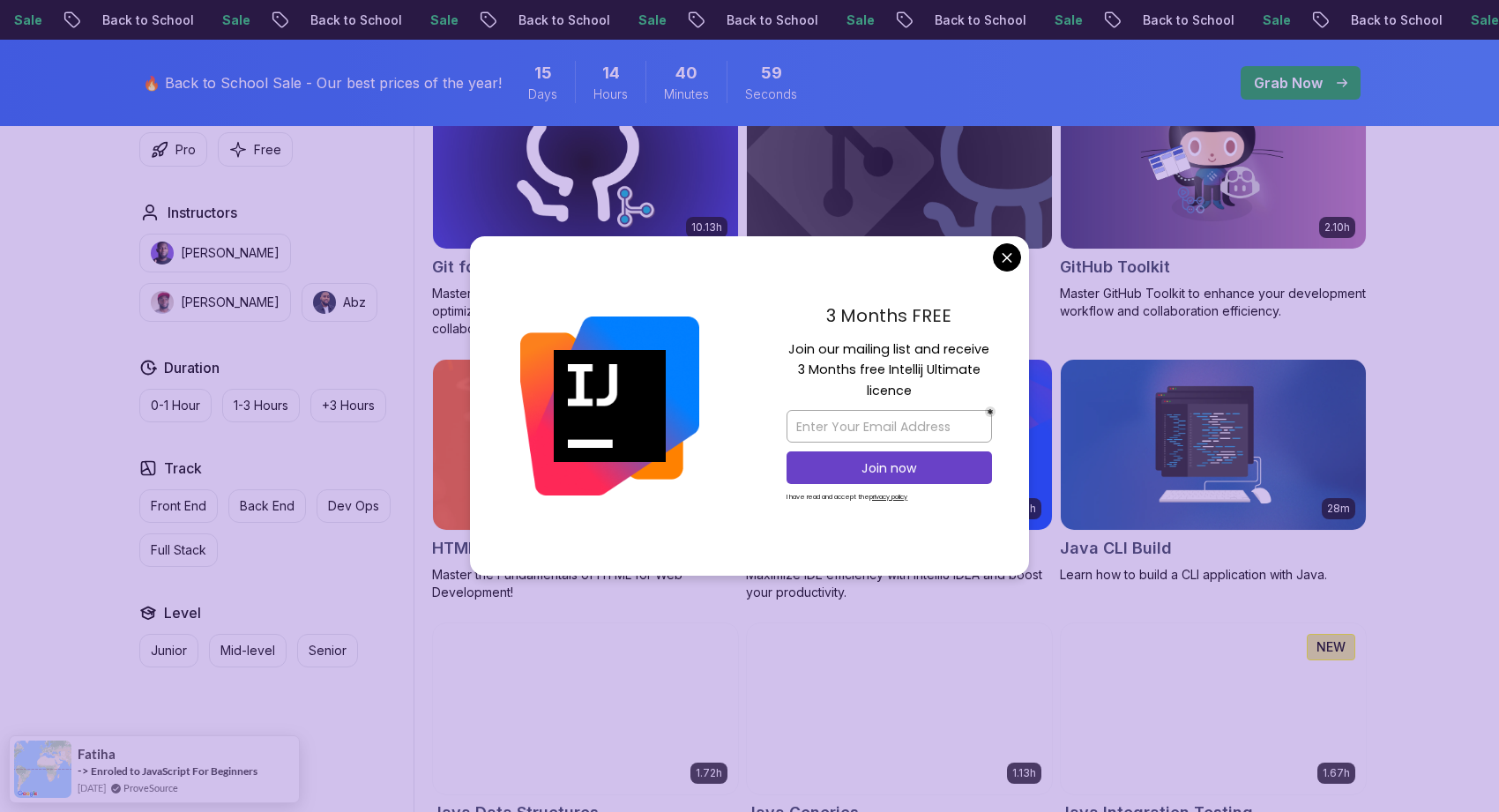
scroll to position [2214, 0]
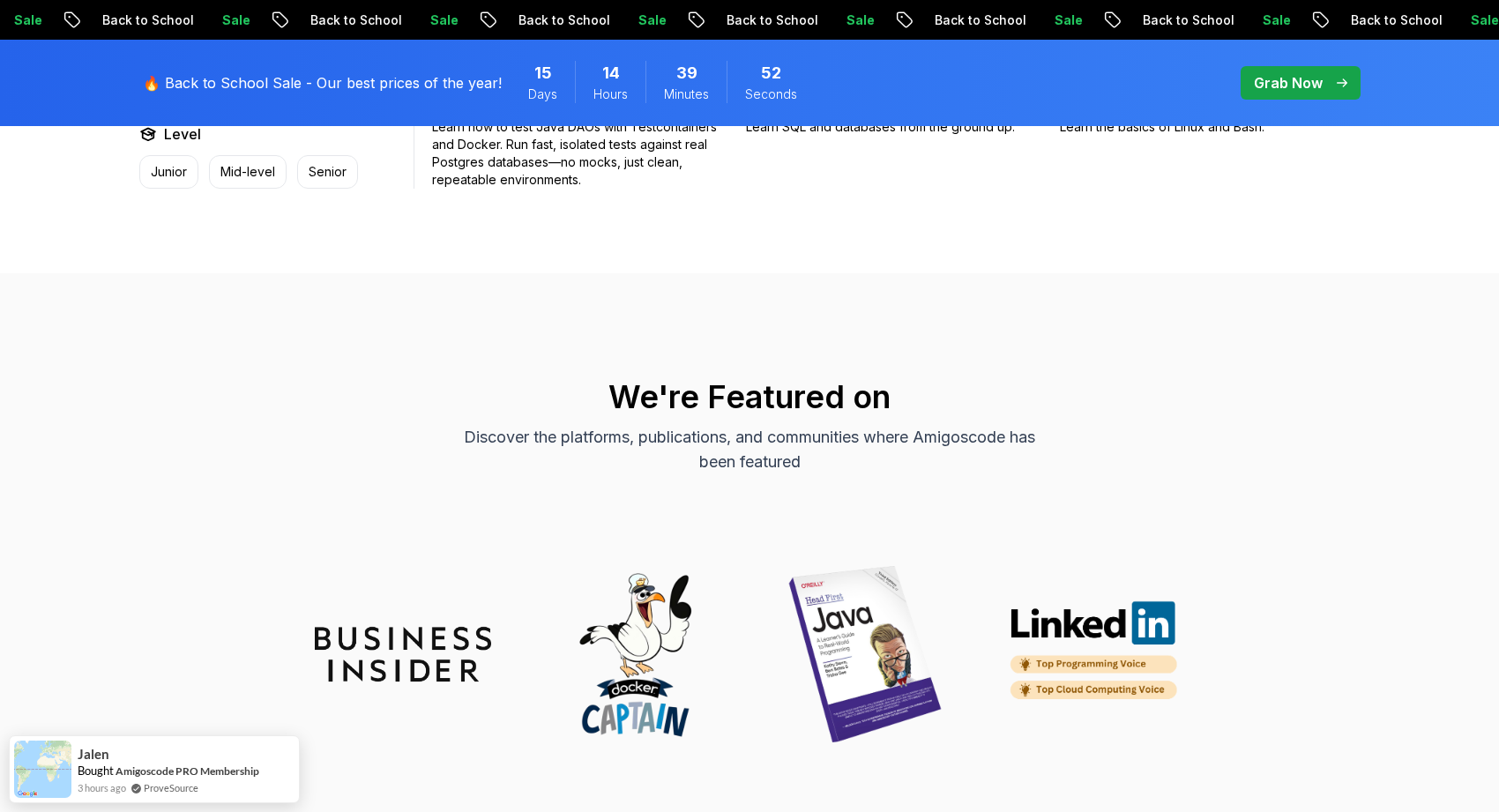
scroll to position [4999, 0]
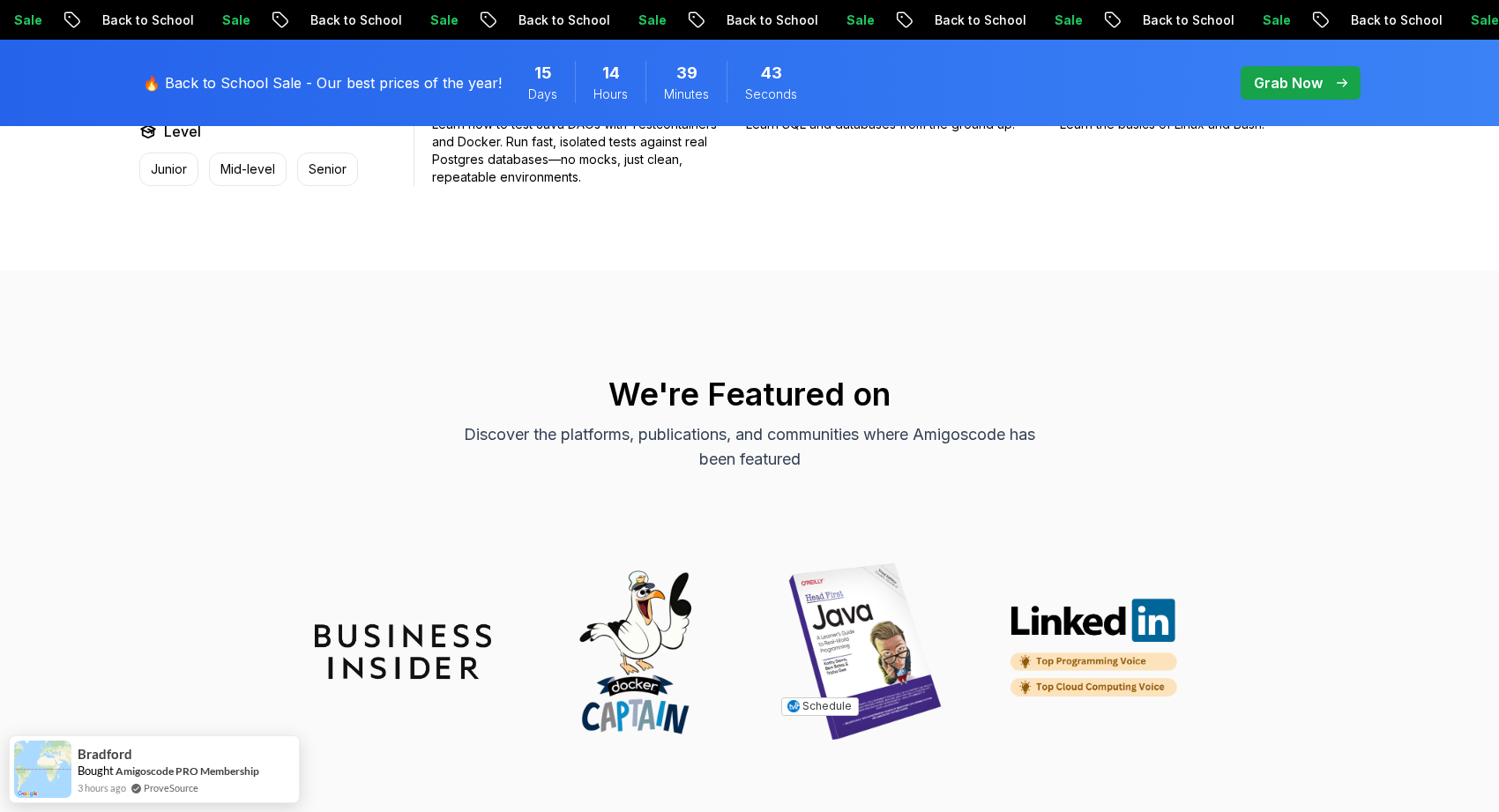
click at [916, 623] on img at bounding box center [865, 651] width 177 height 176
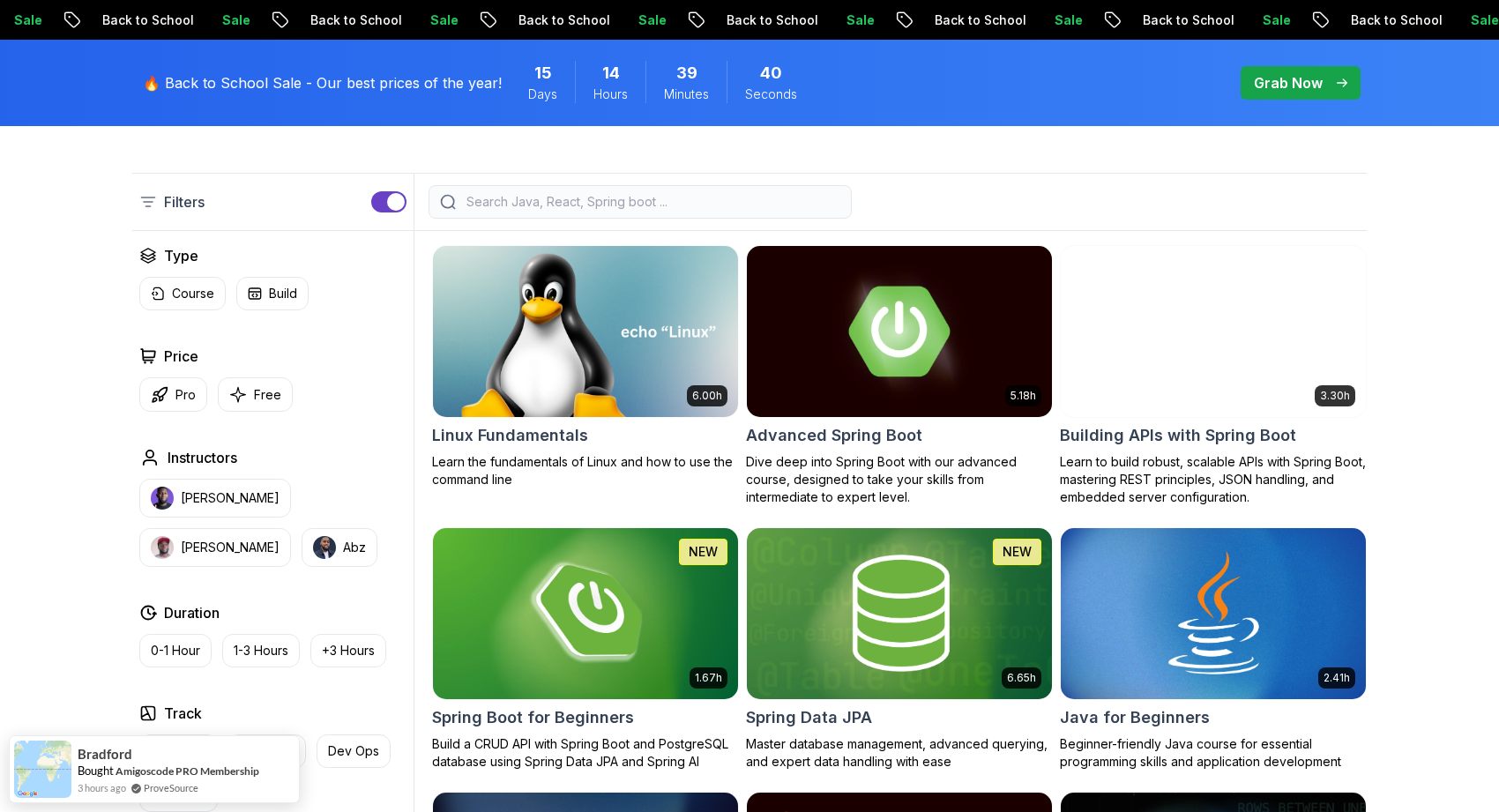
scroll to position [0, 0]
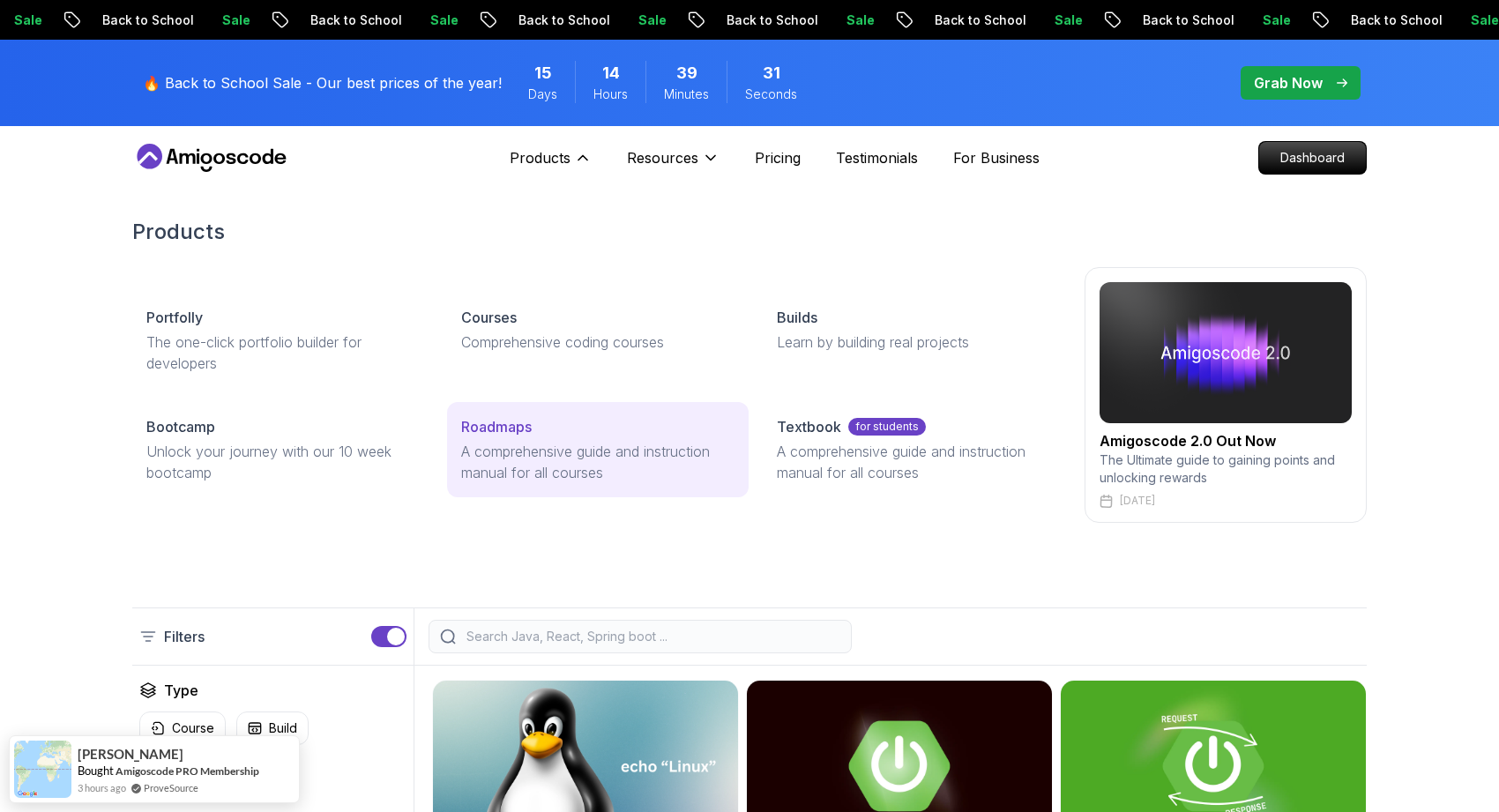
click at [661, 450] on p "A comprehensive guide and instruction manual for all courses" at bounding box center [597, 461] width 273 height 43
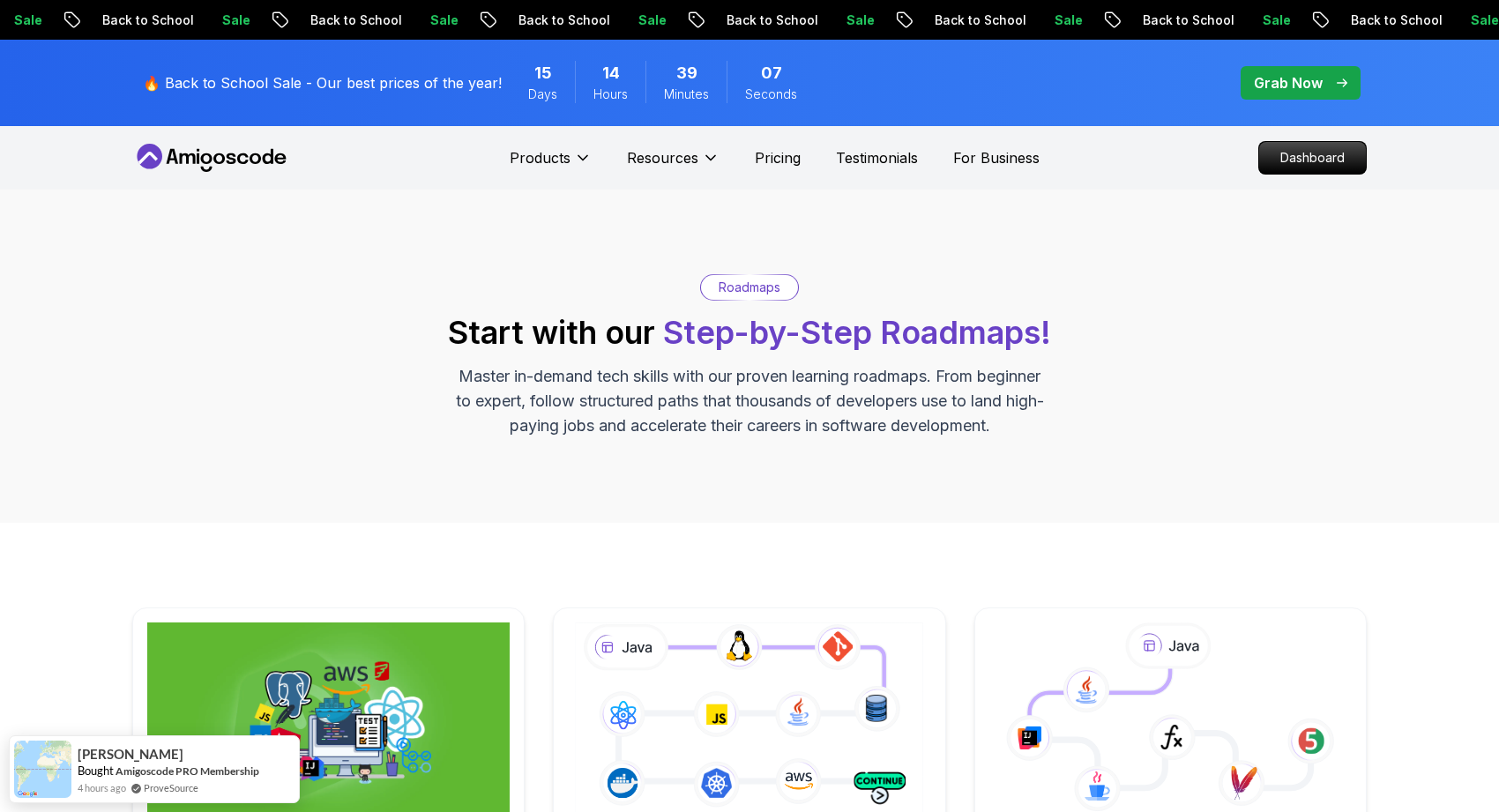
scroll to position [7, 0]
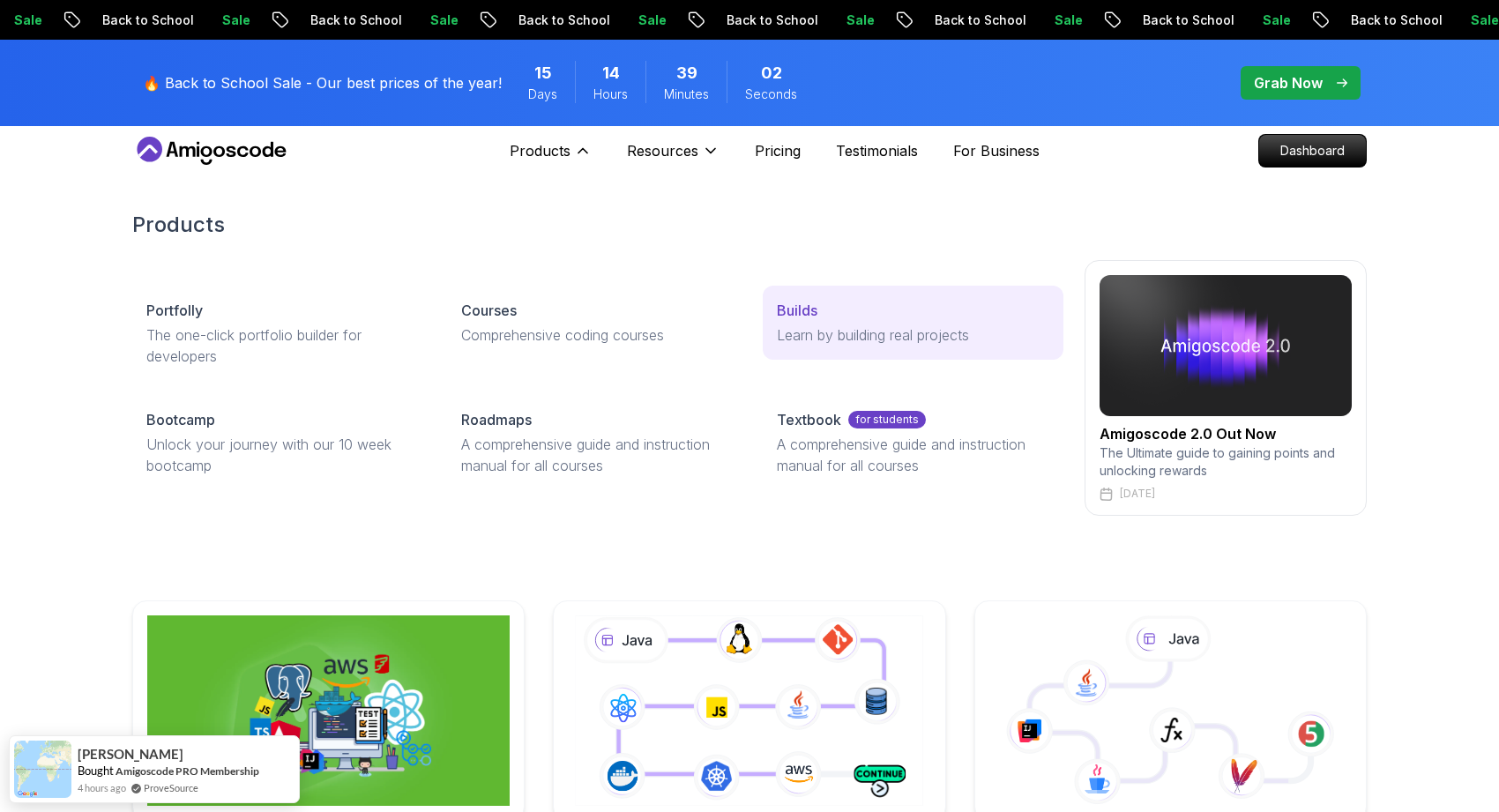
click at [798, 340] on p "Learn by building real projects" at bounding box center [913, 334] width 273 height 21
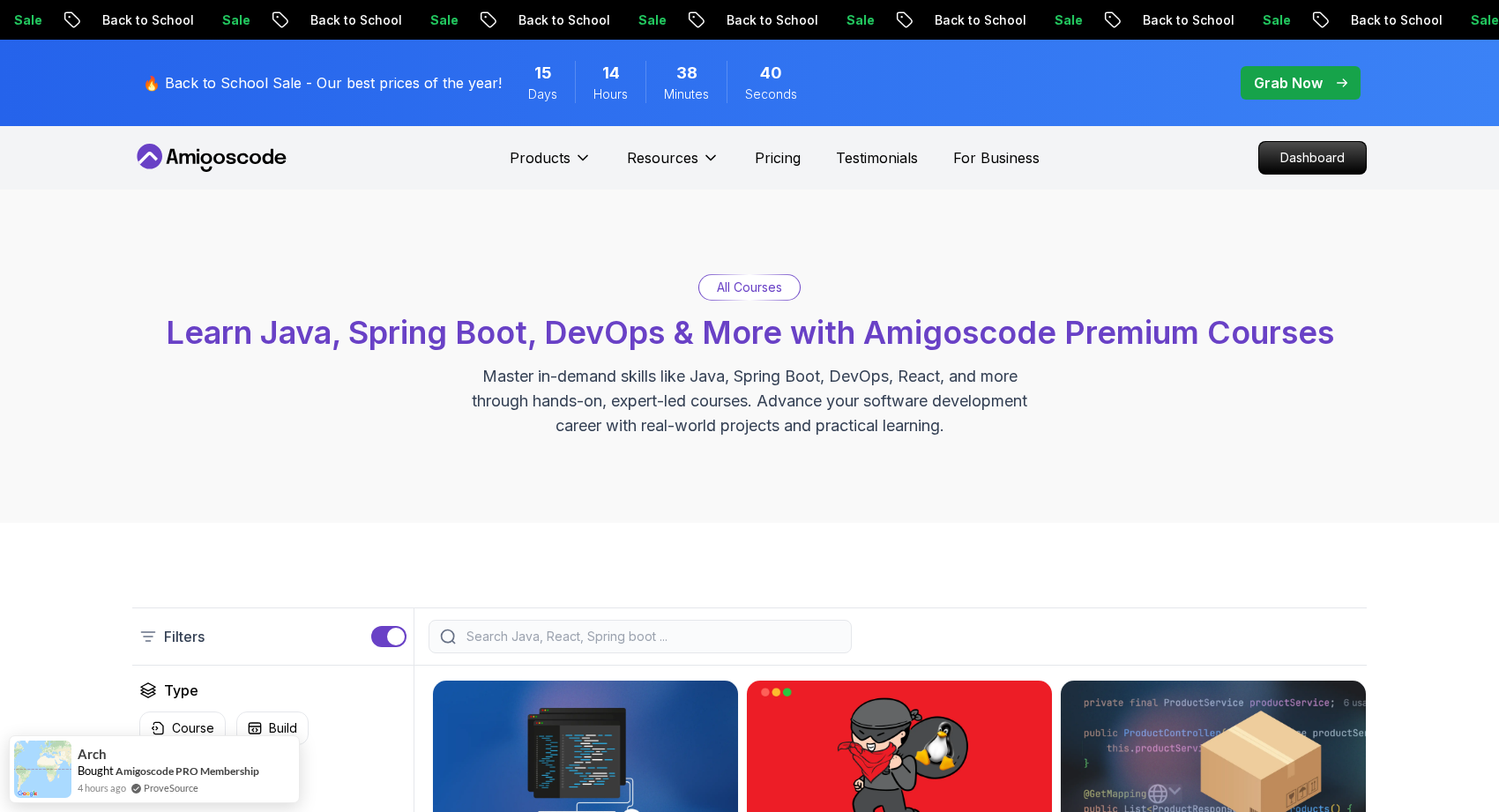
click at [916, 34] on div "Sale Back to School Sale Back to School Sale Back to School Sale Back to School…" at bounding box center [749, 20] width 1499 height 40
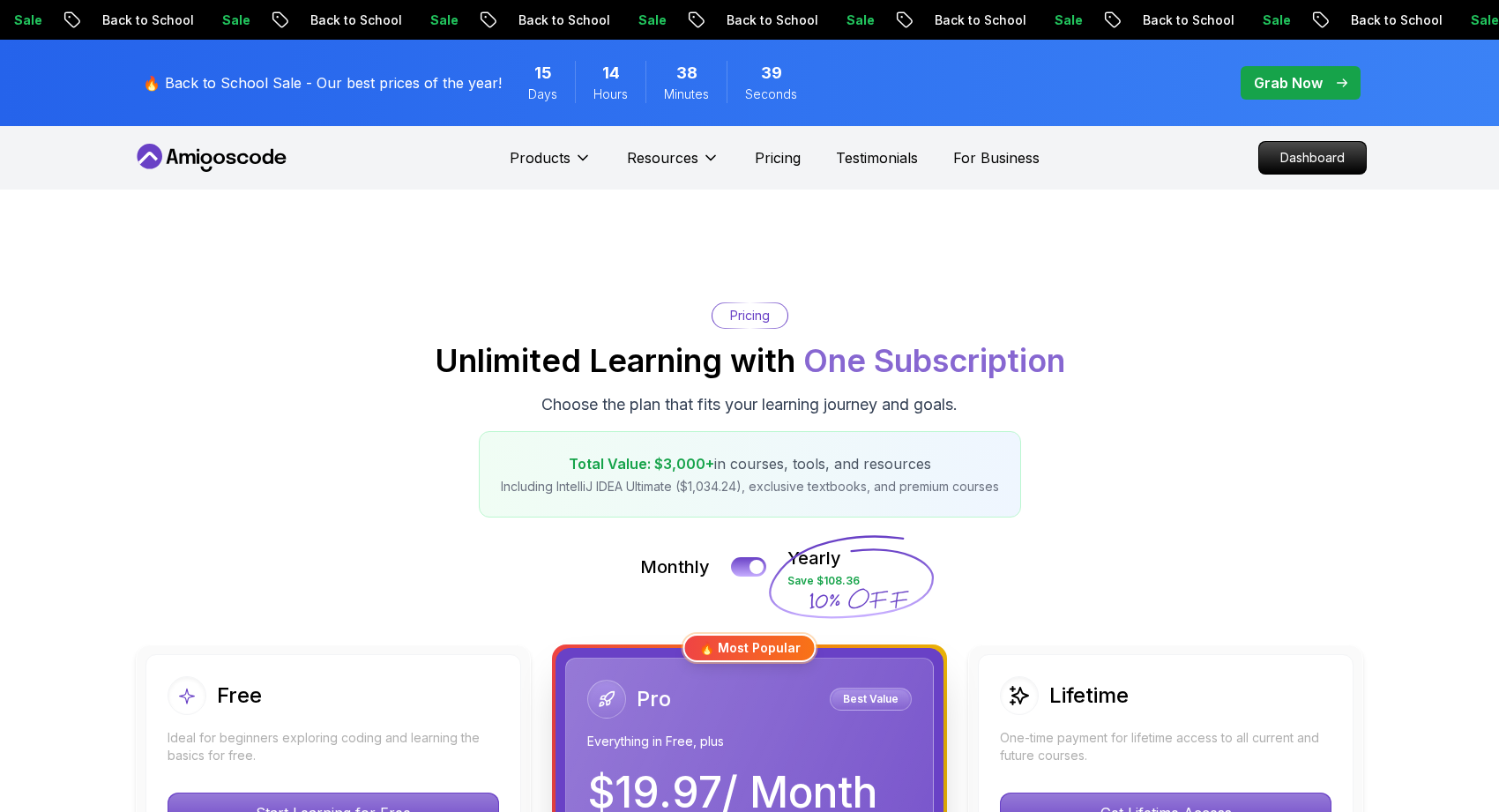
scroll to position [311, 0]
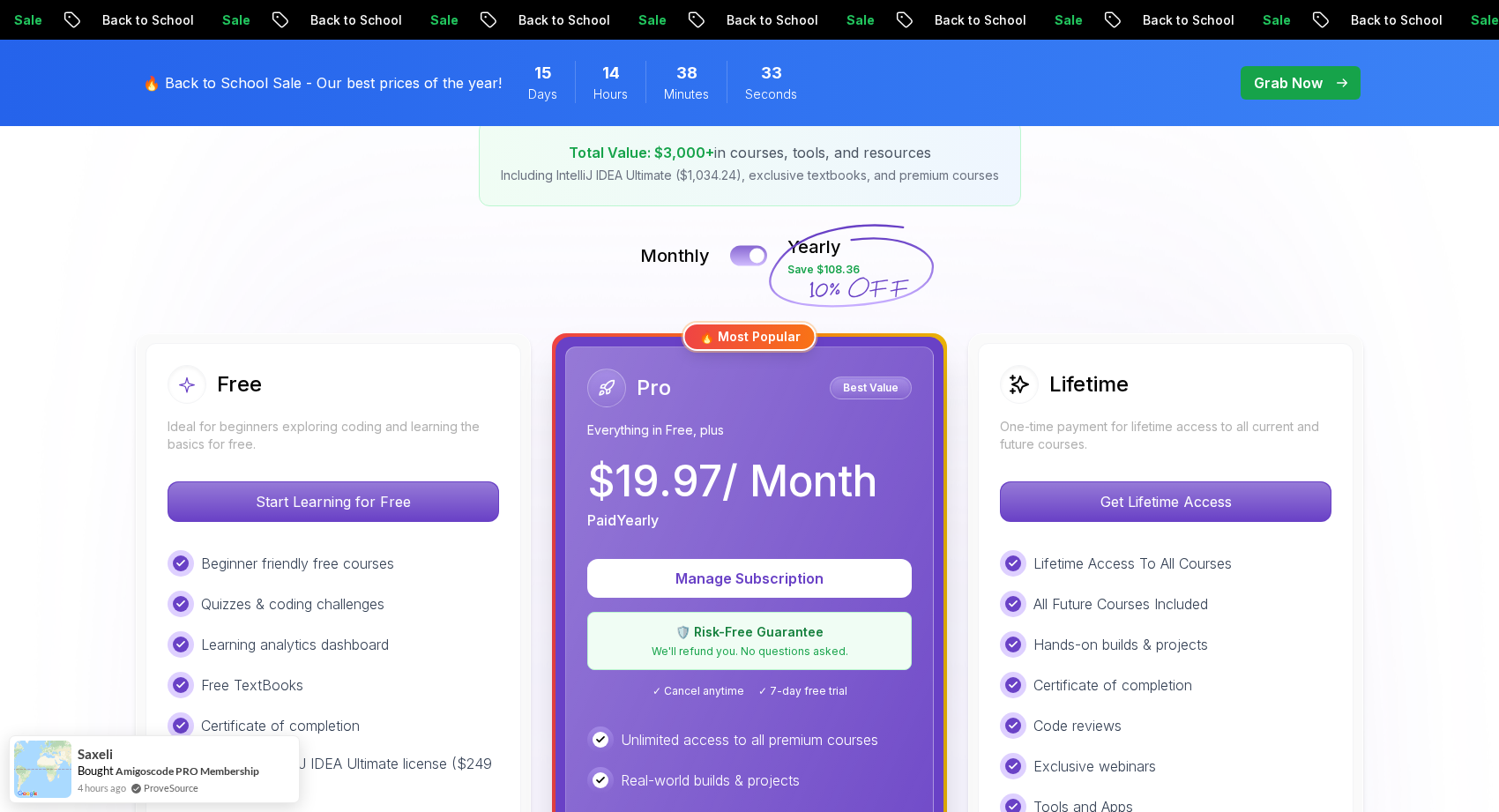
click at [747, 254] on button at bounding box center [748, 255] width 37 height 20
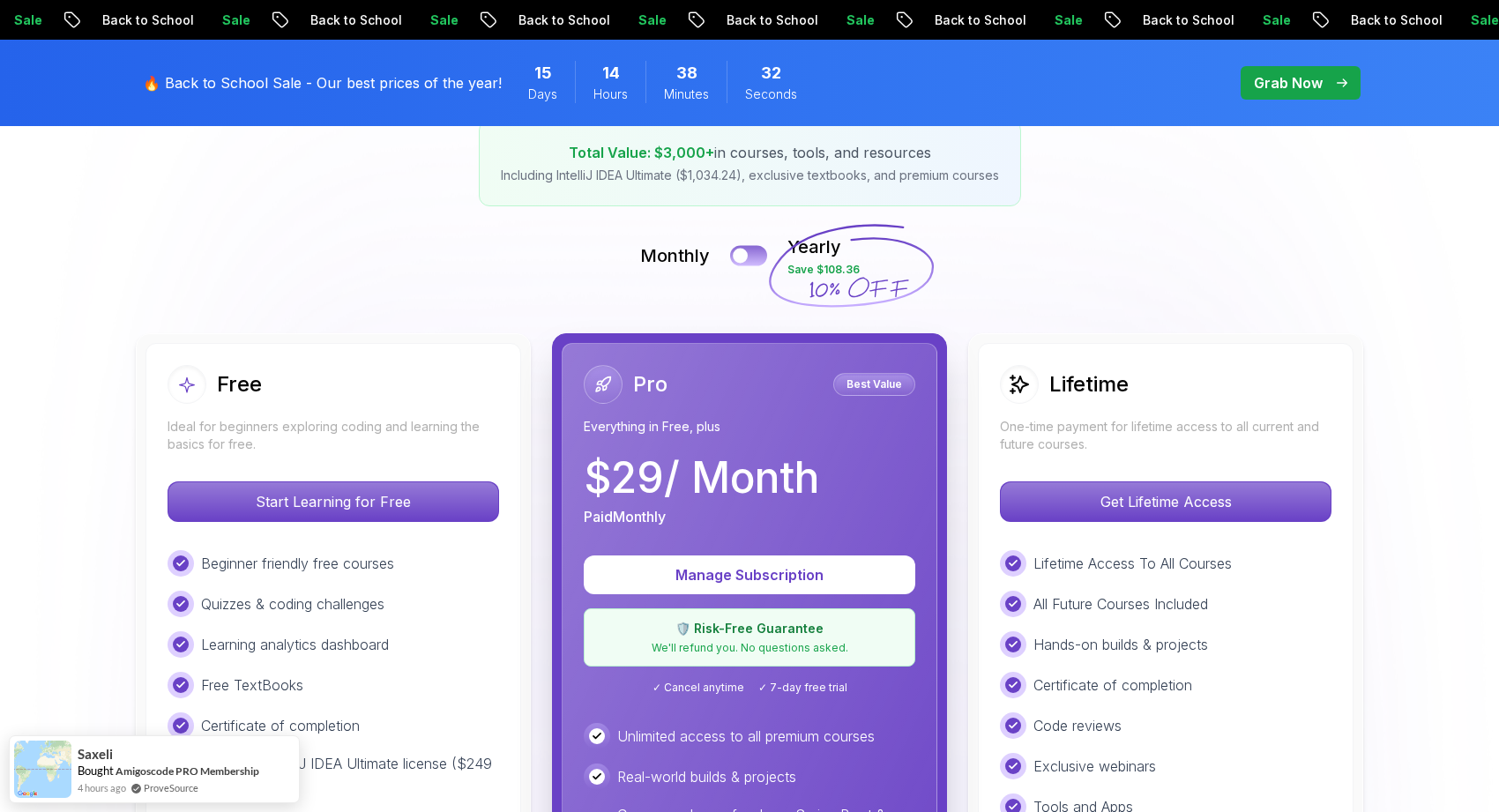
click at [747, 254] on div at bounding box center [740, 256] width 15 height 15
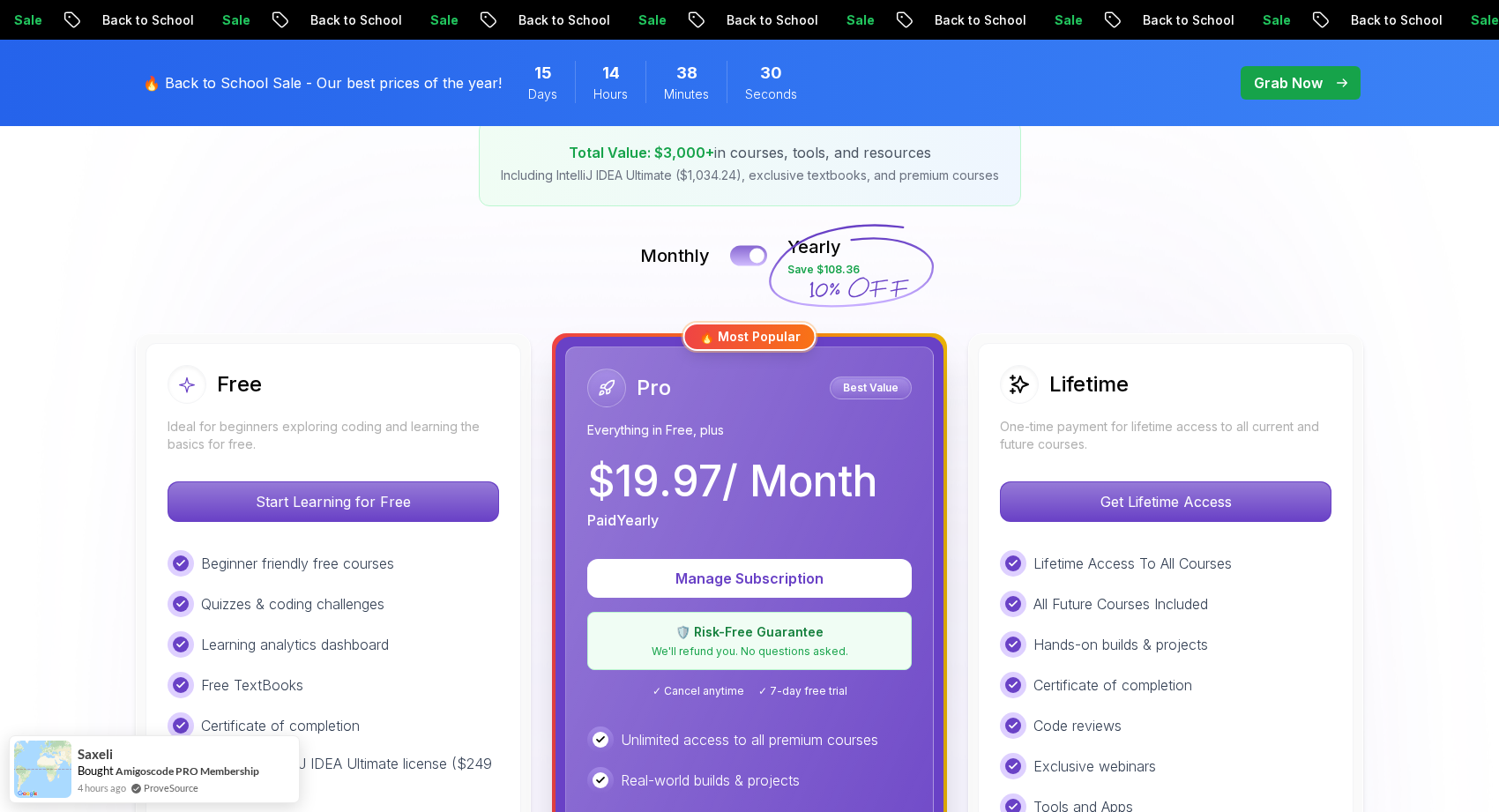
click at [747, 254] on button at bounding box center [748, 255] width 37 height 20
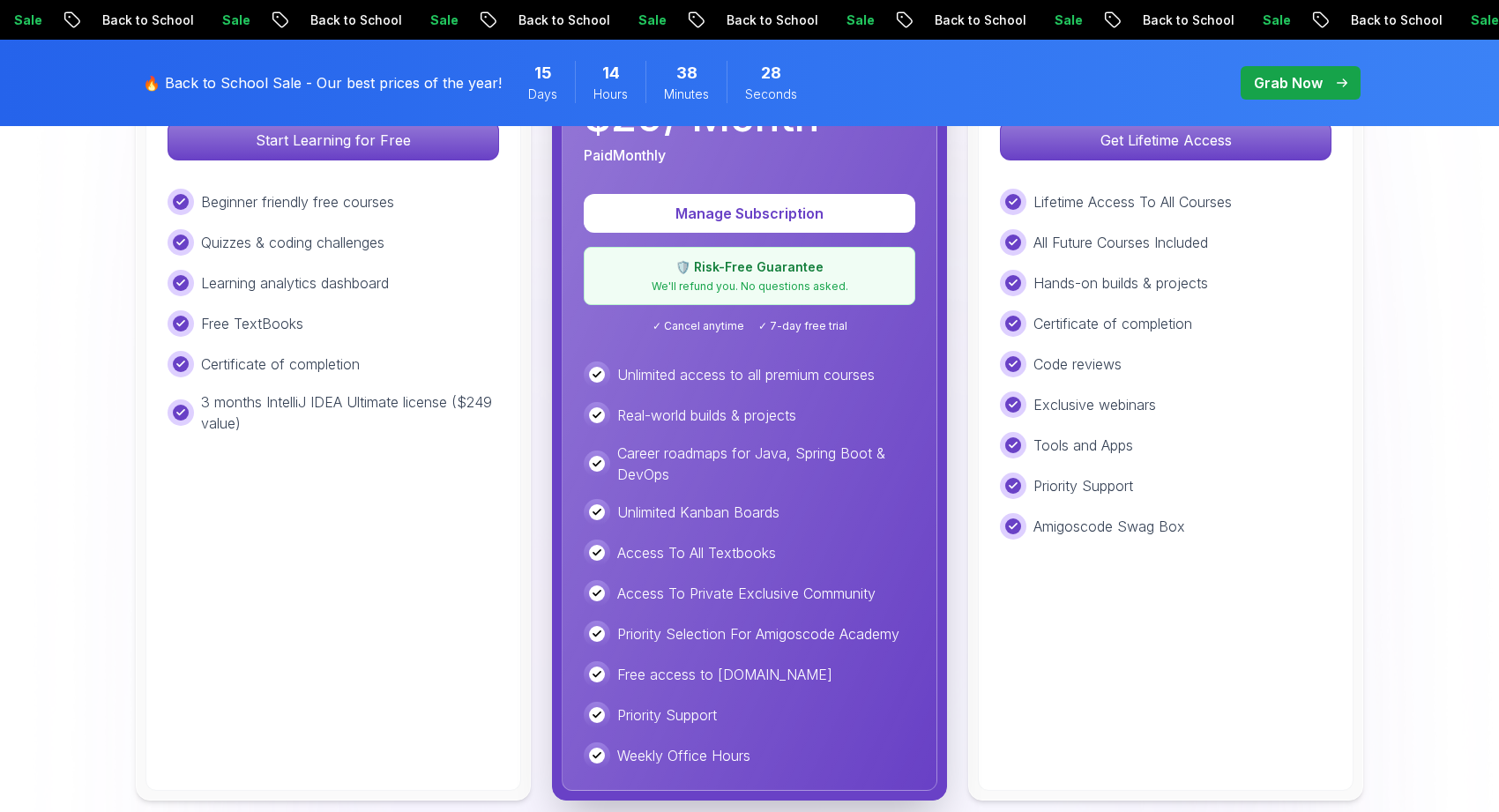
scroll to position [644, 0]
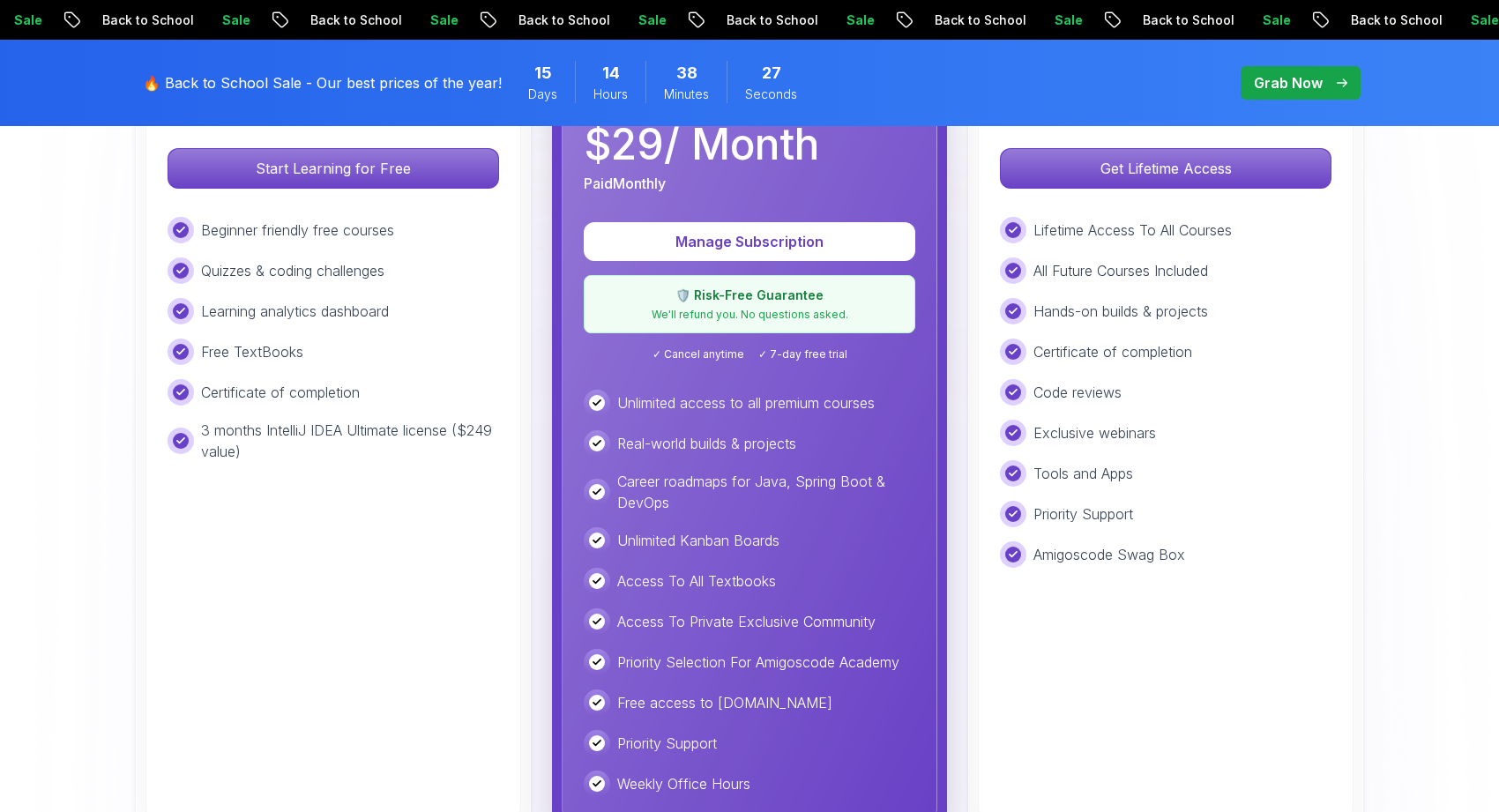
click at [841, 434] on div "Real-world builds & projects" at bounding box center [749, 443] width 331 height 27
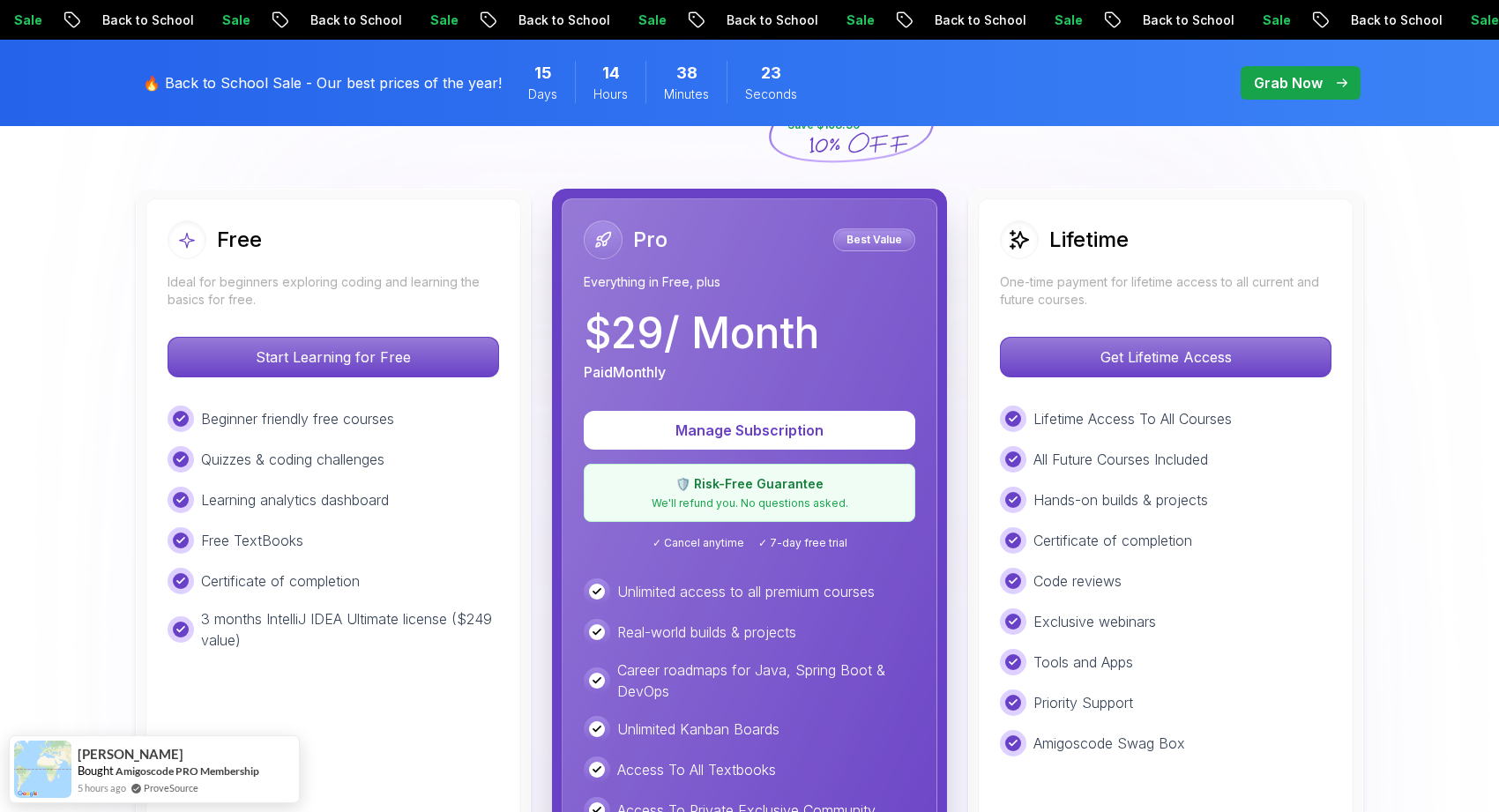
scroll to position [437, 0]
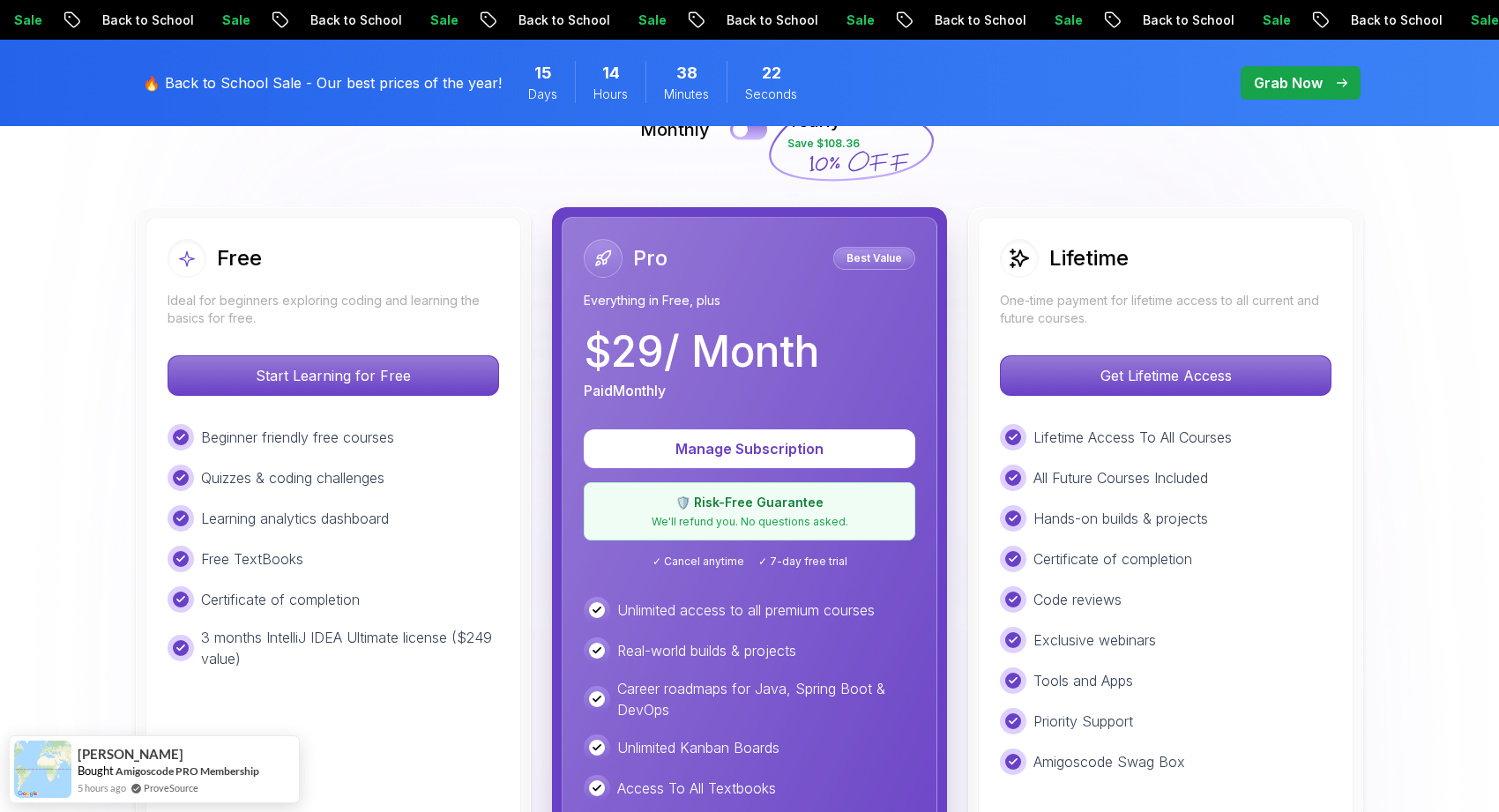
click at [741, 136] on div at bounding box center [740, 130] width 15 height 15
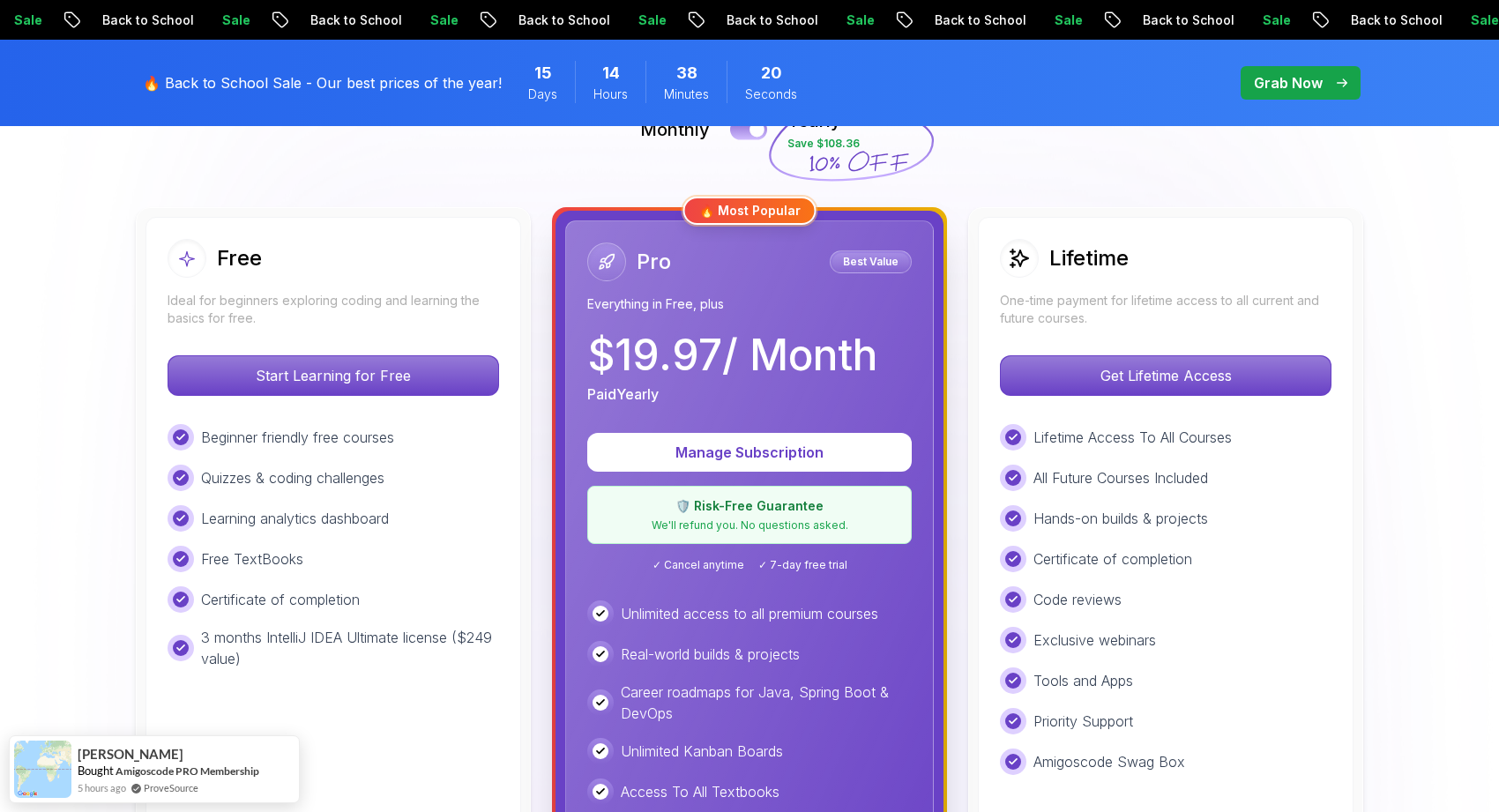
click at [741, 136] on button at bounding box center [748, 129] width 37 height 20
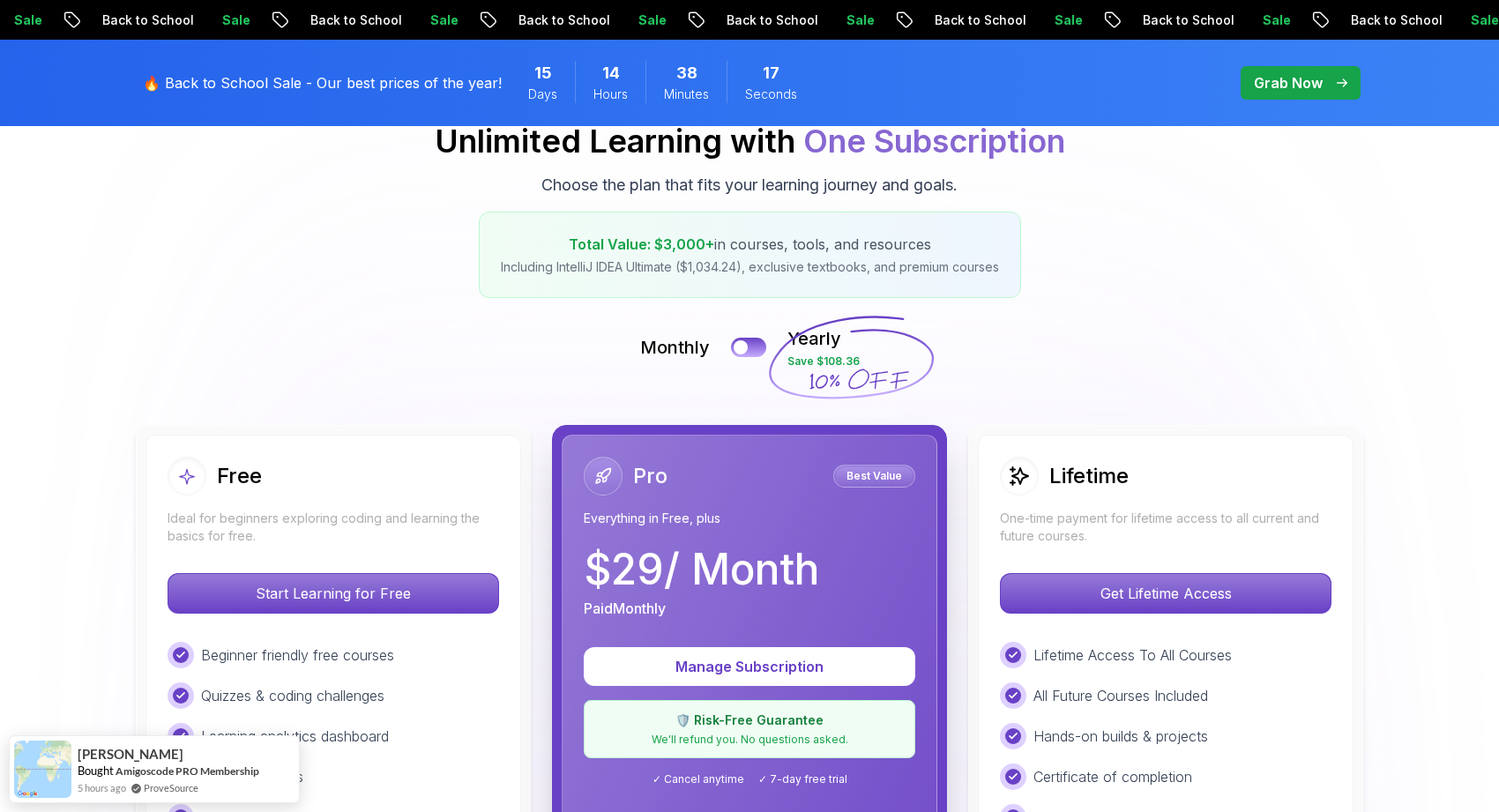
scroll to position [217, 0]
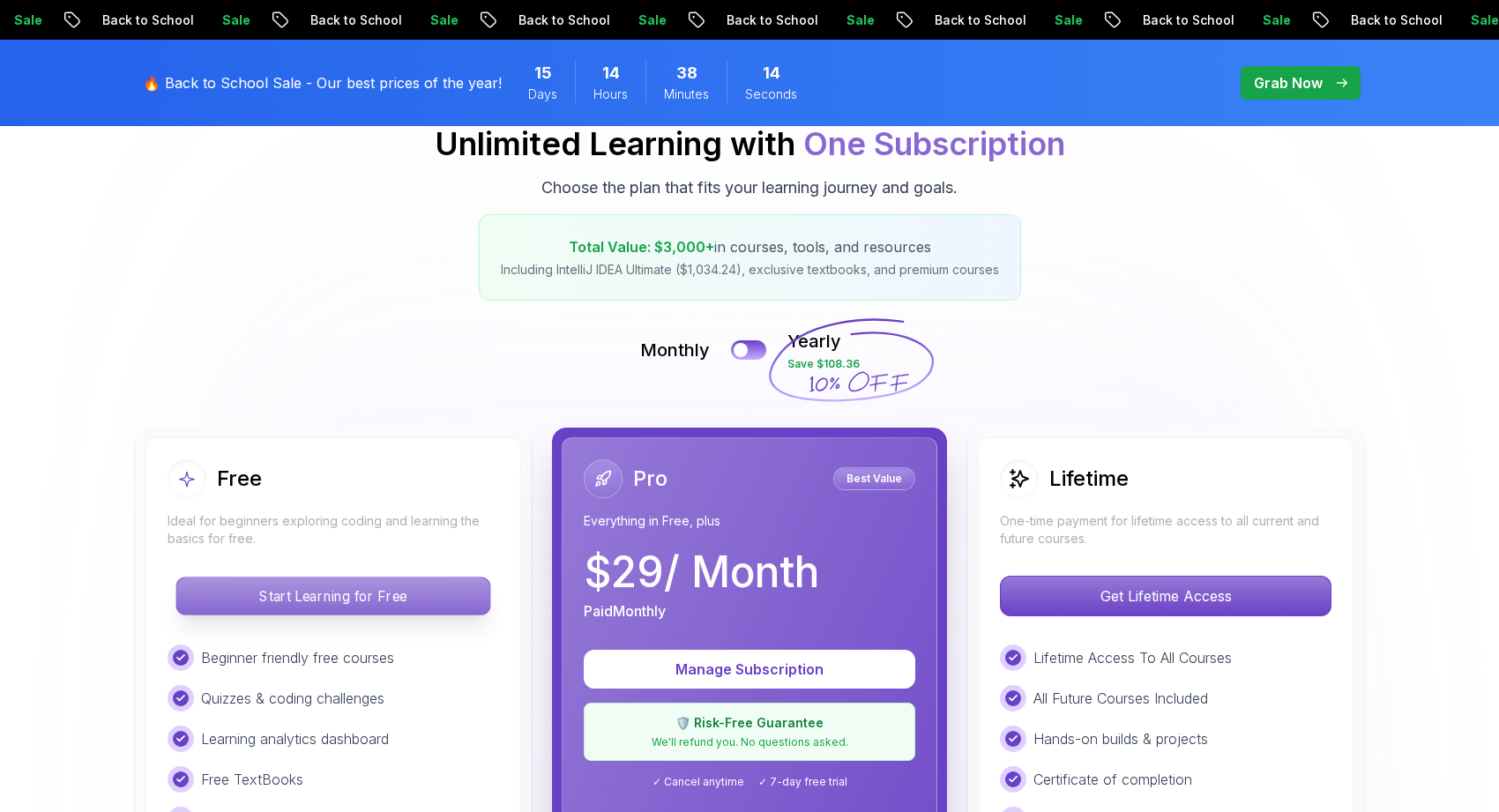
click at [436, 592] on p "Start Learning for Free" at bounding box center [333, 595] width 313 height 37
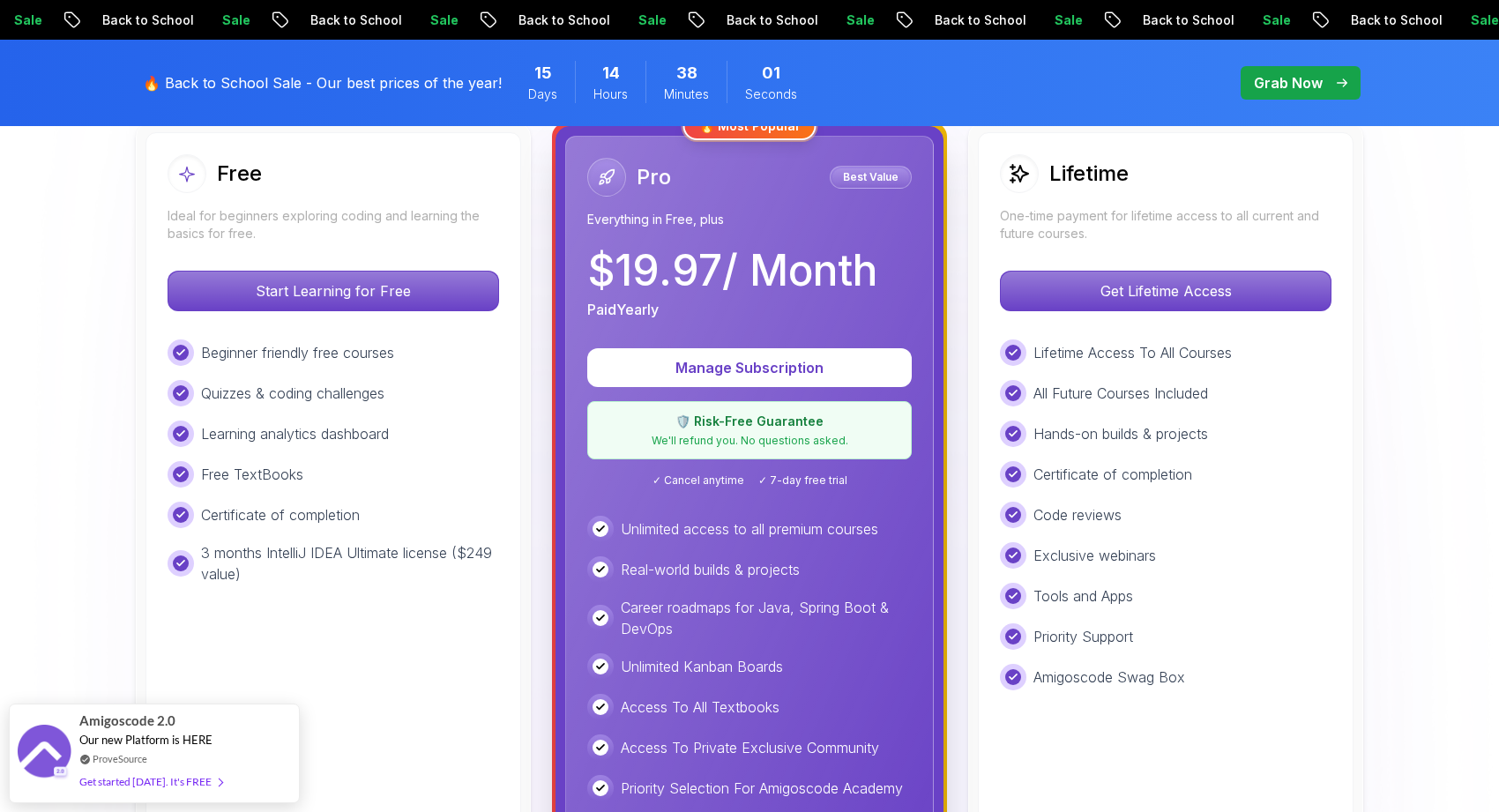
scroll to position [558, 0]
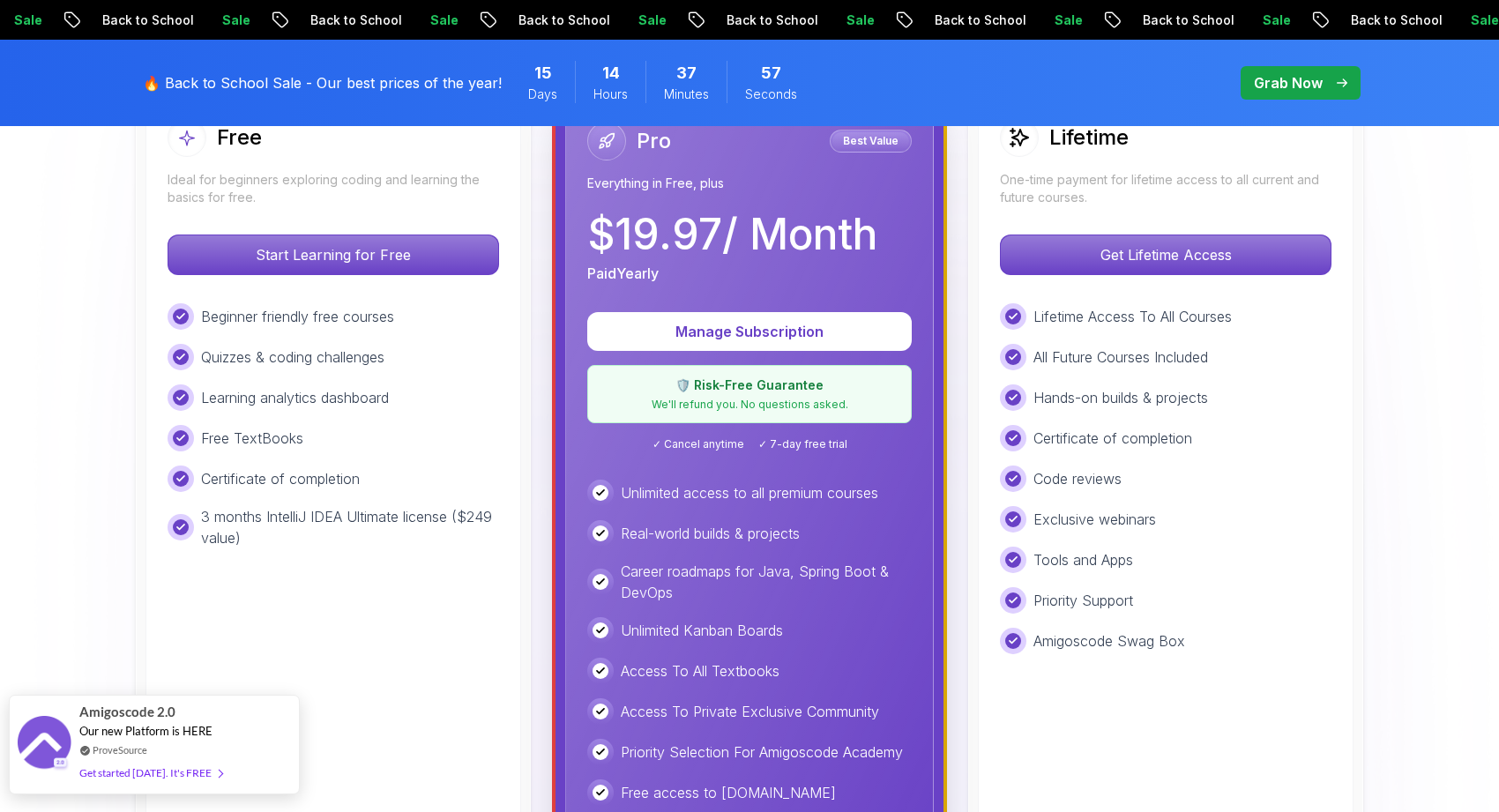
click at [203, 769] on div "Get started [DATE]. It's FREE" at bounding box center [151, 772] width 143 height 20
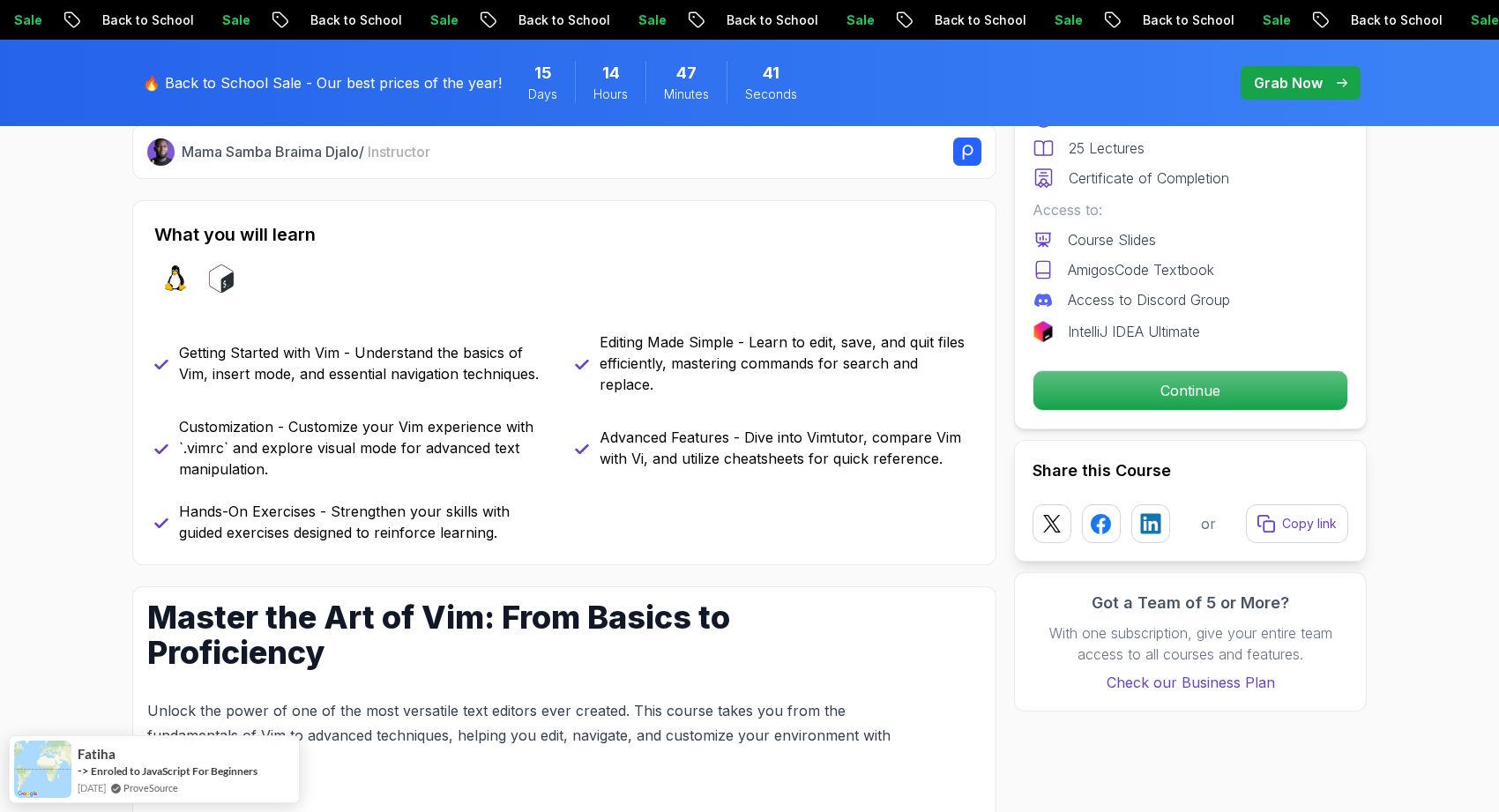
scroll to position [701, 0]
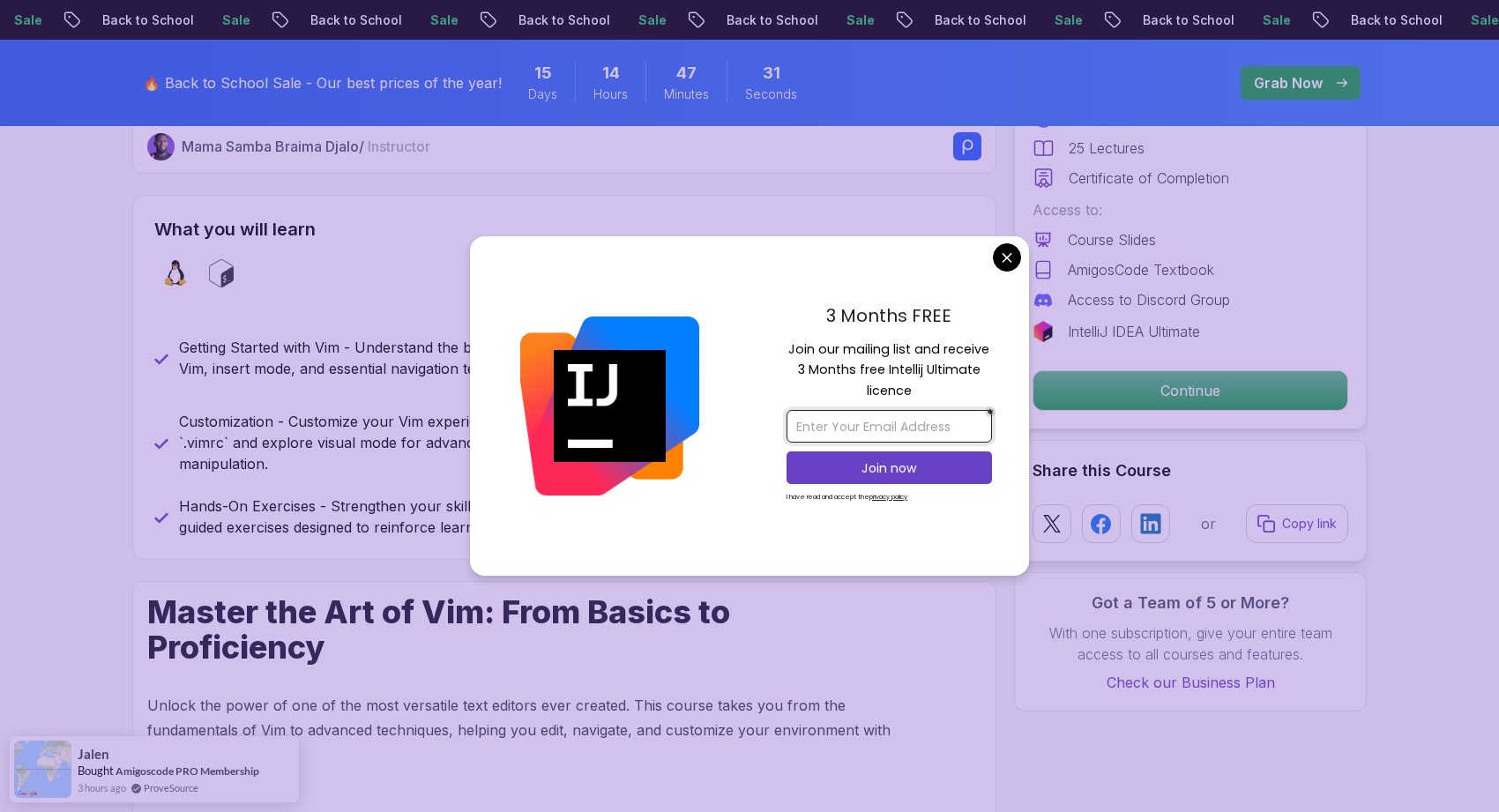
click at [928, 412] on input "email" at bounding box center [889, 425] width 205 height 33
type input "[EMAIL_ADDRESS][DOMAIN_NAME]"
click at [941, 468] on p "Join now" at bounding box center [889, 468] width 167 height 18
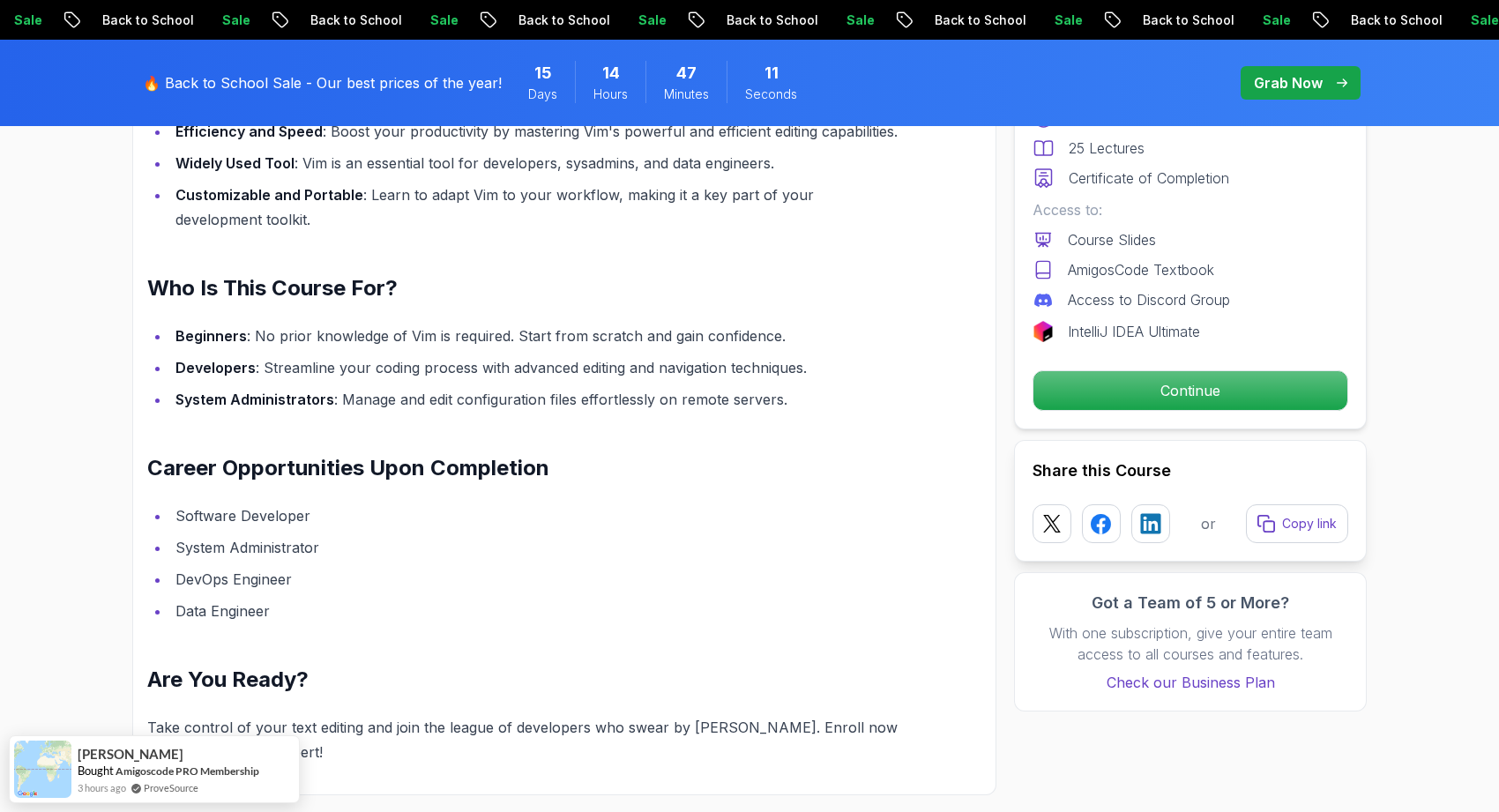
scroll to position [1442, 0]
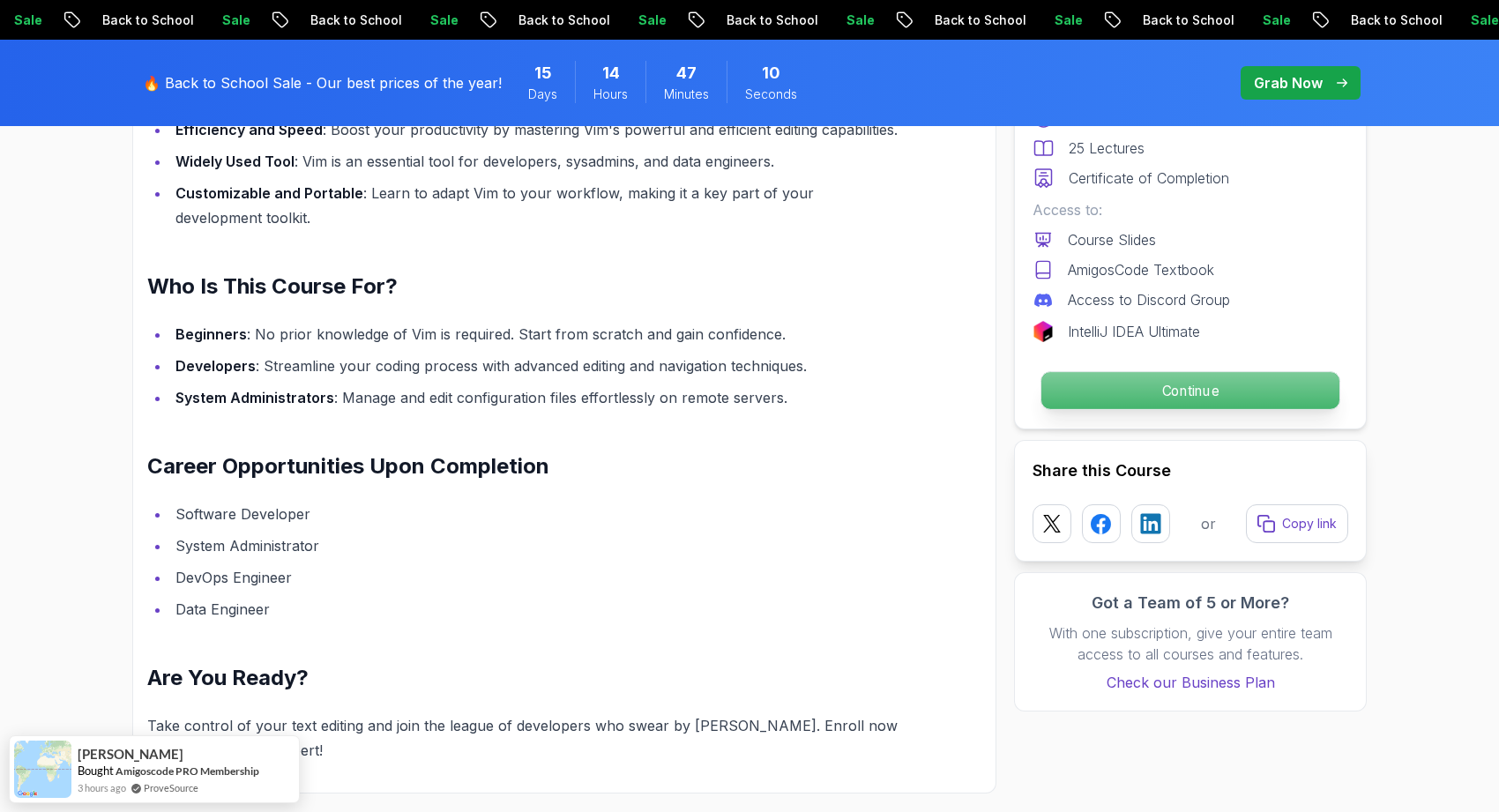
click at [1125, 393] on p "Continue" at bounding box center [1190, 390] width 298 height 37
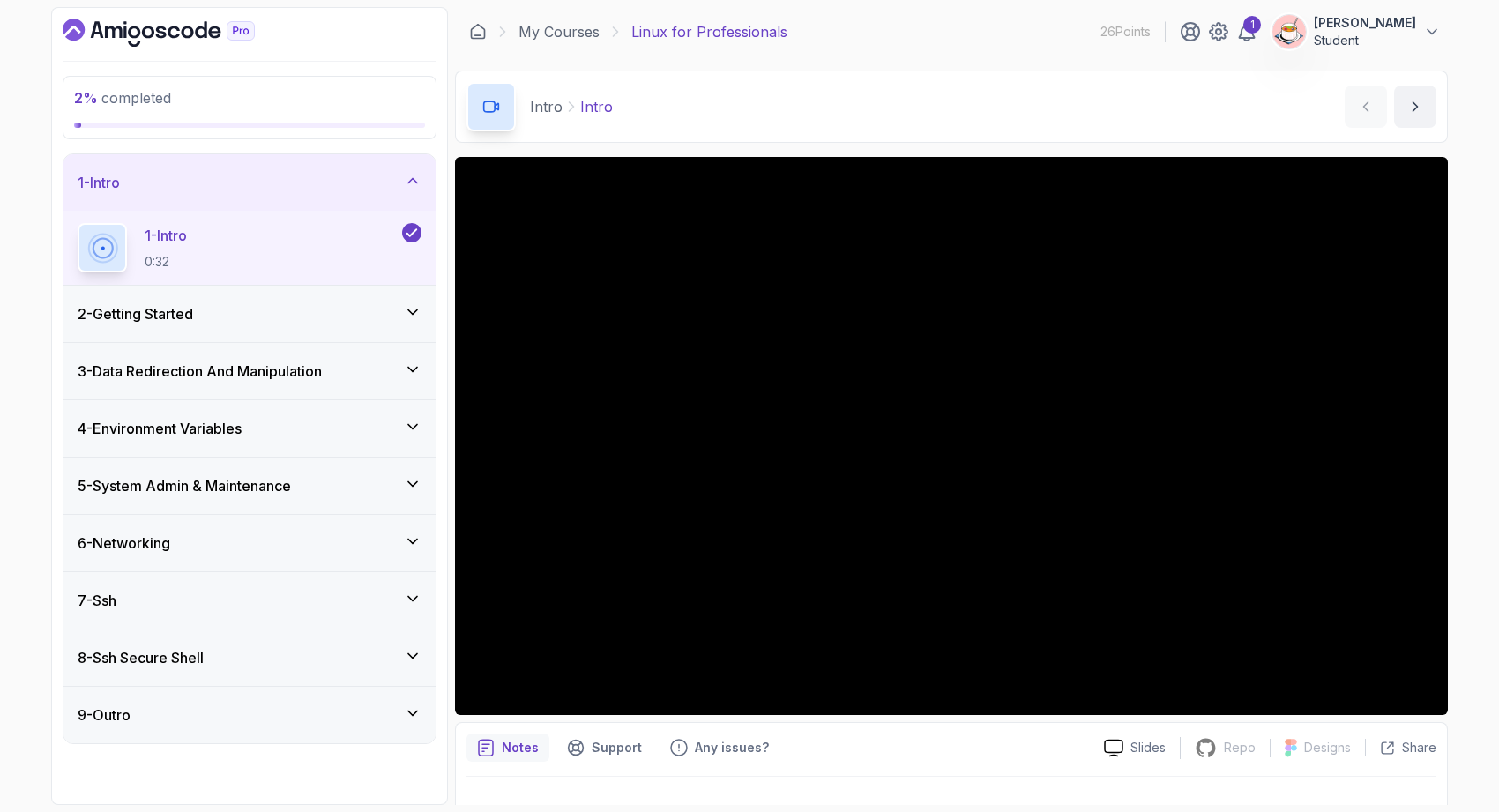
click at [354, 544] on div "6 - Networking" at bounding box center [249, 542] width 344 height 21
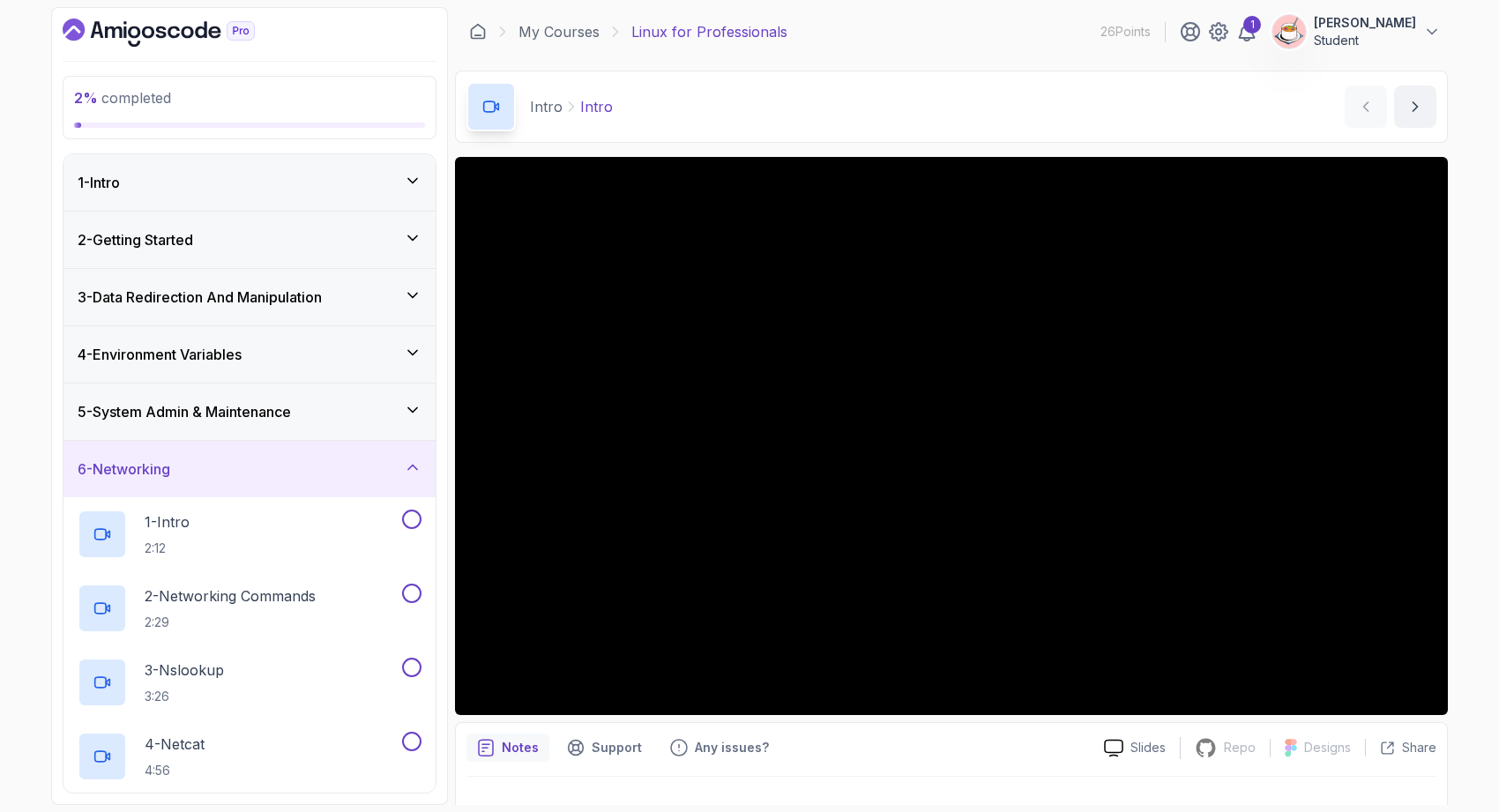
click at [260, 484] on div "6 - Networking" at bounding box center [249, 468] width 372 height 57
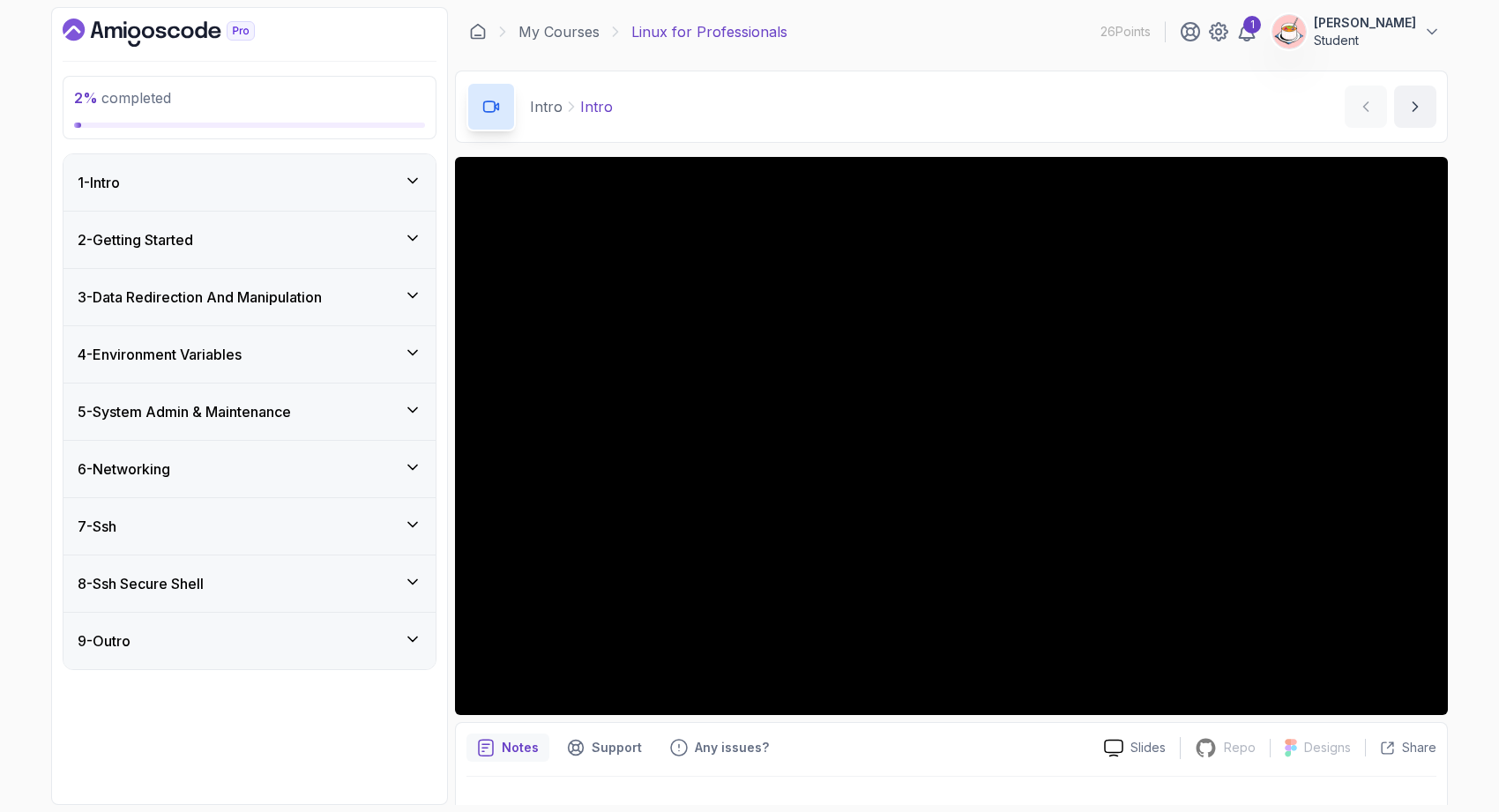
click at [268, 546] on div "7 - Ssh" at bounding box center [249, 525] width 372 height 57
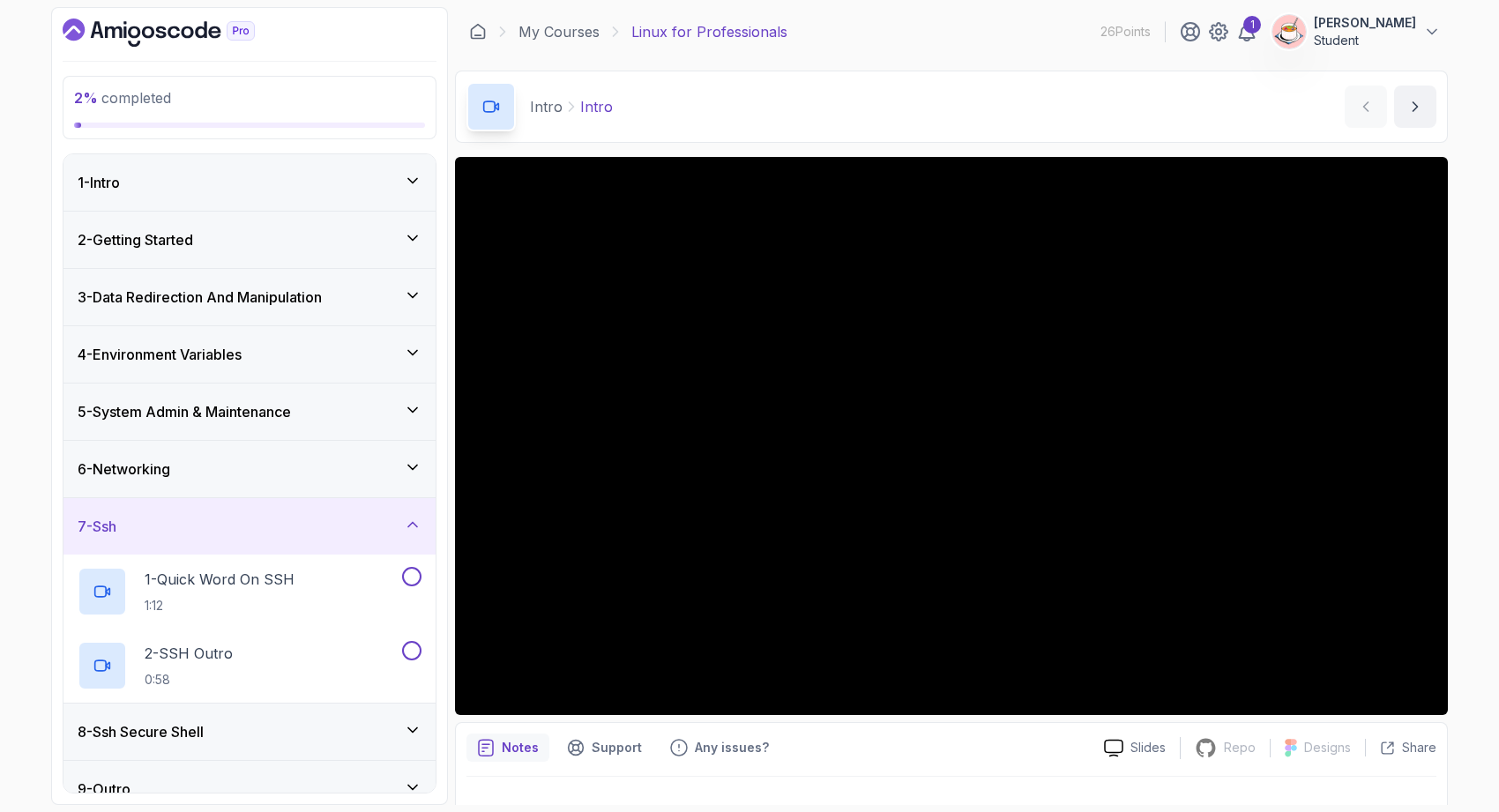
click at [267, 528] on div "7 - Ssh" at bounding box center [249, 525] width 344 height 21
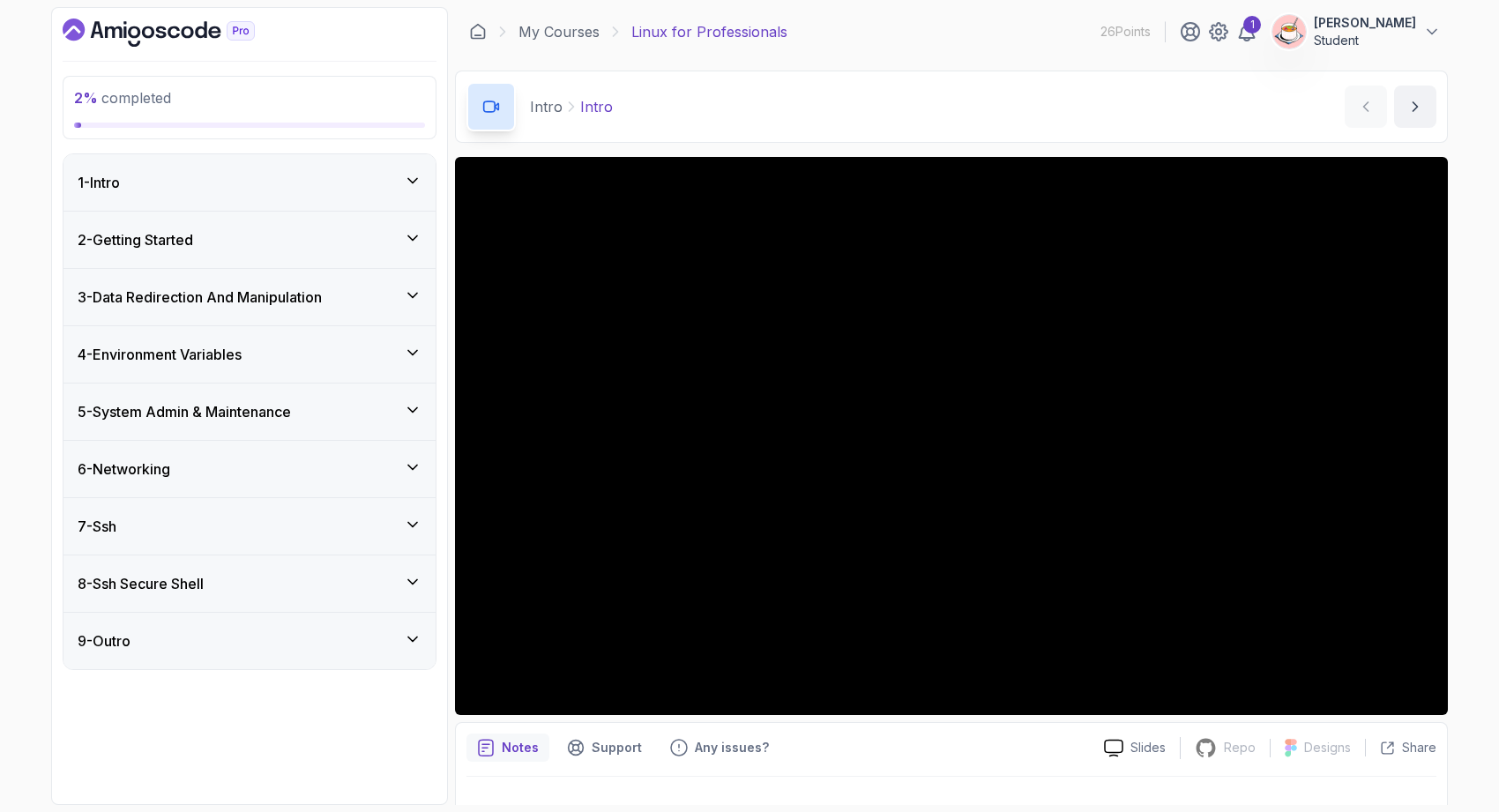
click at [297, 585] on div "8 - Ssh Secure Shell" at bounding box center [249, 583] width 344 height 21
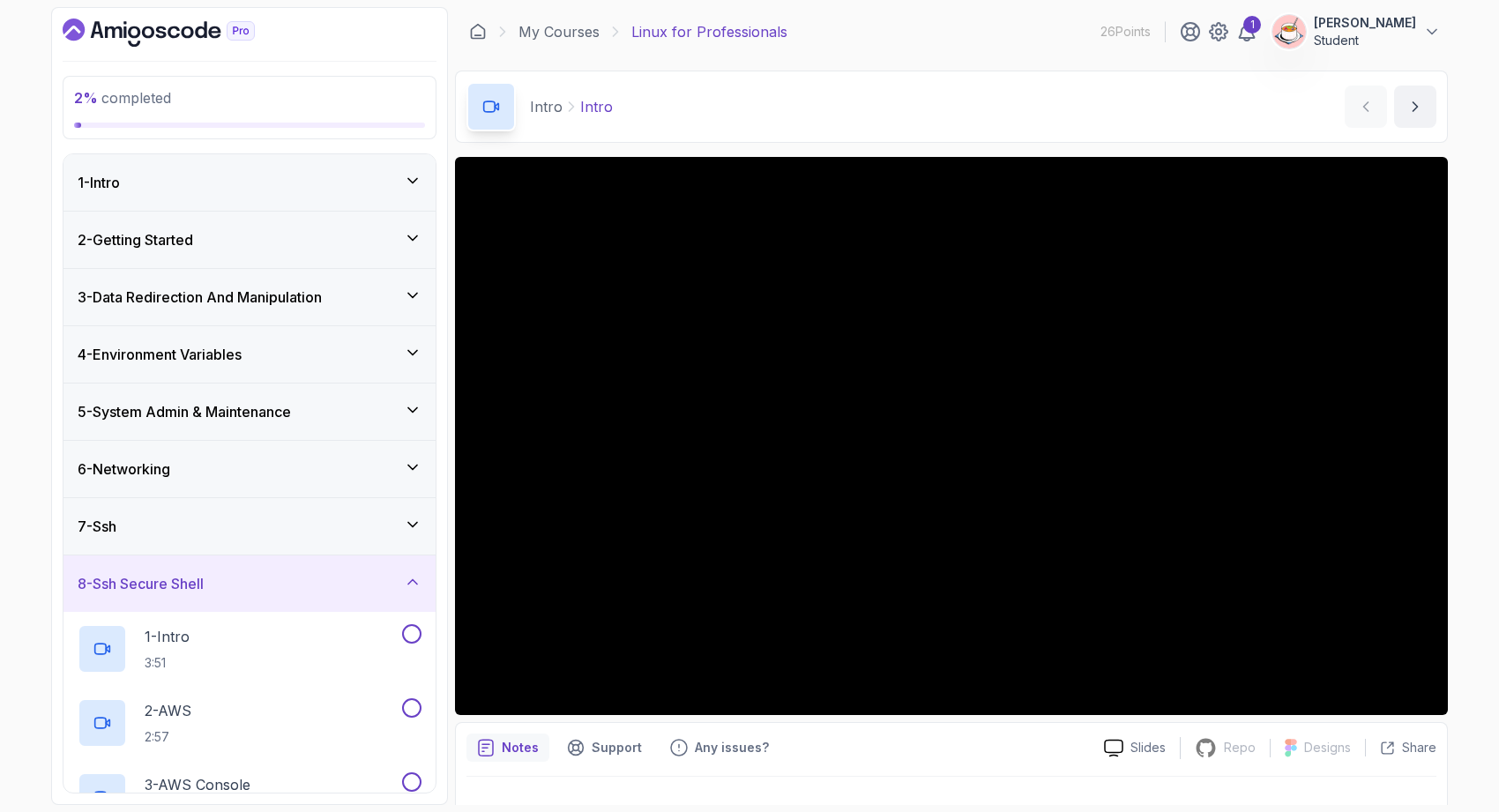
click at [277, 564] on div "8 - Ssh Secure Shell" at bounding box center [249, 583] width 372 height 57
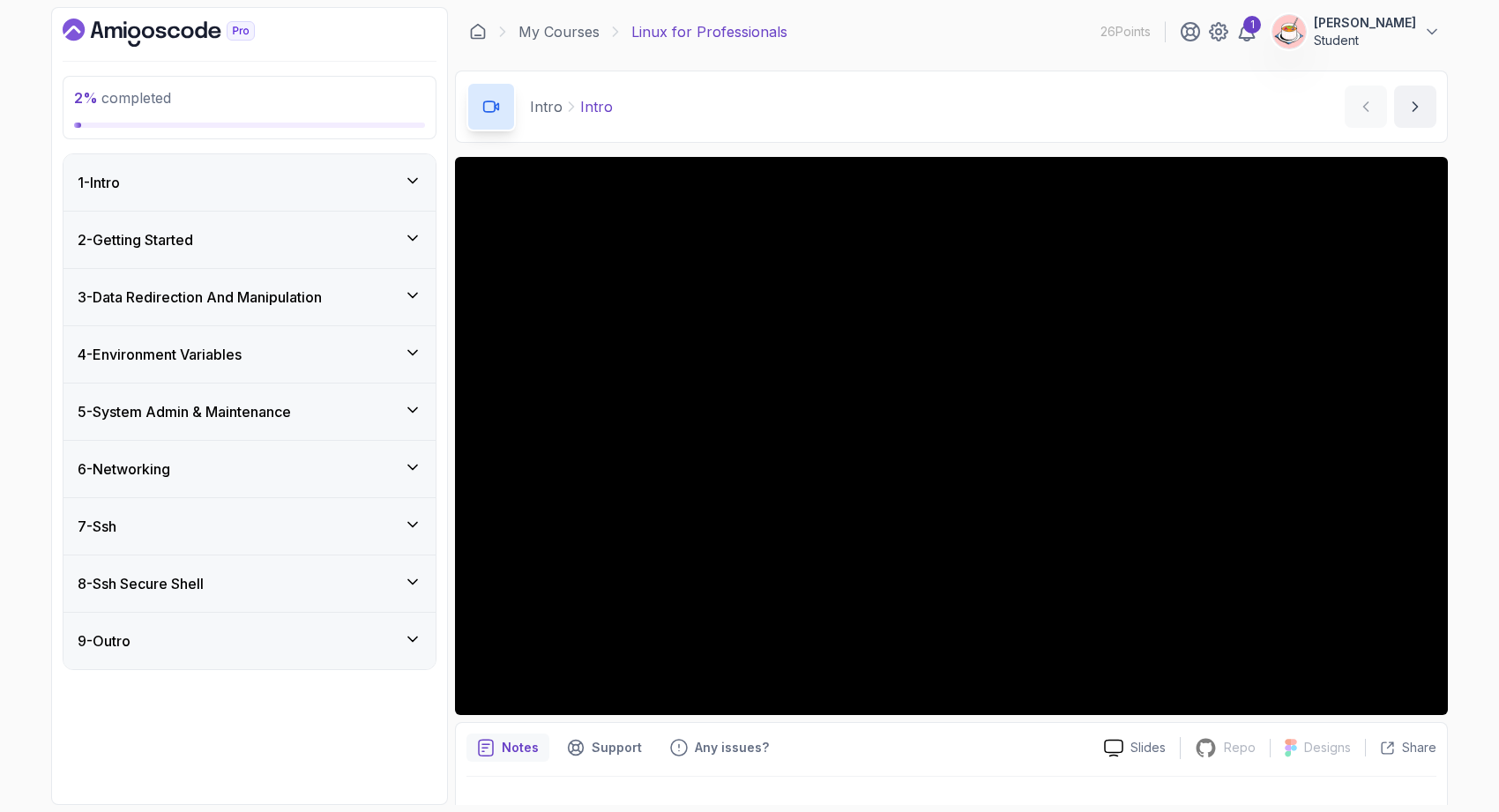
click at [215, 290] on h3 "3 - Data Redirection And Manipulation" at bounding box center [199, 296] width 244 height 21
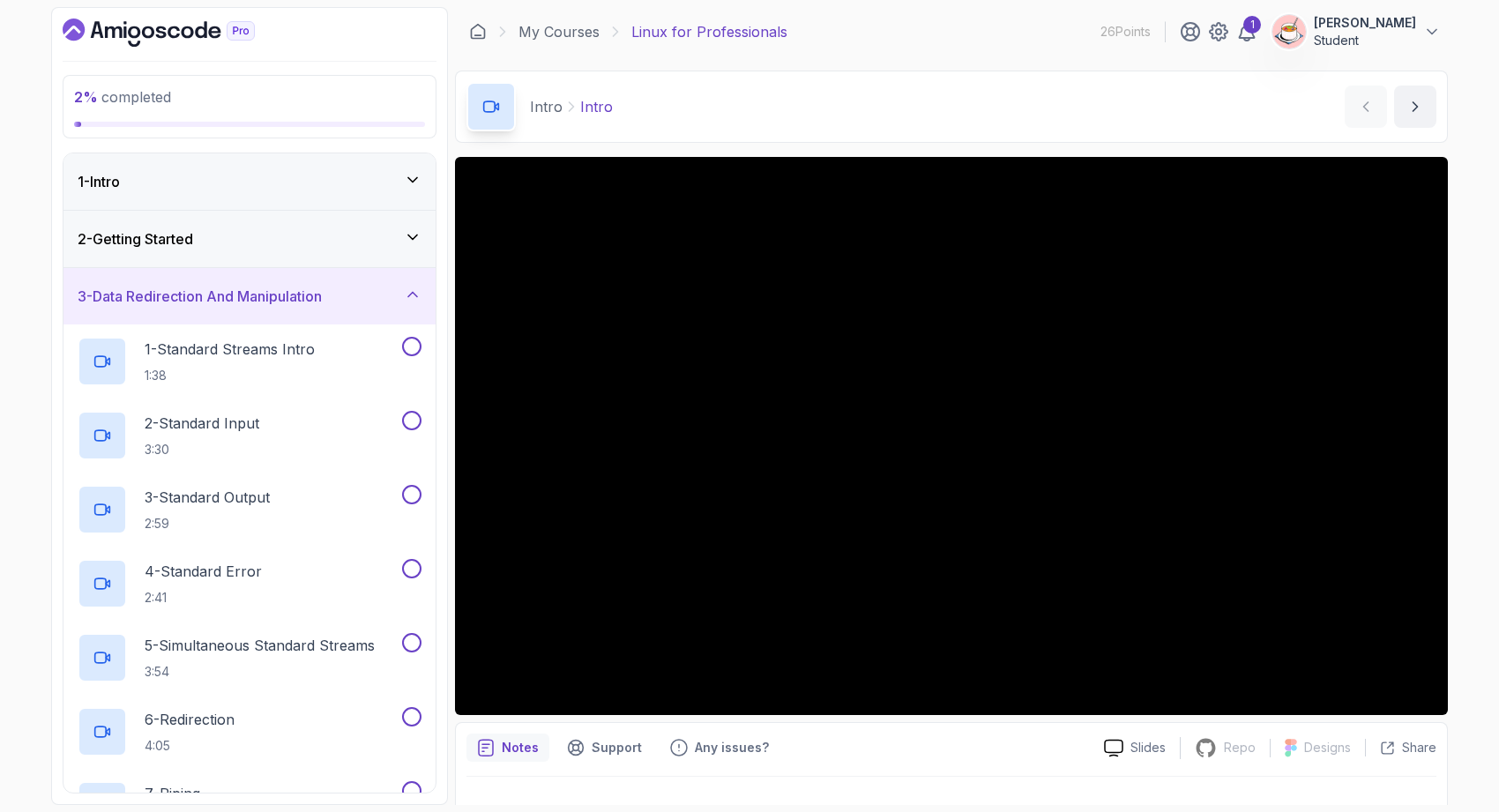
click at [215, 290] on h3 "3 - Data Redirection And Manipulation" at bounding box center [199, 295] width 244 height 21
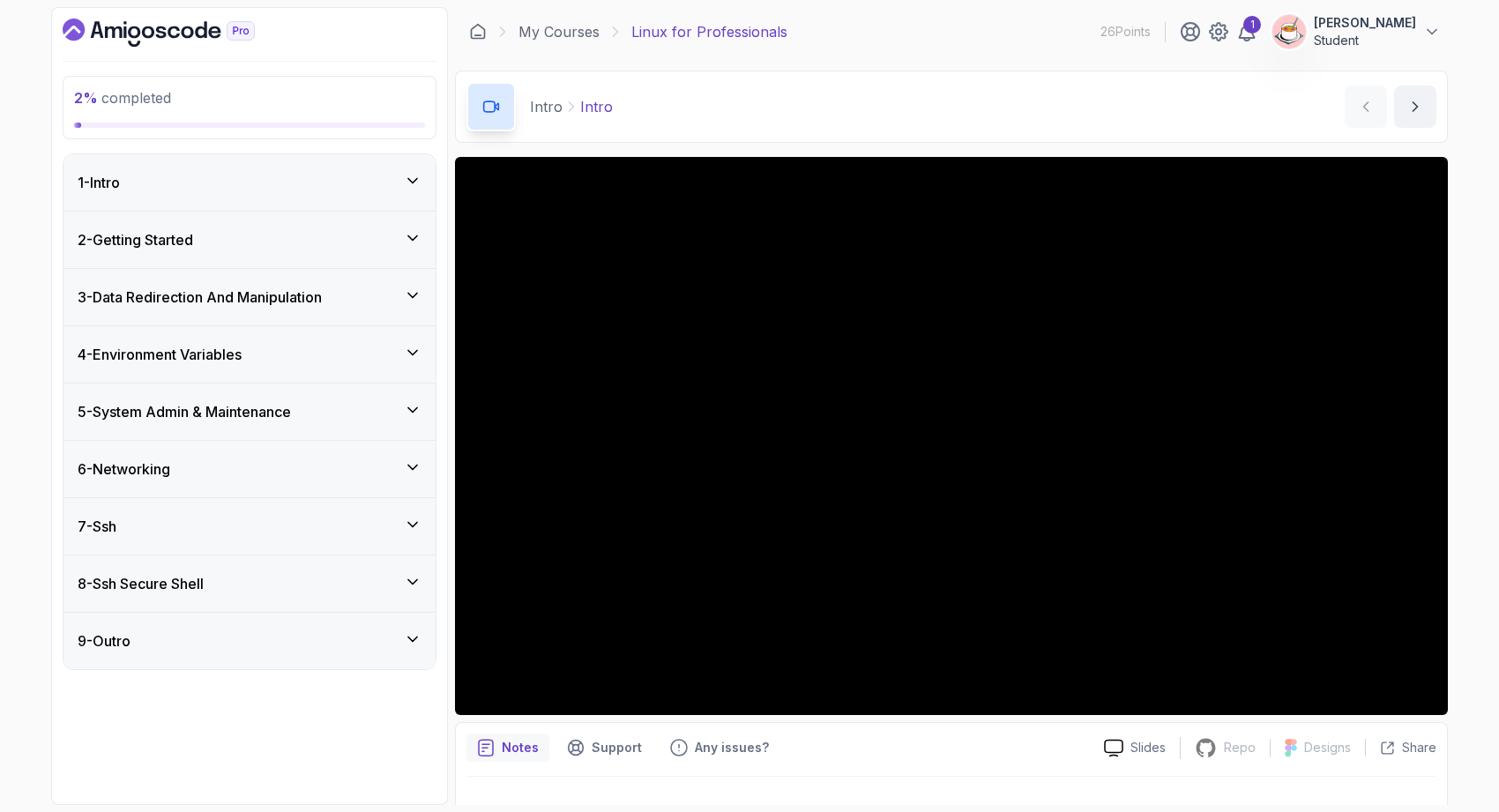
click at [207, 242] on div "2 - Getting Started" at bounding box center [249, 239] width 344 height 21
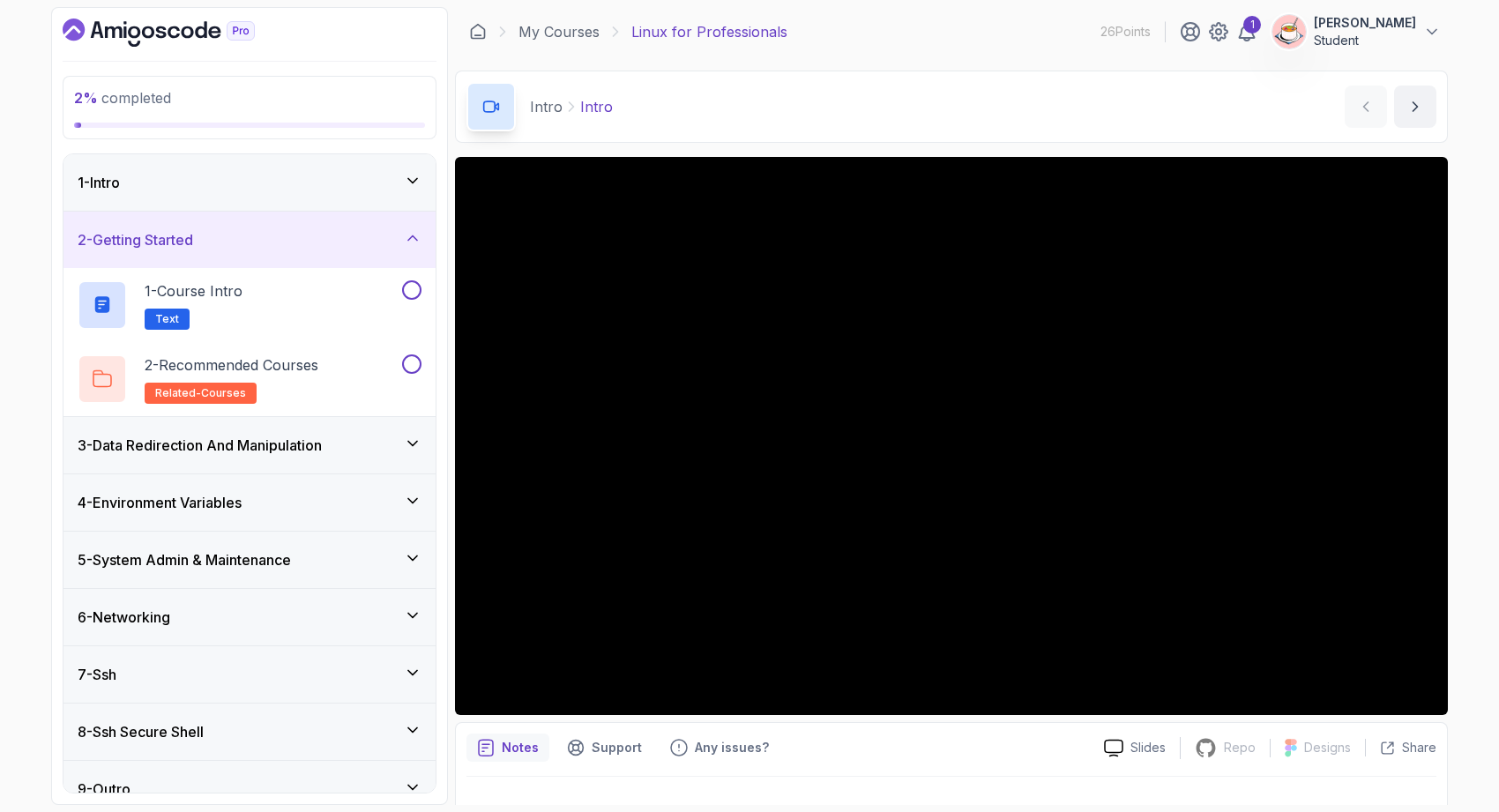
click at [207, 242] on div "2 - Getting Started" at bounding box center [249, 239] width 344 height 21
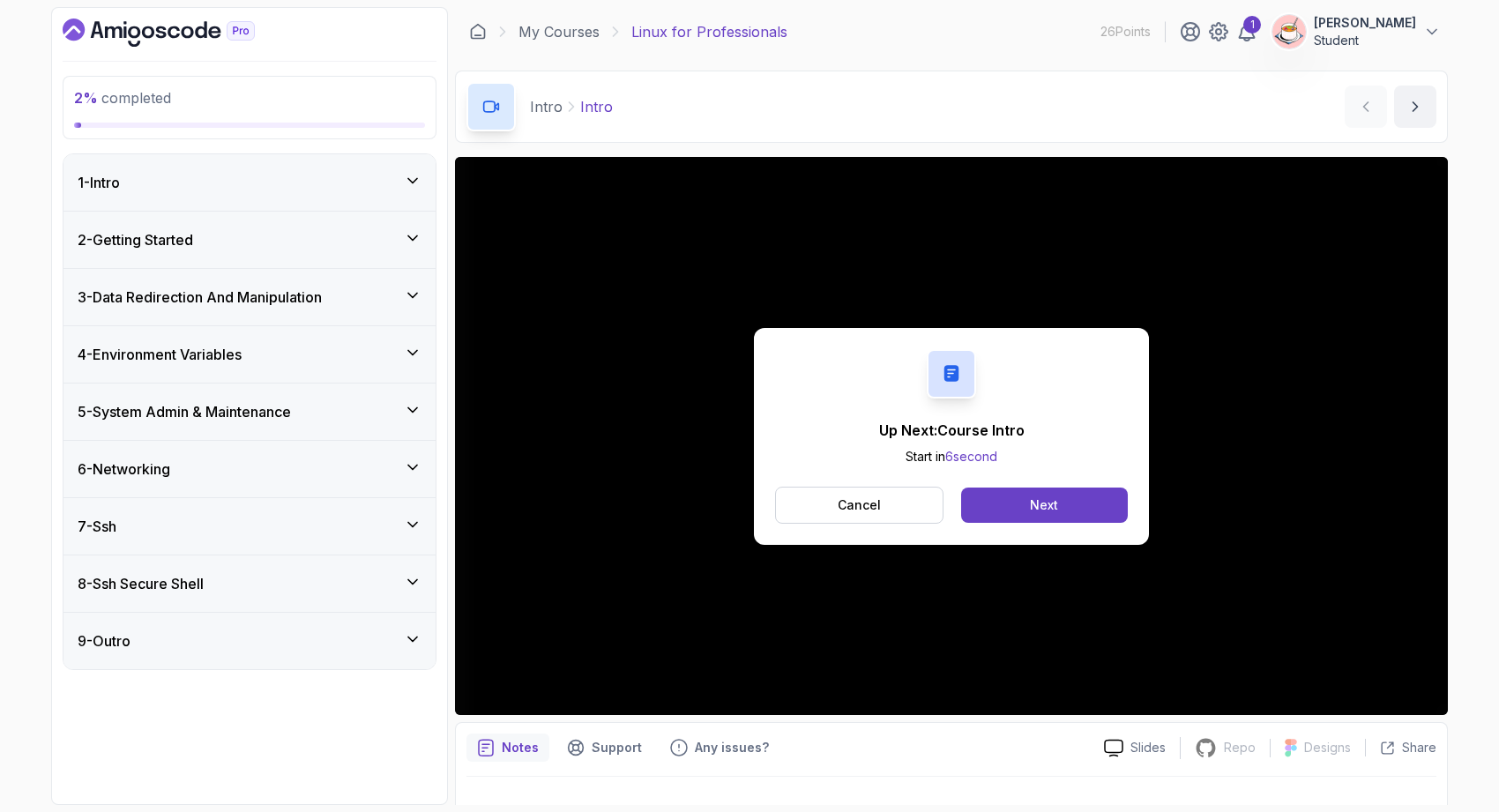
click at [336, 425] on div "5 - System Admin & Maintenance" at bounding box center [249, 411] width 372 height 57
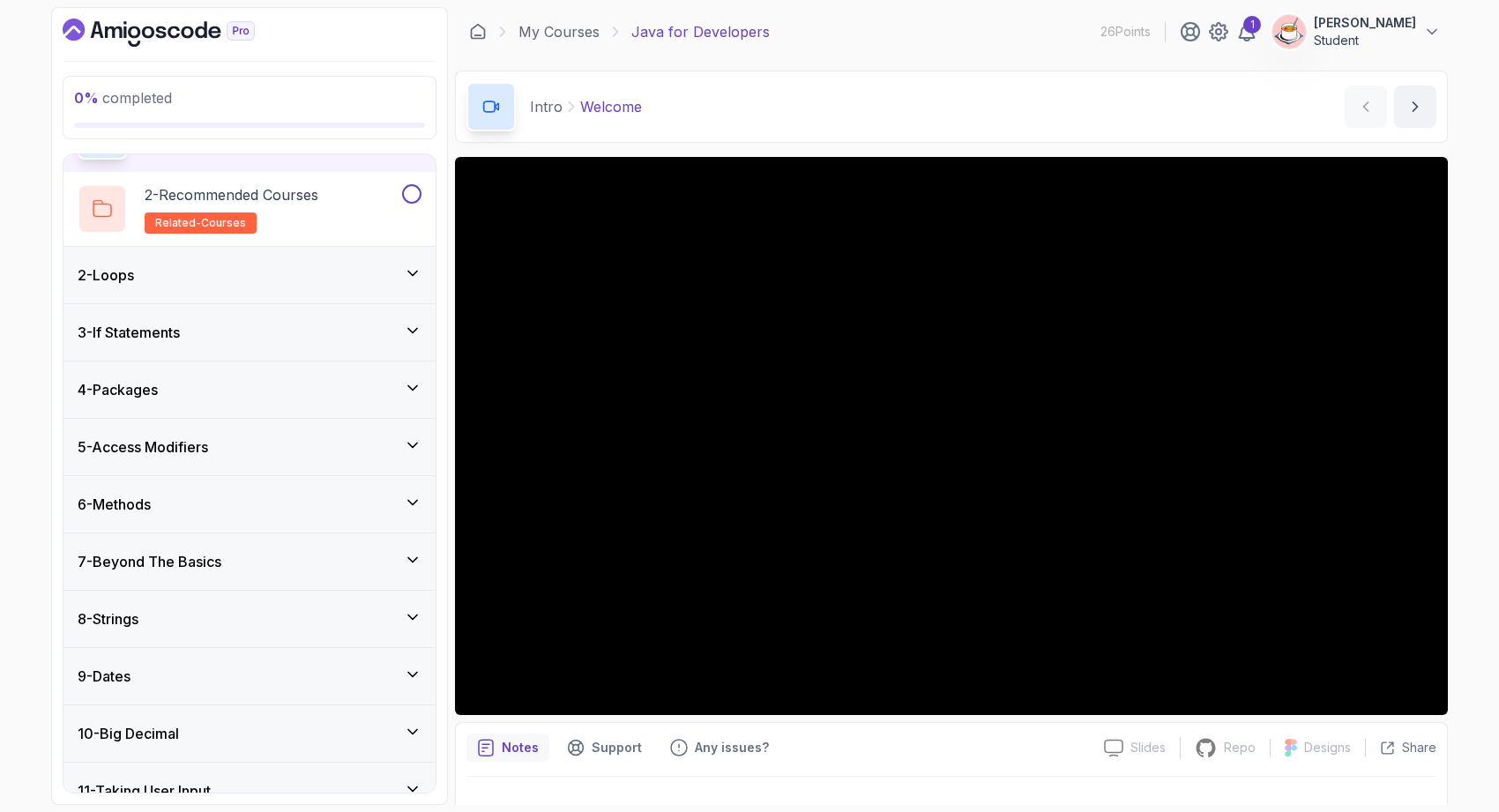
scroll to position [193, 0]
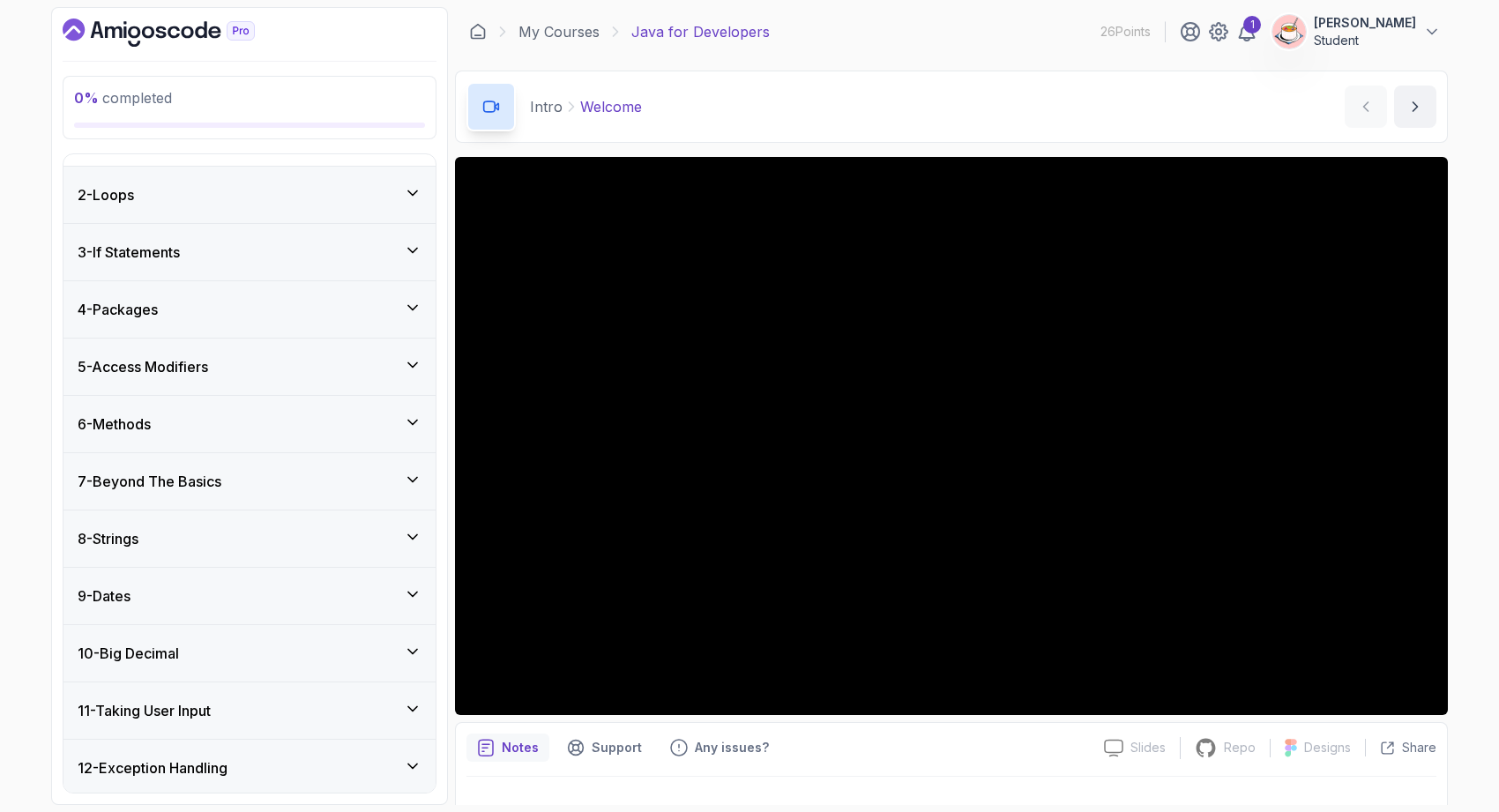
click at [401, 473] on div "7 - Beyond The Basics" at bounding box center [249, 481] width 344 height 21
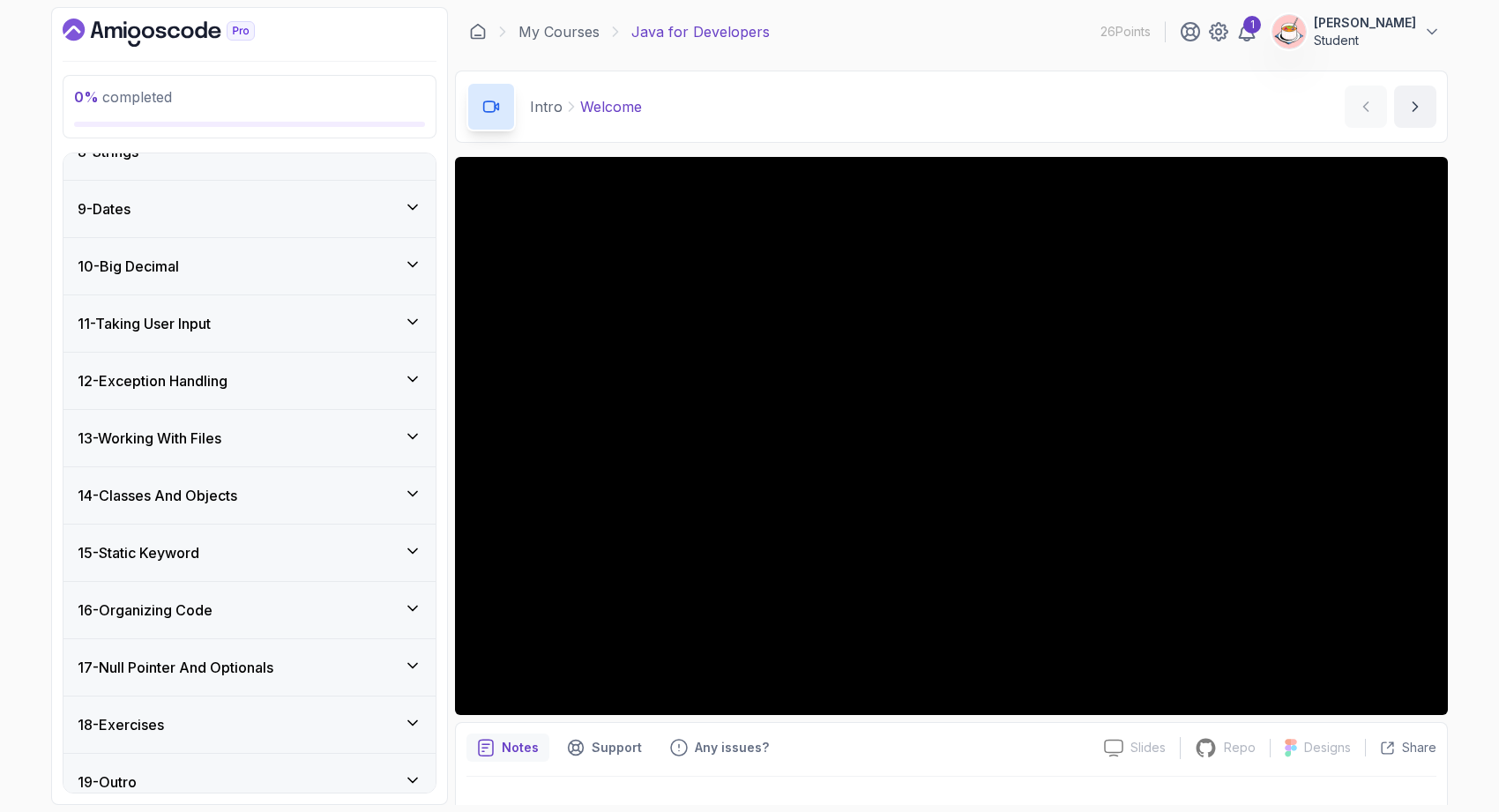
scroll to position [1411, 0]
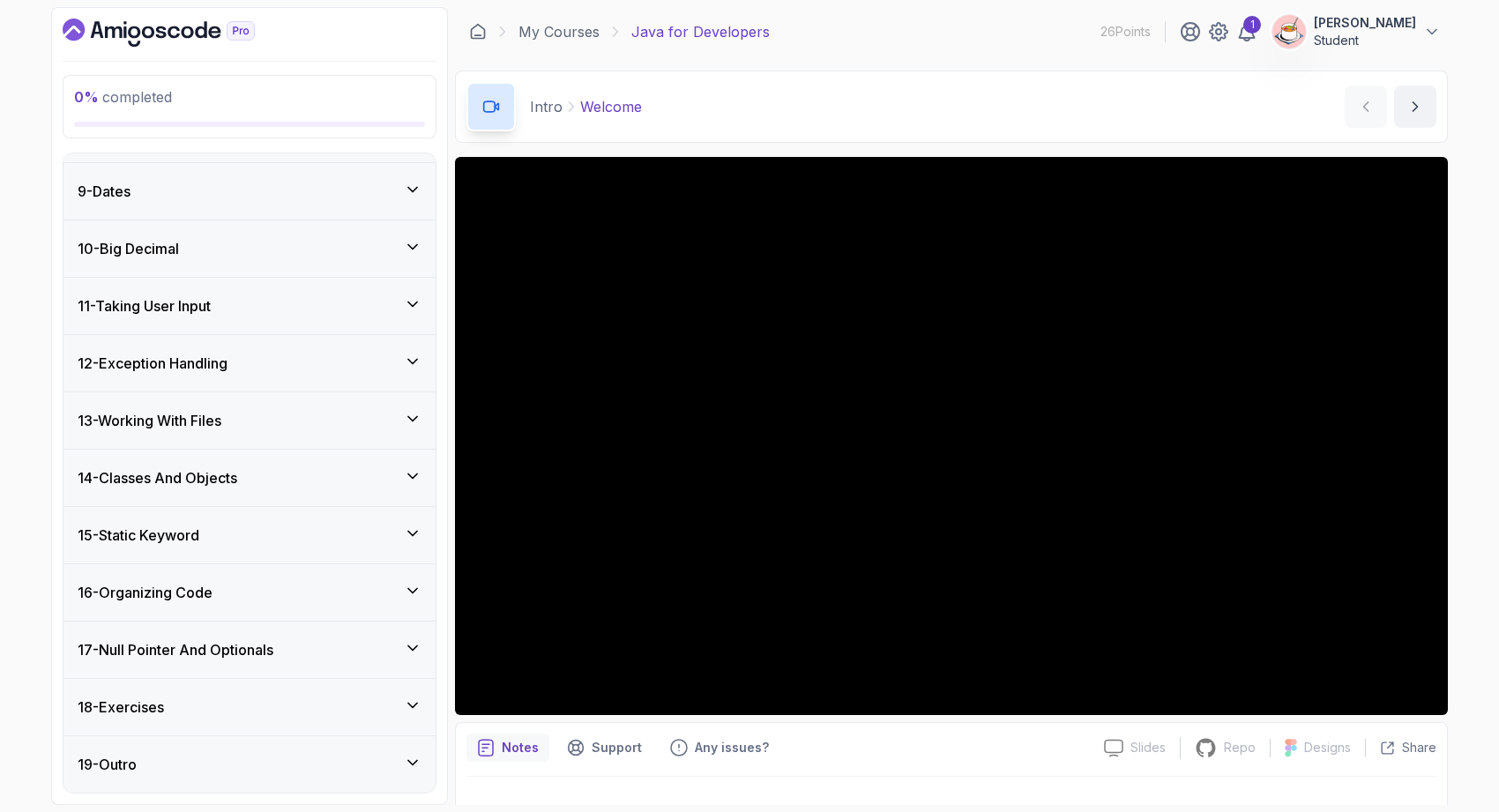
click at [384, 694] on div "18 - Exercises" at bounding box center [249, 706] width 372 height 57
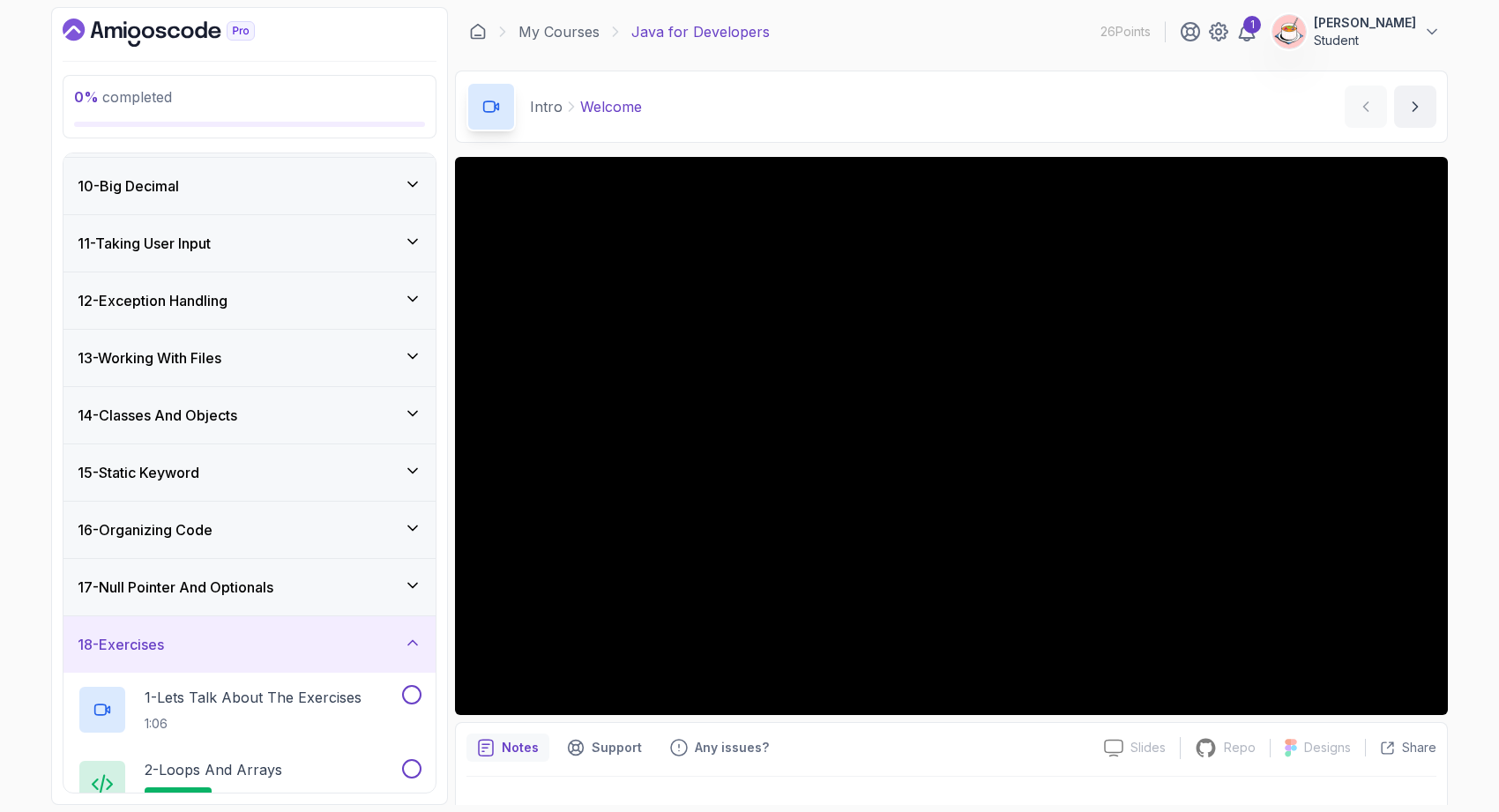
scroll to position [515, 0]
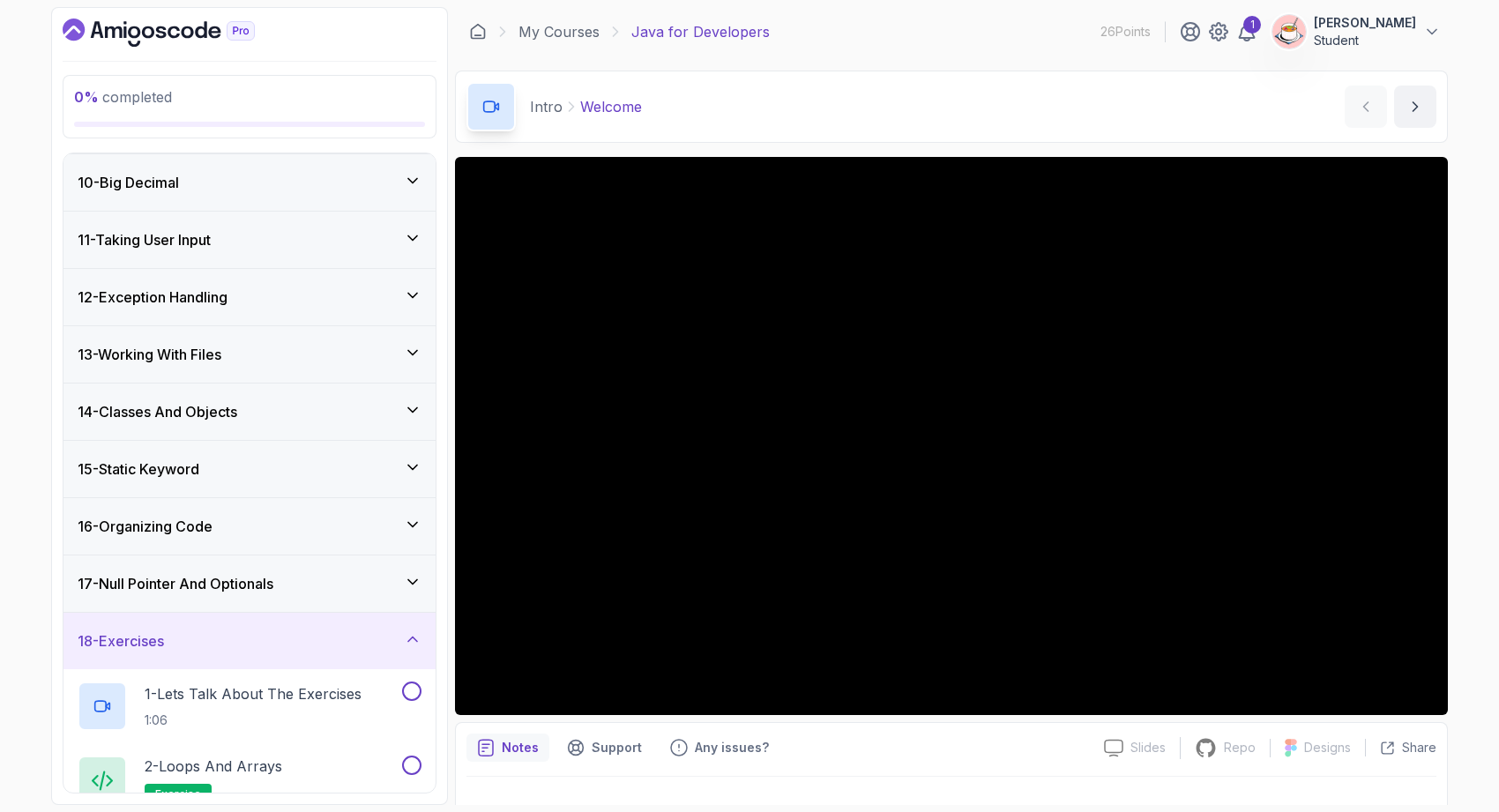
click at [385, 643] on div "18 - Exercises" at bounding box center [249, 640] width 344 height 21
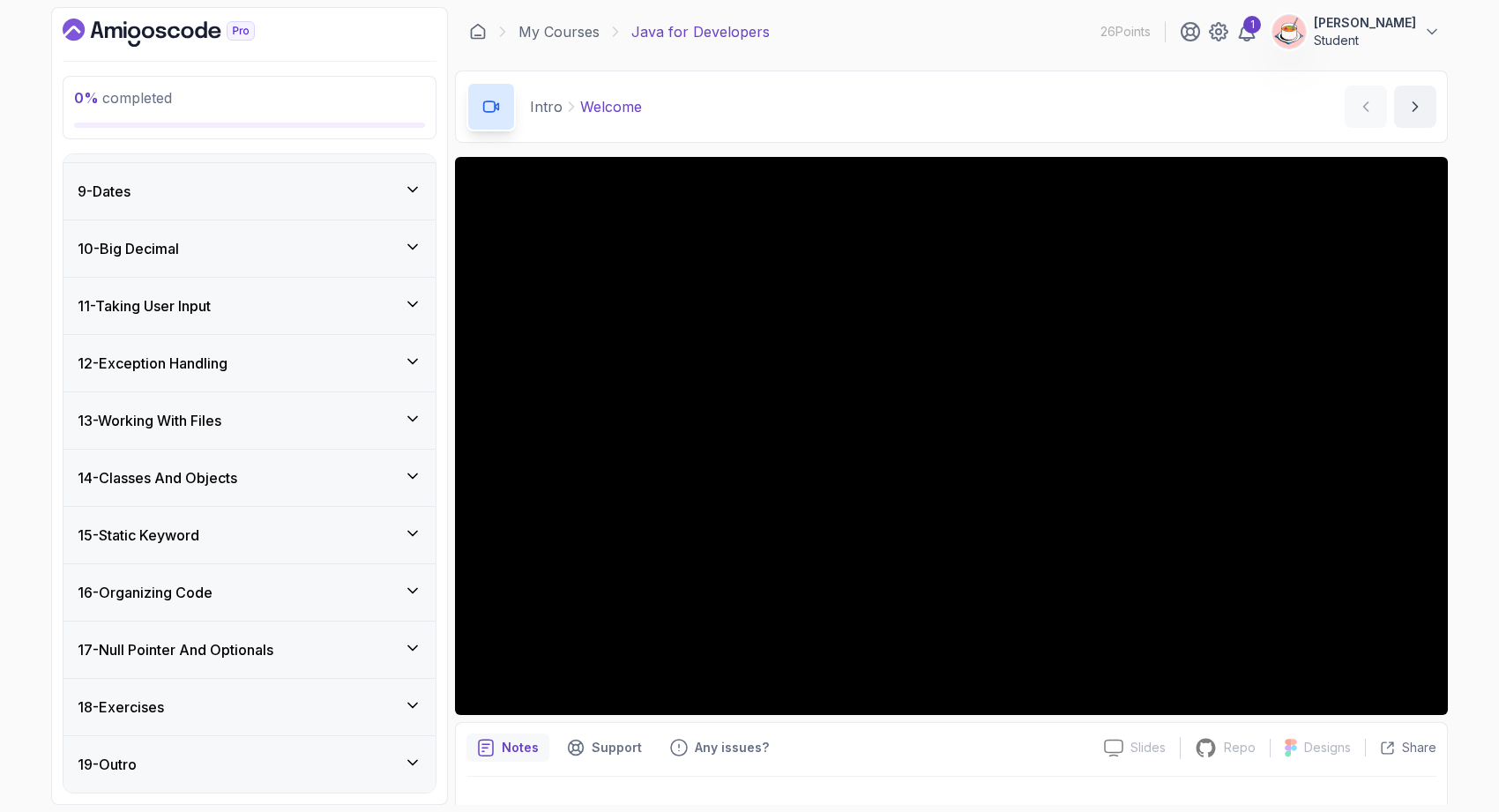
scroll to position [448, 0]
click at [288, 419] on div "13 - Working With Files" at bounding box center [249, 420] width 344 height 21
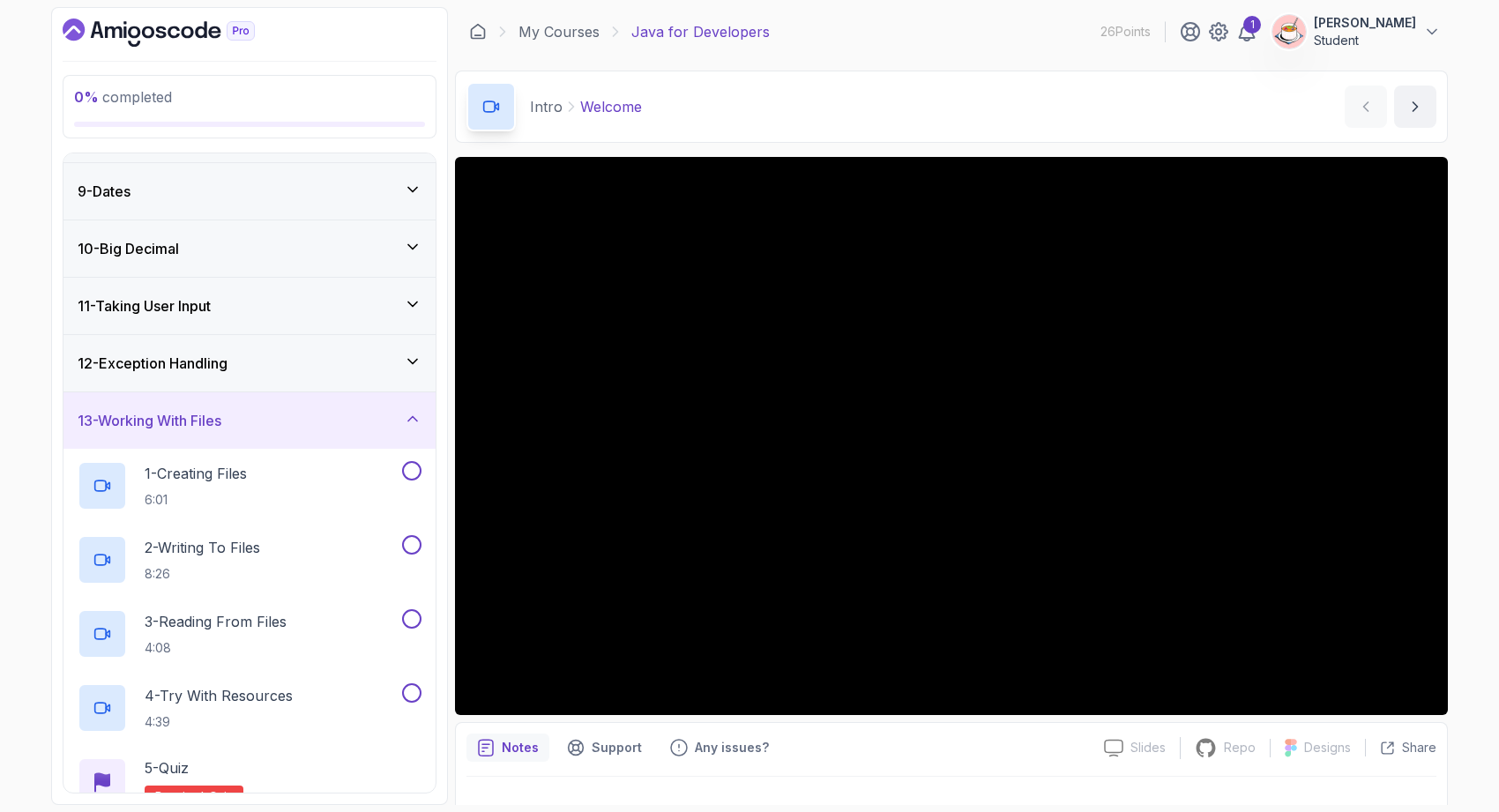
click at [288, 419] on div "13 - Working With Files" at bounding box center [249, 419] width 344 height 21
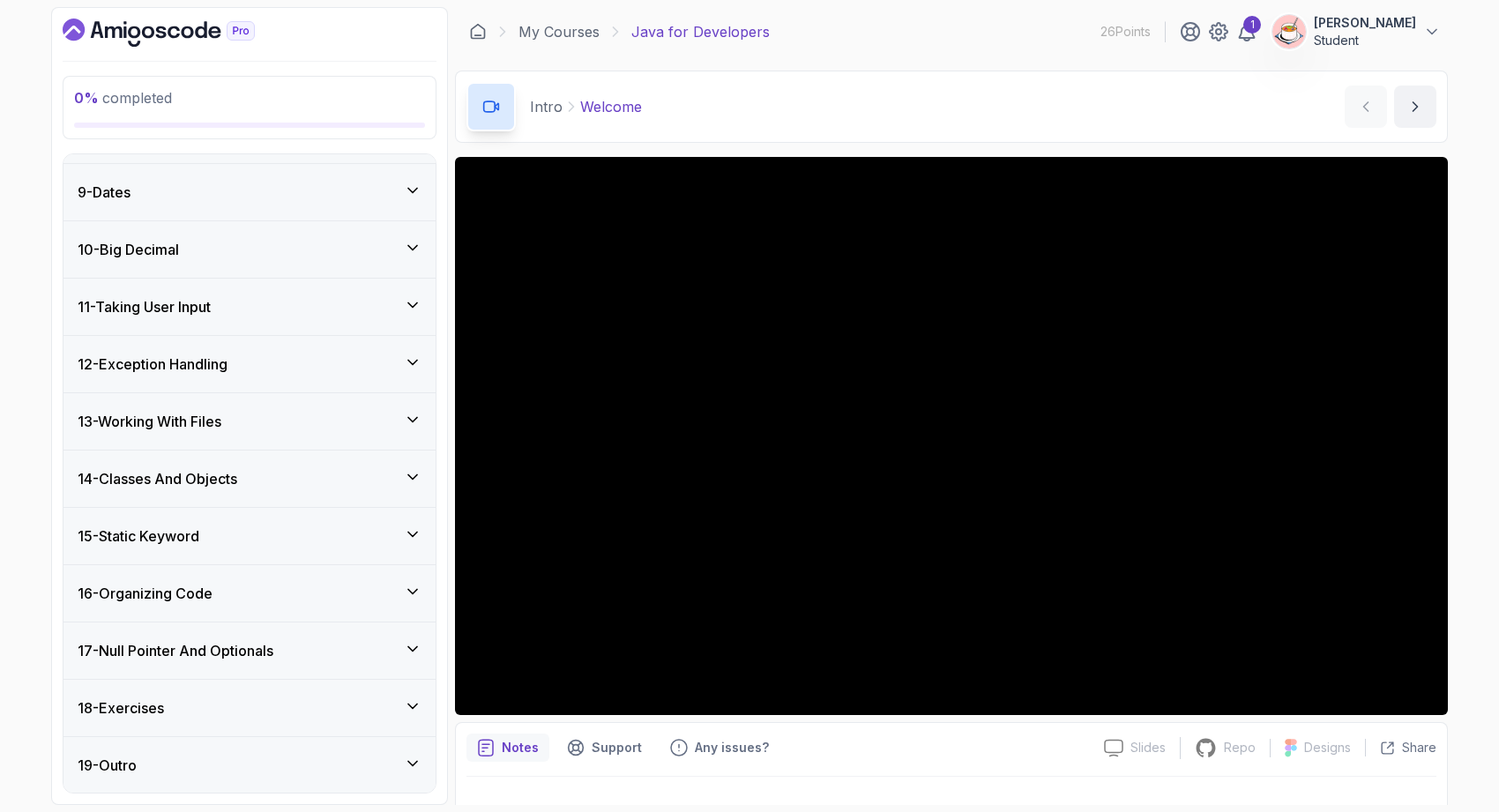
click at [329, 490] on div "14 - Classes And Objects" at bounding box center [249, 478] width 372 height 57
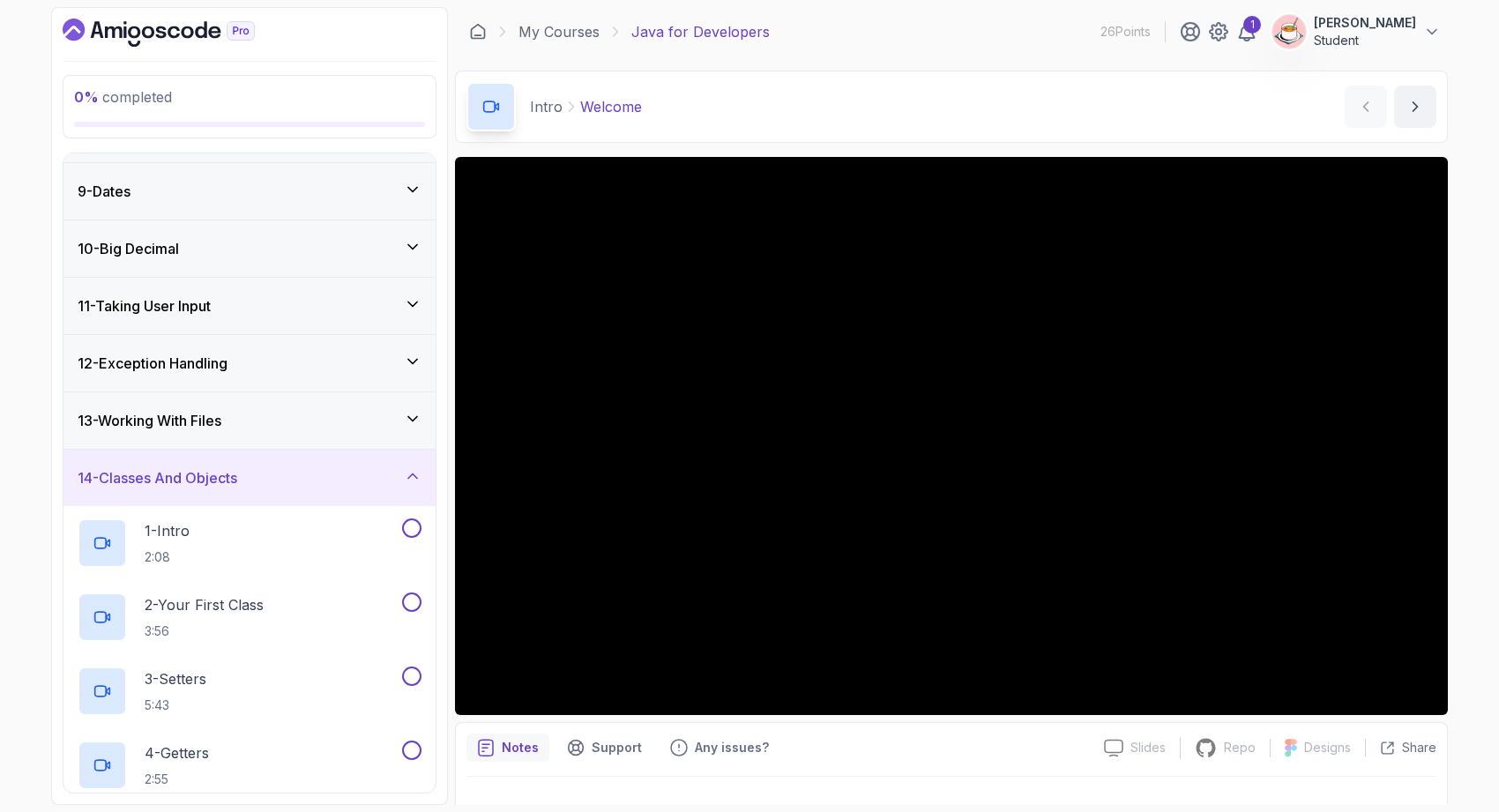
click at [329, 490] on div "14 - Classes And Objects" at bounding box center [249, 477] width 372 height 57
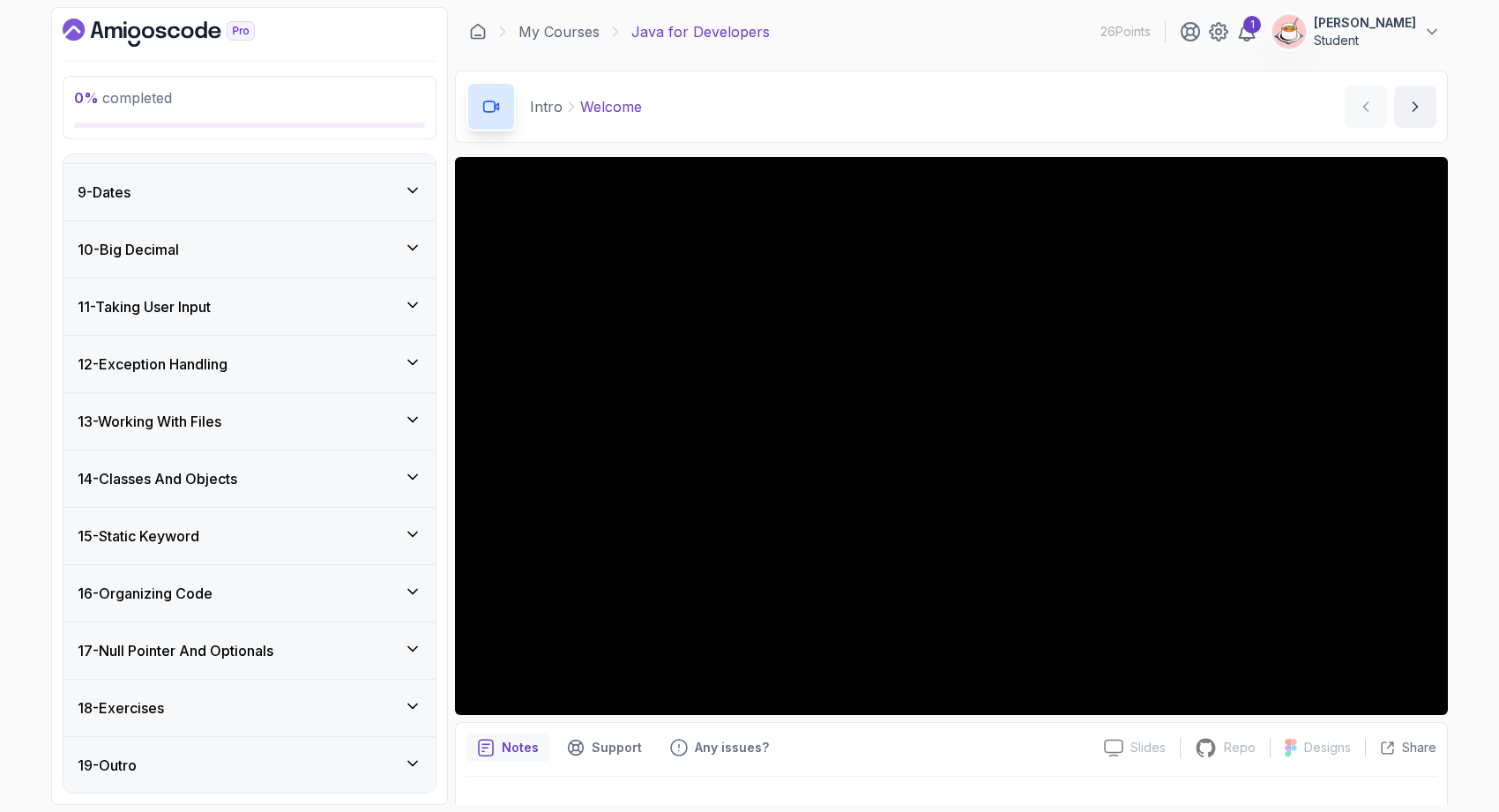
click at [326, 535] on div "15 - Static Keyword" at bounding box center [249, 535] width 344 height 21
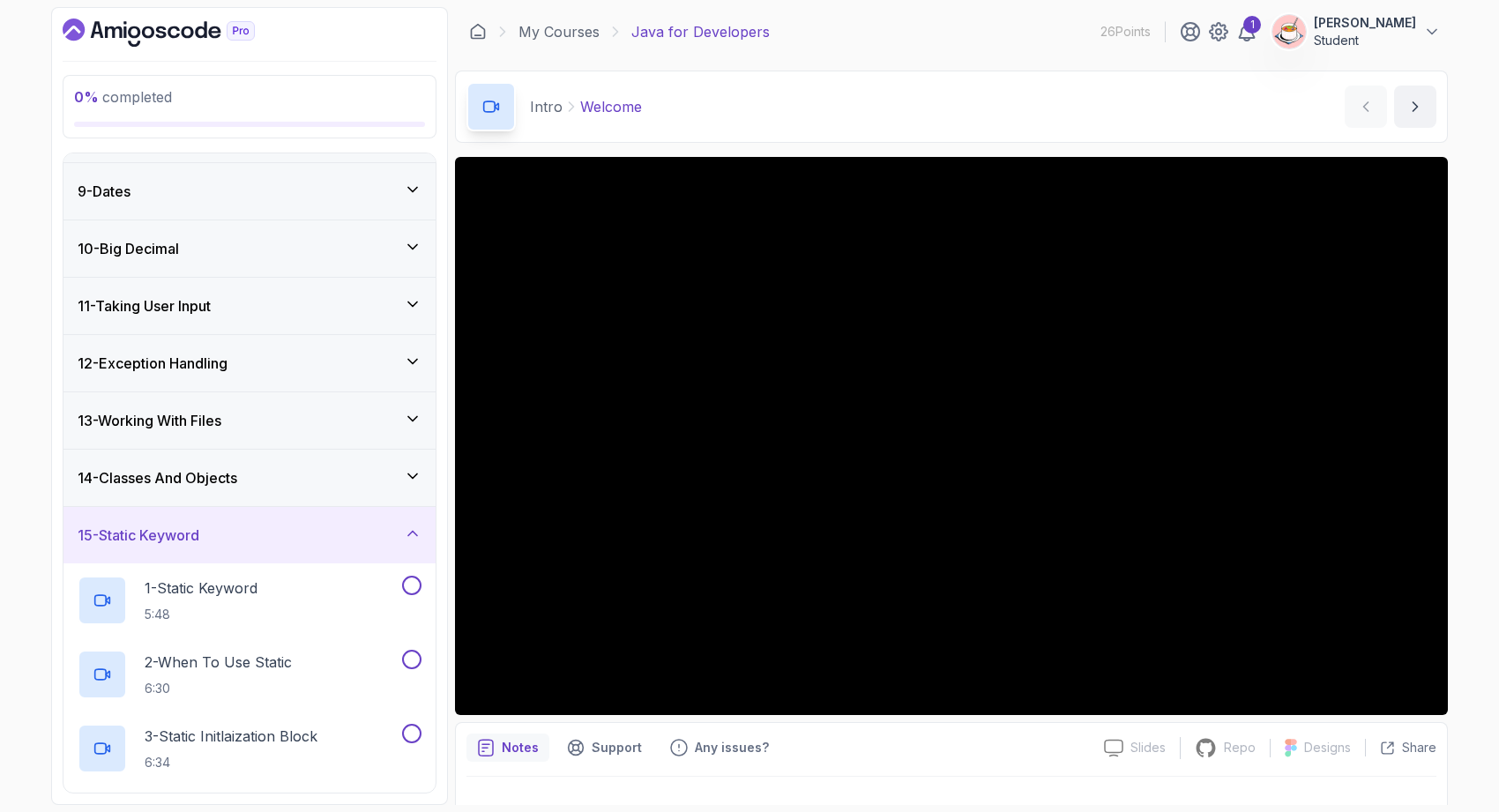
click at [326, 535] on div "15 - Static Keyword" at bounding box center [249, 534] width 344 height 21
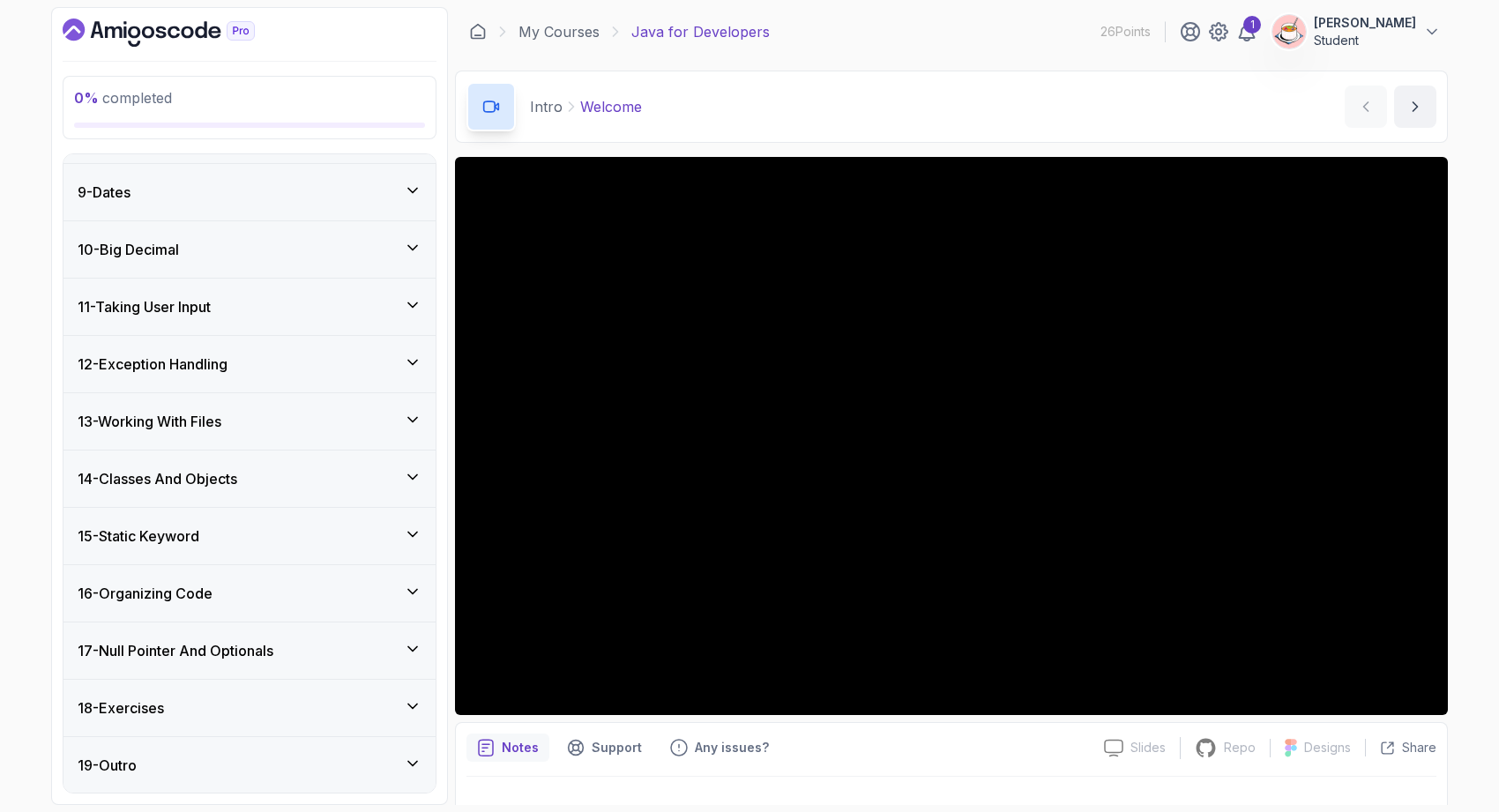
click at [320, 586] on div "16 - Organizing Code" at bounding box center [249, 593] width 344 height 21
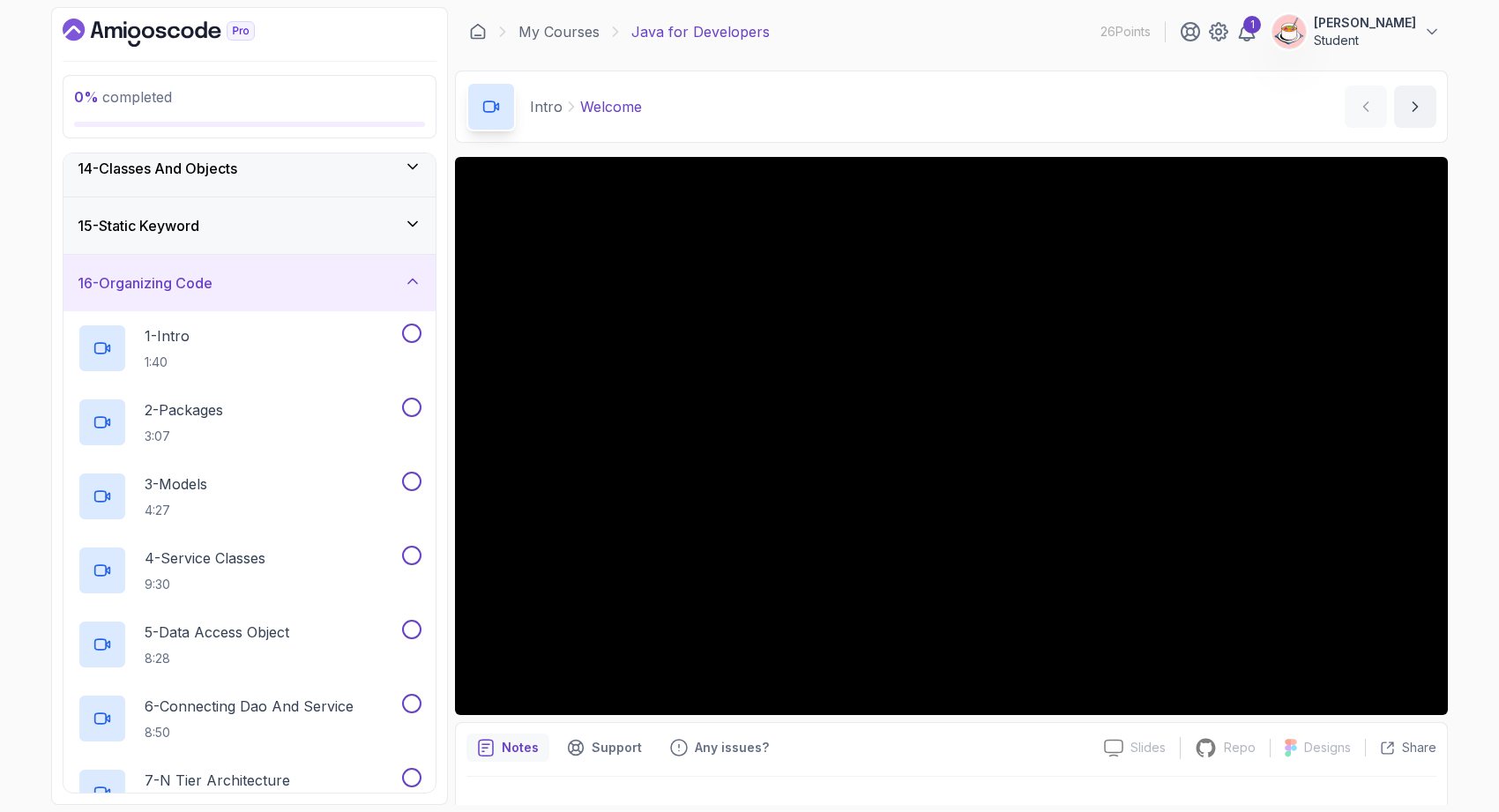
scroll to position [763, 0]
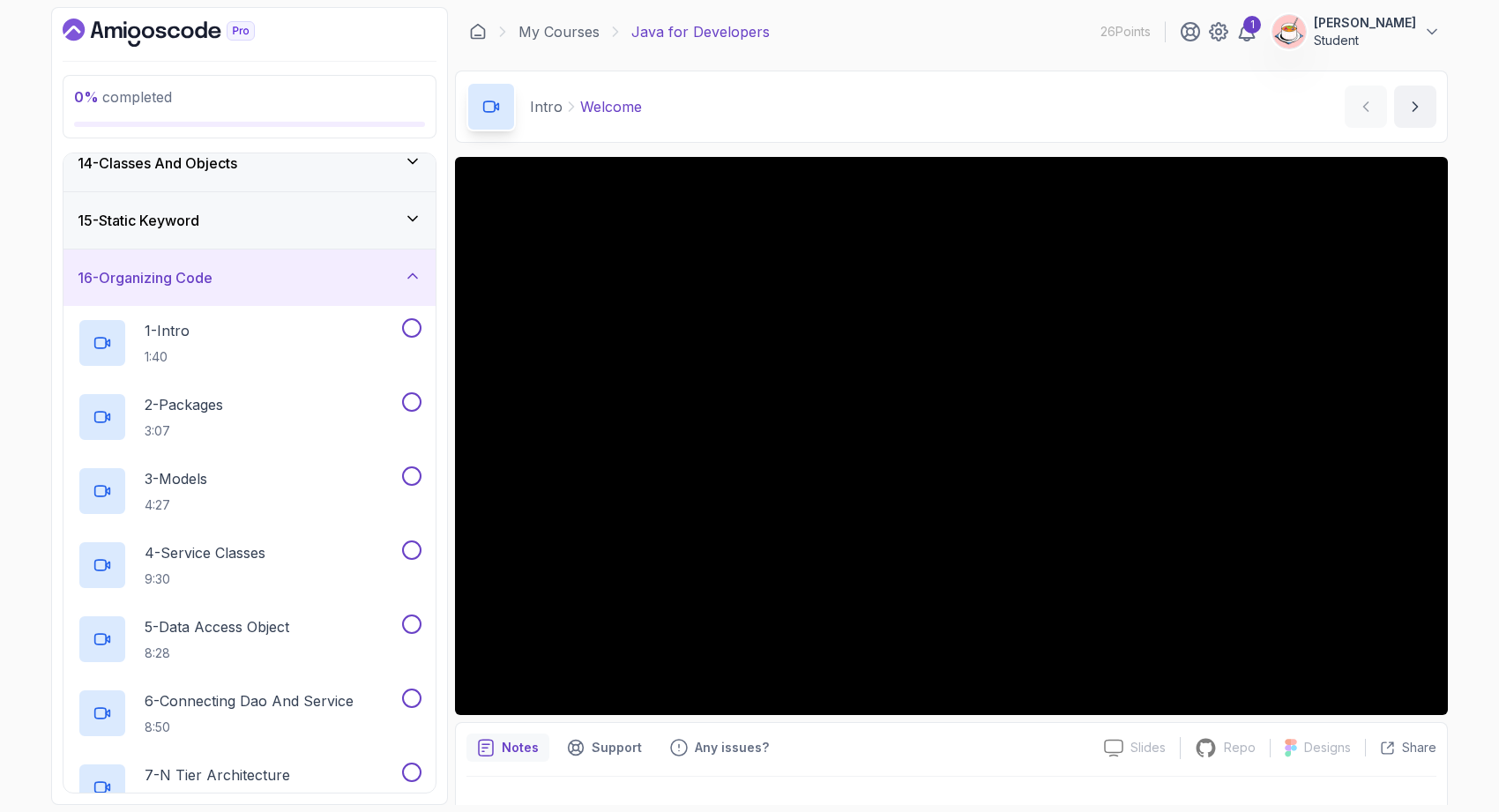
click at [211, 261] on div "16 - Organizing Code" at bounding box center [249, 278] width 372 height 57
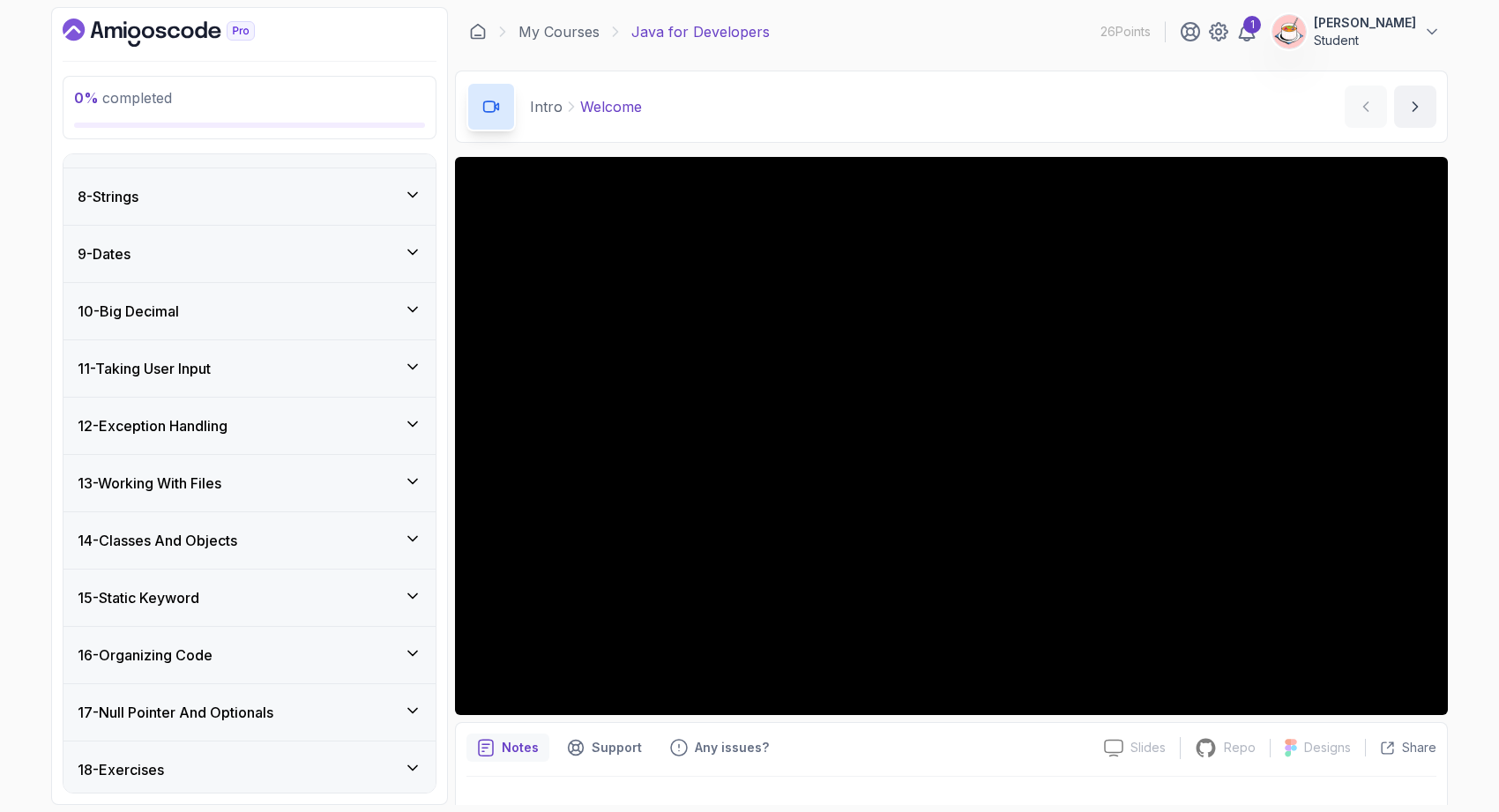
scroll to position [448, 0]
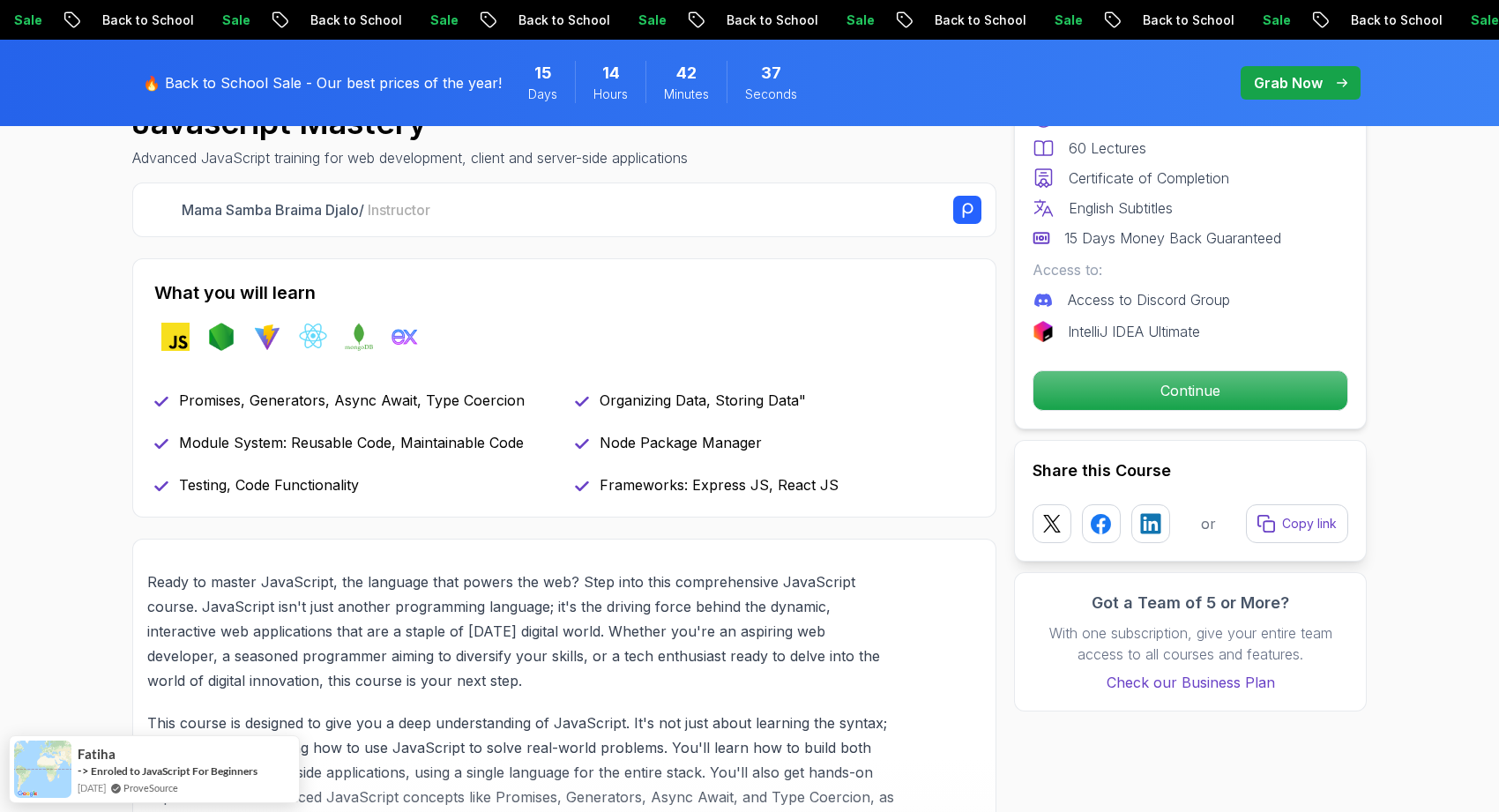
scroll to position [638, 0]
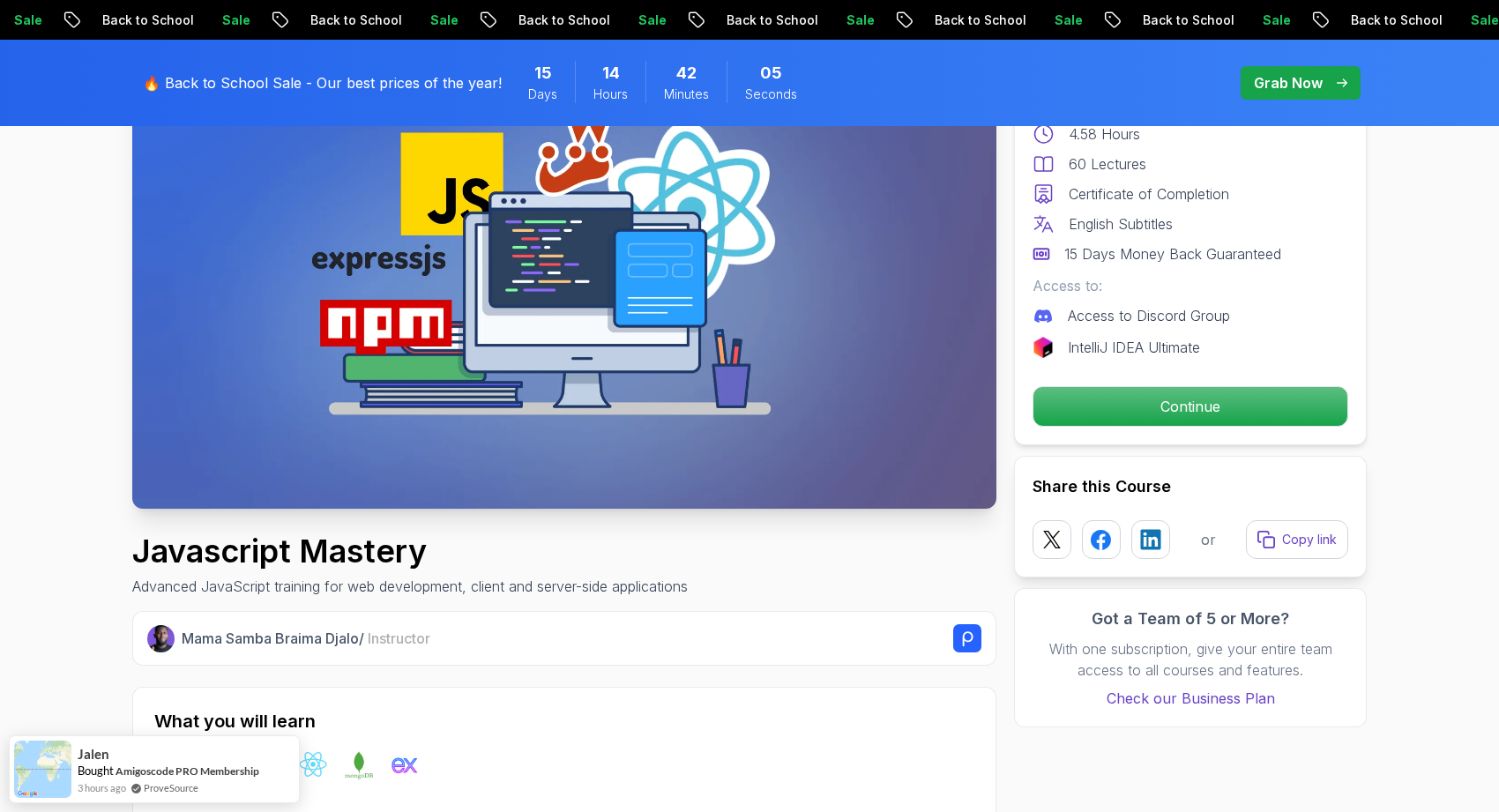
scroll to position [0, 0]
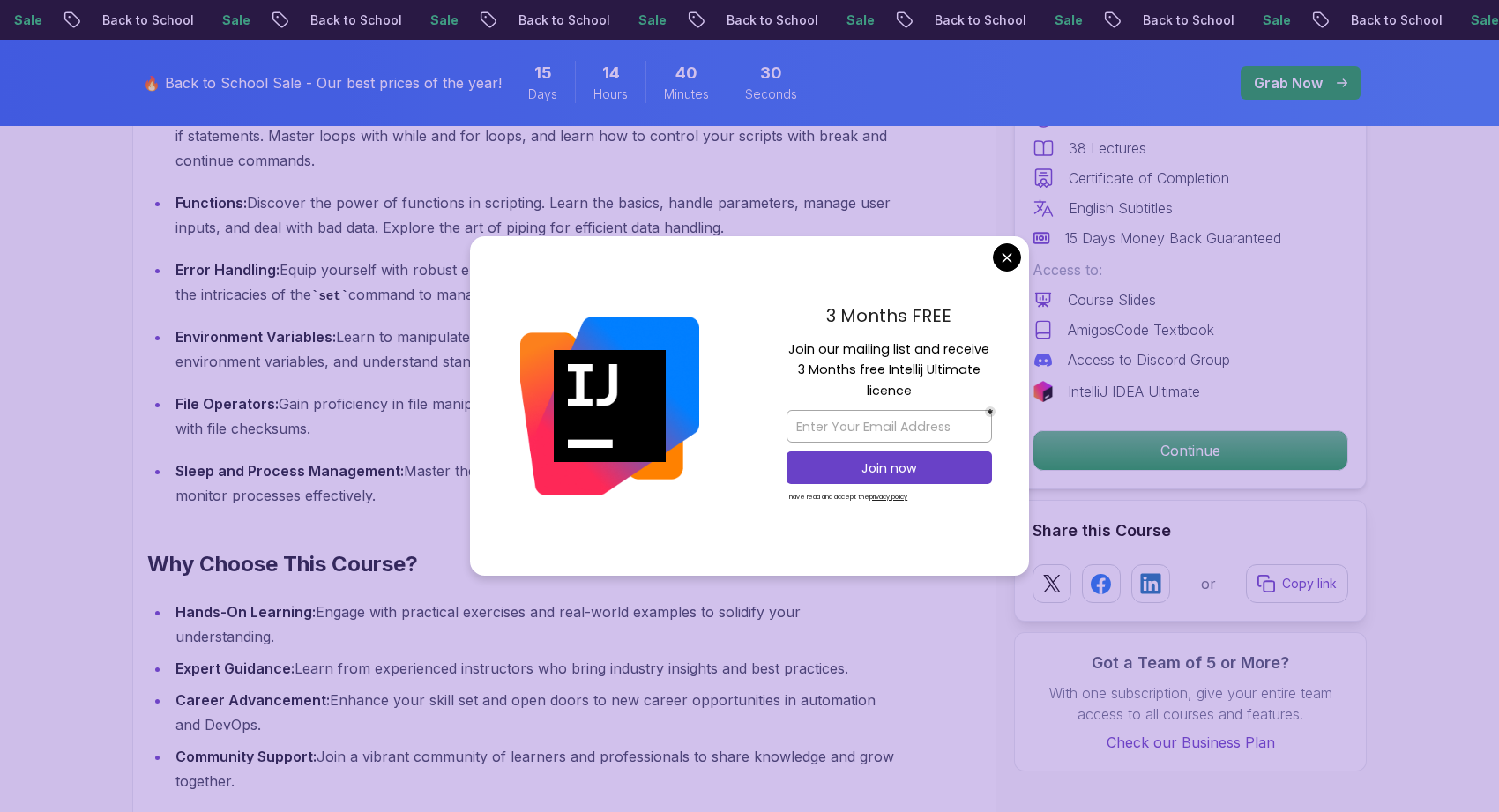
scroll to position [1650, 0]
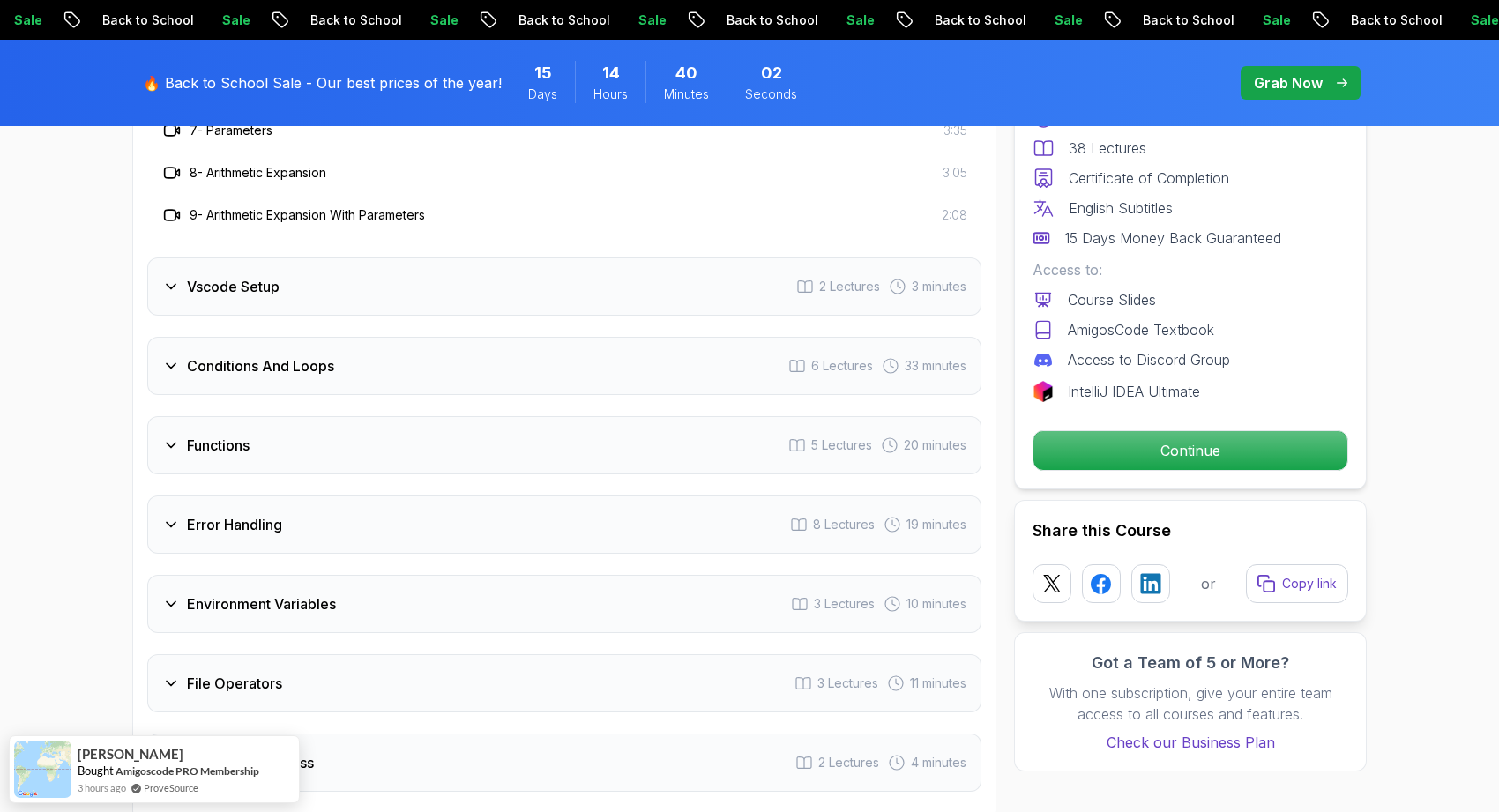
scroll to position [2784, 0]
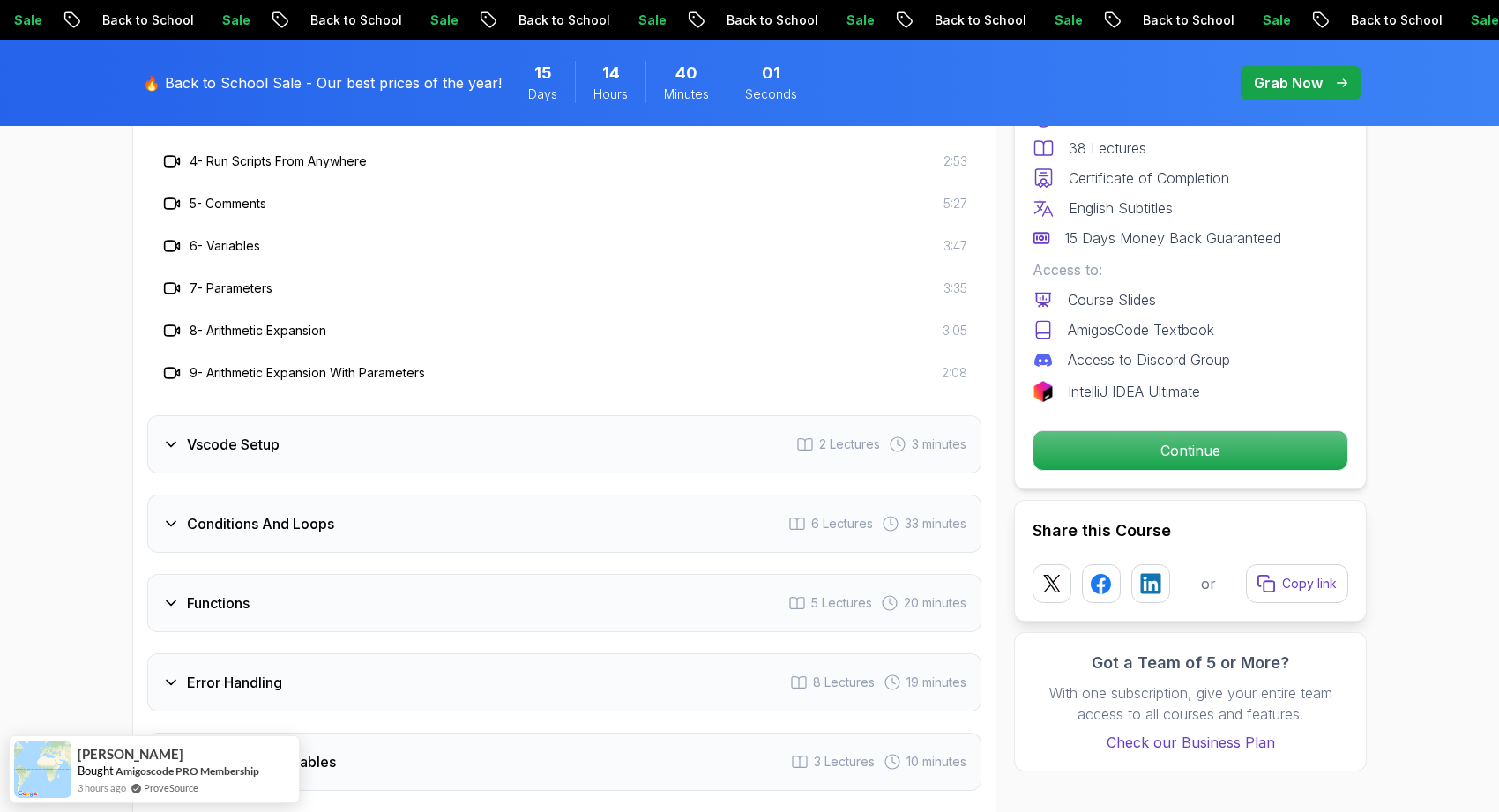
click at [476, 453] on div "Vscode Setup 2 Lectures 3 minutes" at bounding box center [563, 444] width 834 height 58
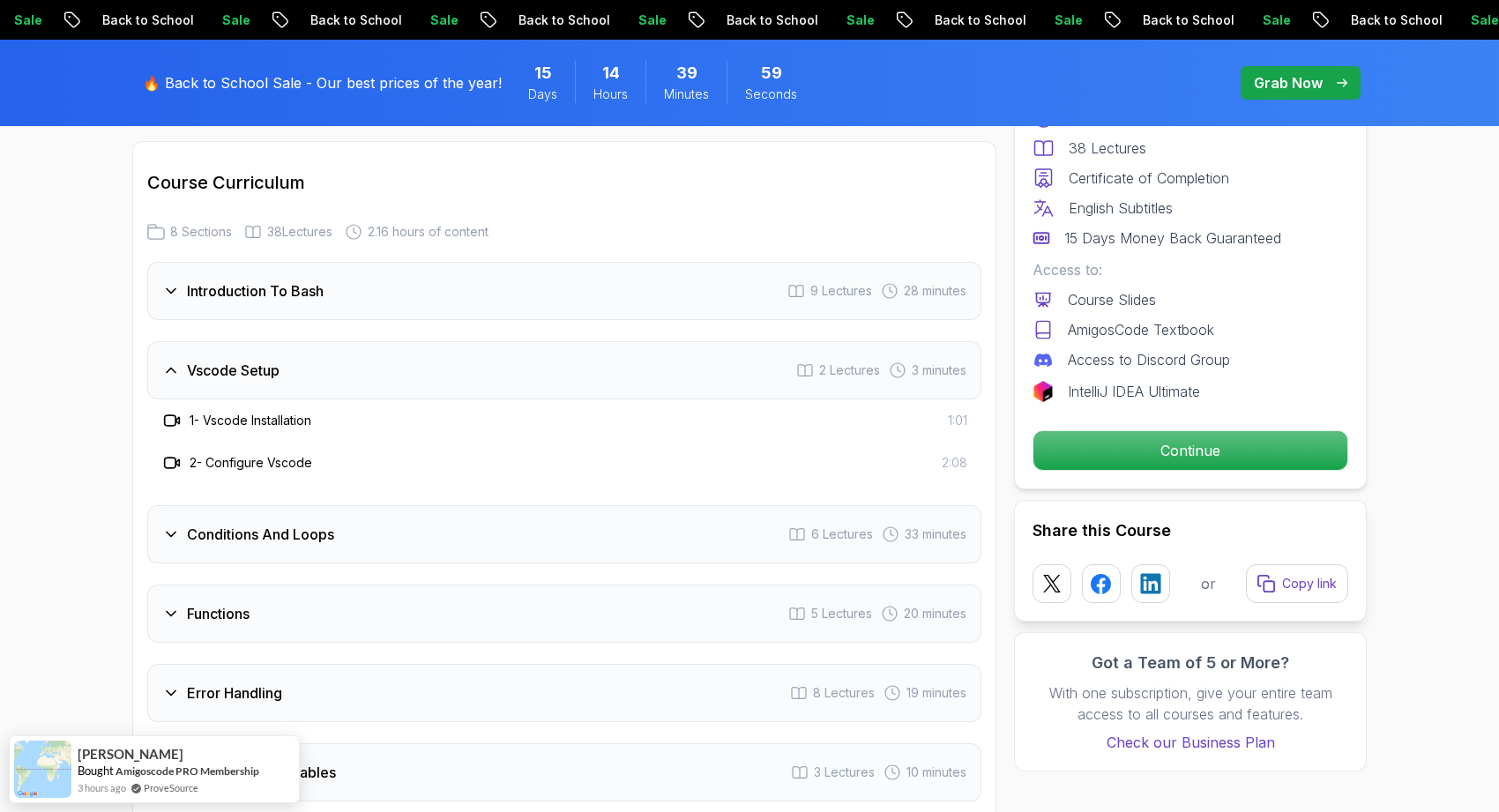
scroll to position [2465, 0]
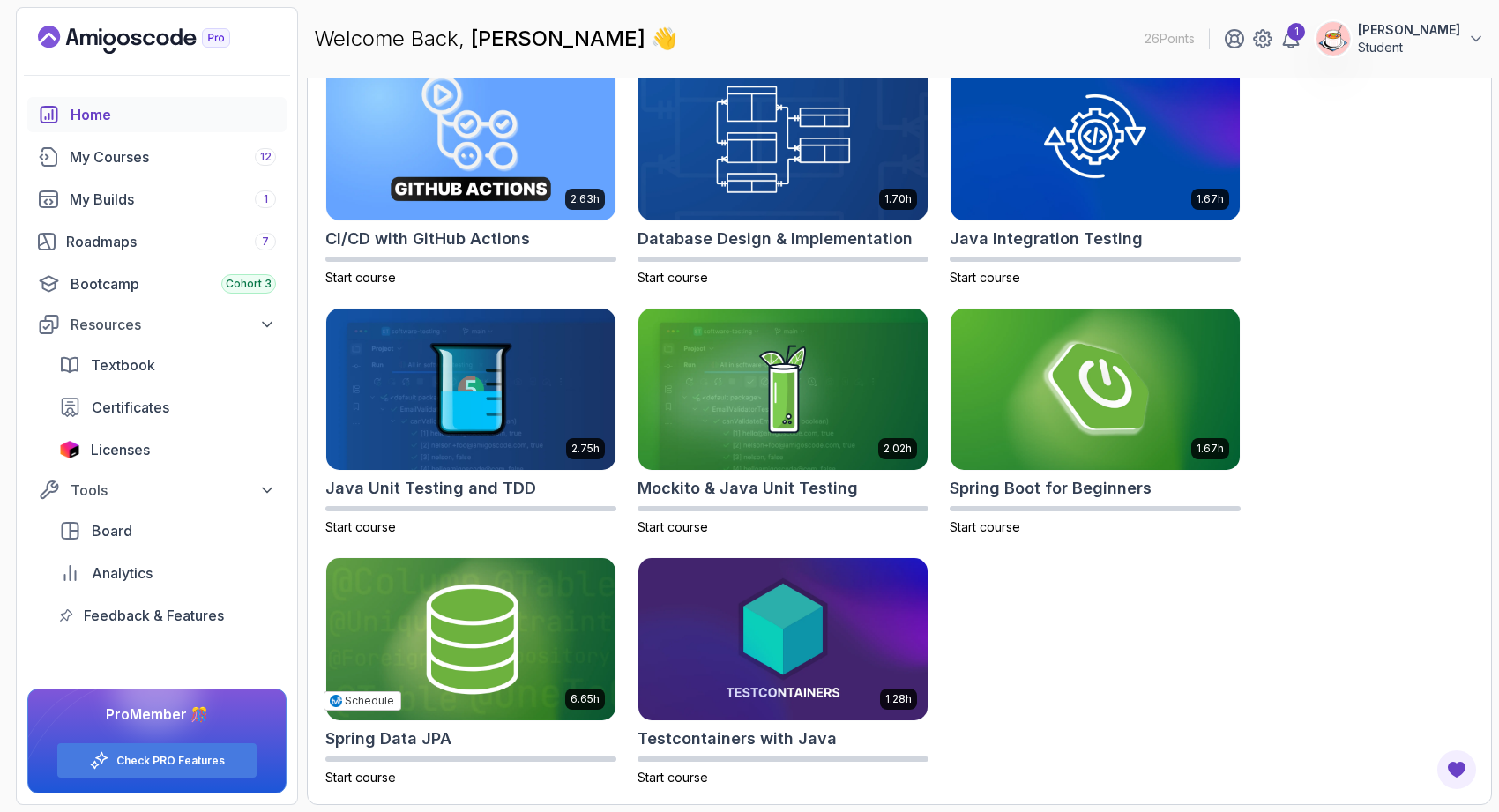
click at [212, 734] on div "Pro Member 🎊 Check PRO Features" at bounding box center [157, 741] width 243 height 75
click at [207, 754] on link "Check PRO Features" at bounding box center [170, 760] width 108 height 14
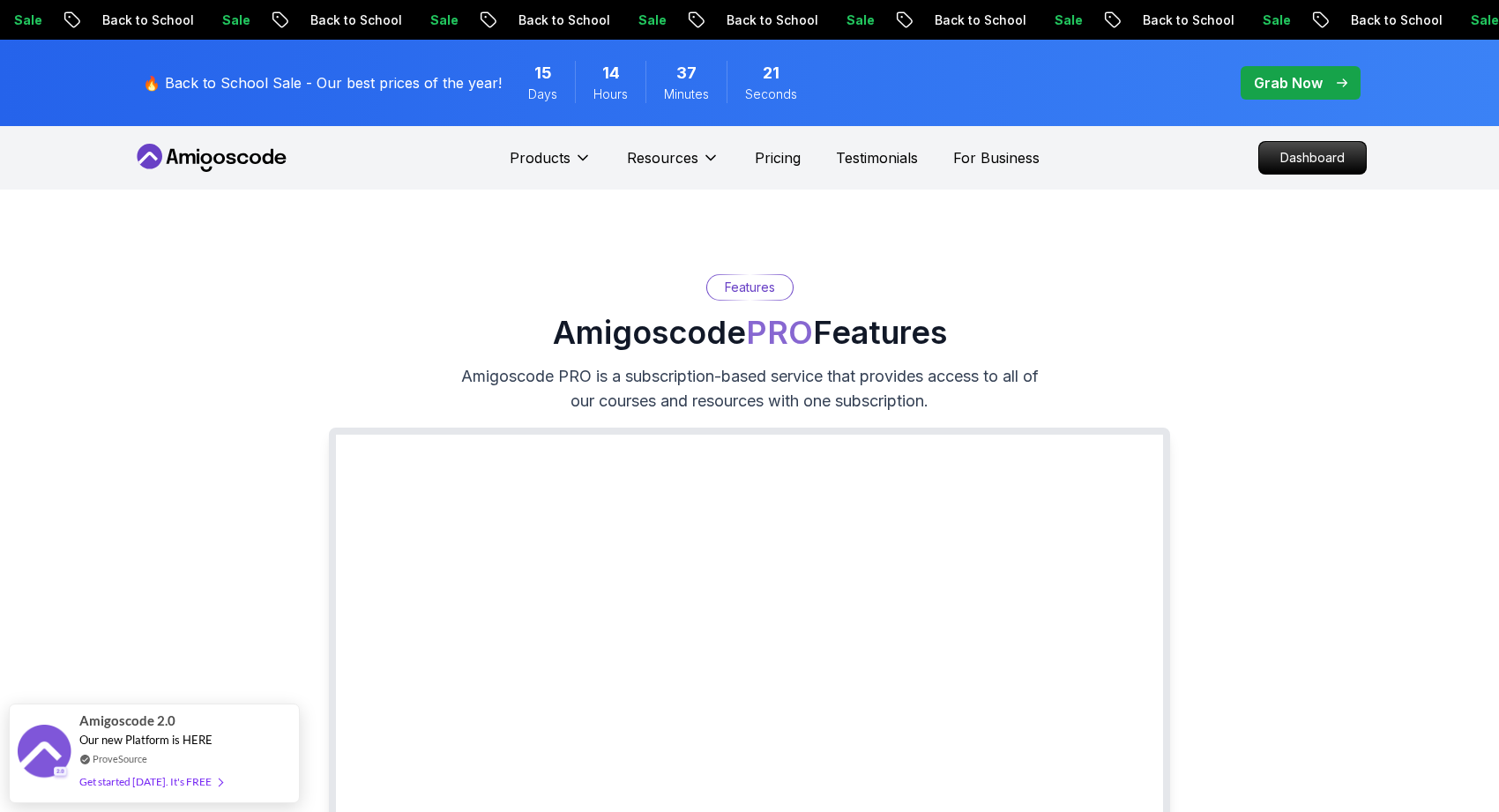
scroll to position [4, 0]
